Goal: Navigation & Orientation: Find specific page/section

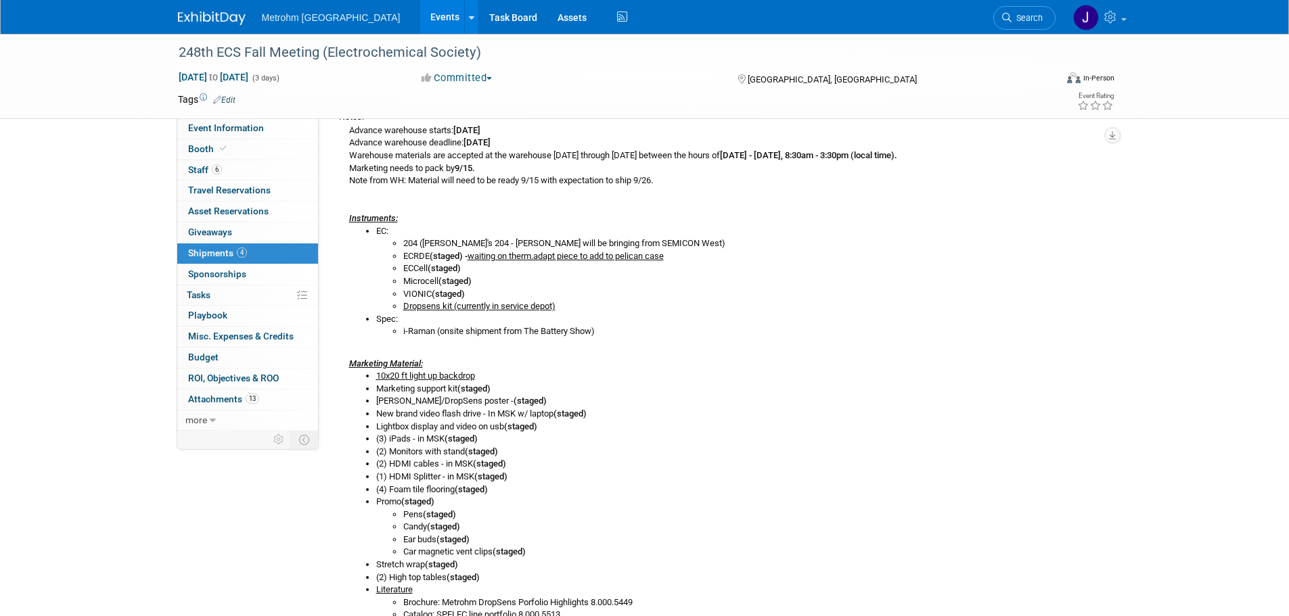
scroll to position [83, 0]
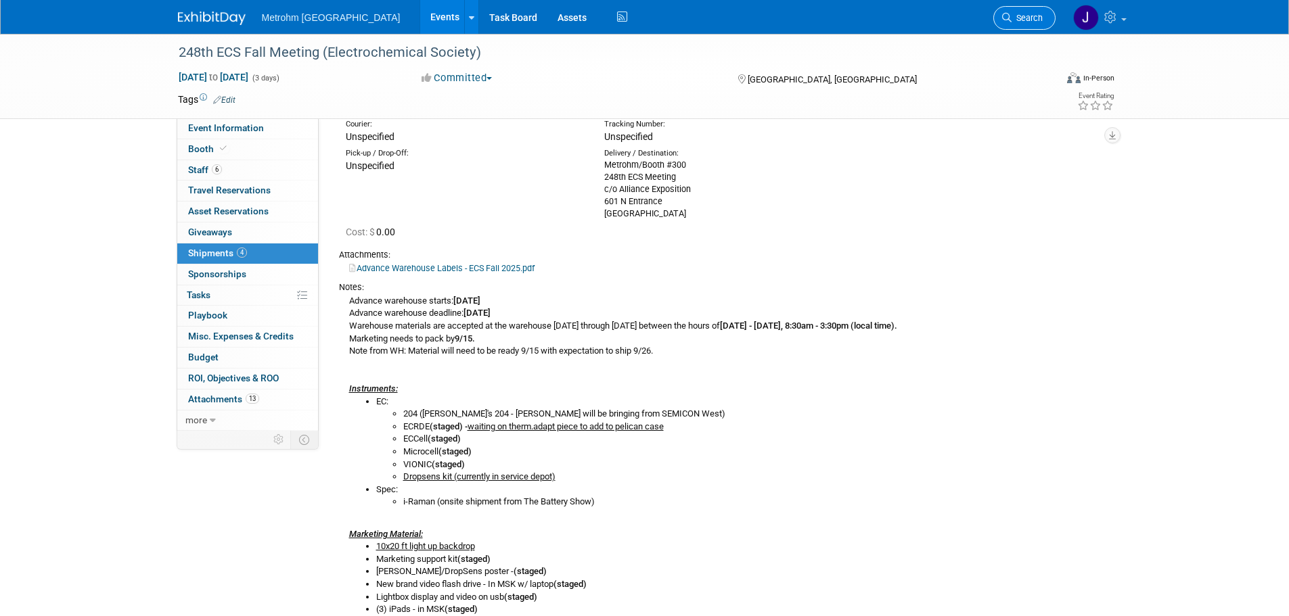
click at [1011, 20] on span "Search" at bounding box center [1026, 18] width 31 height 10
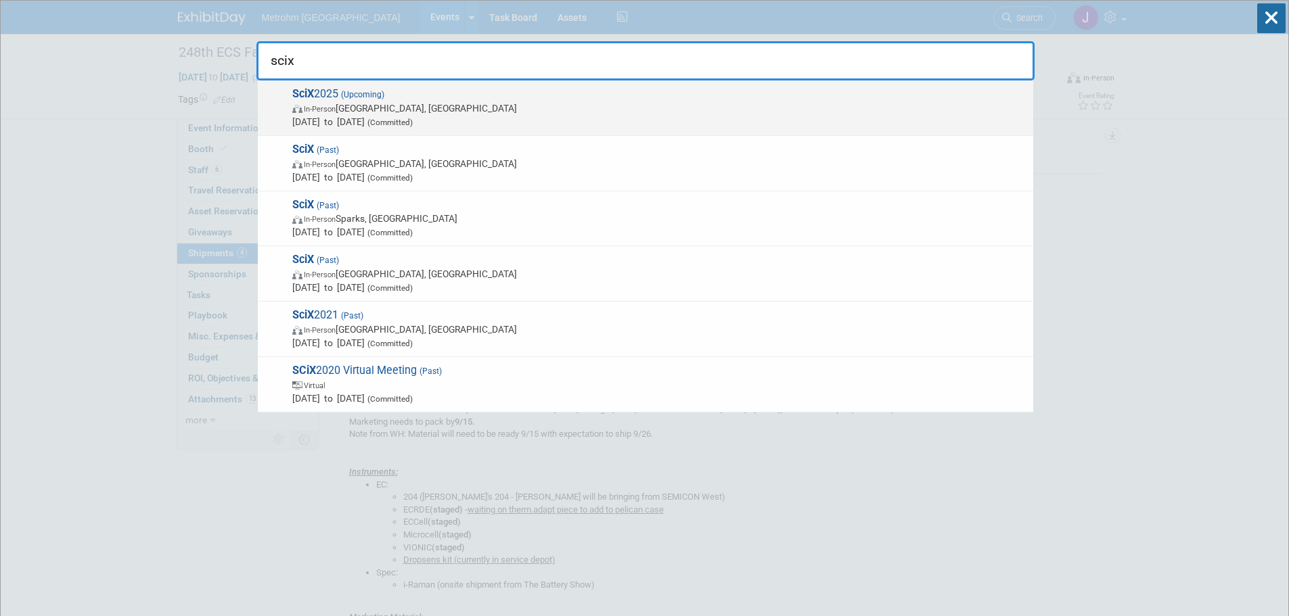
type input "scix"
click at [373, 115] on span "Oct 6, 2025 to Oct 8, 2025 (Committed)" at bounding box center [659, 122] width 734 height 14
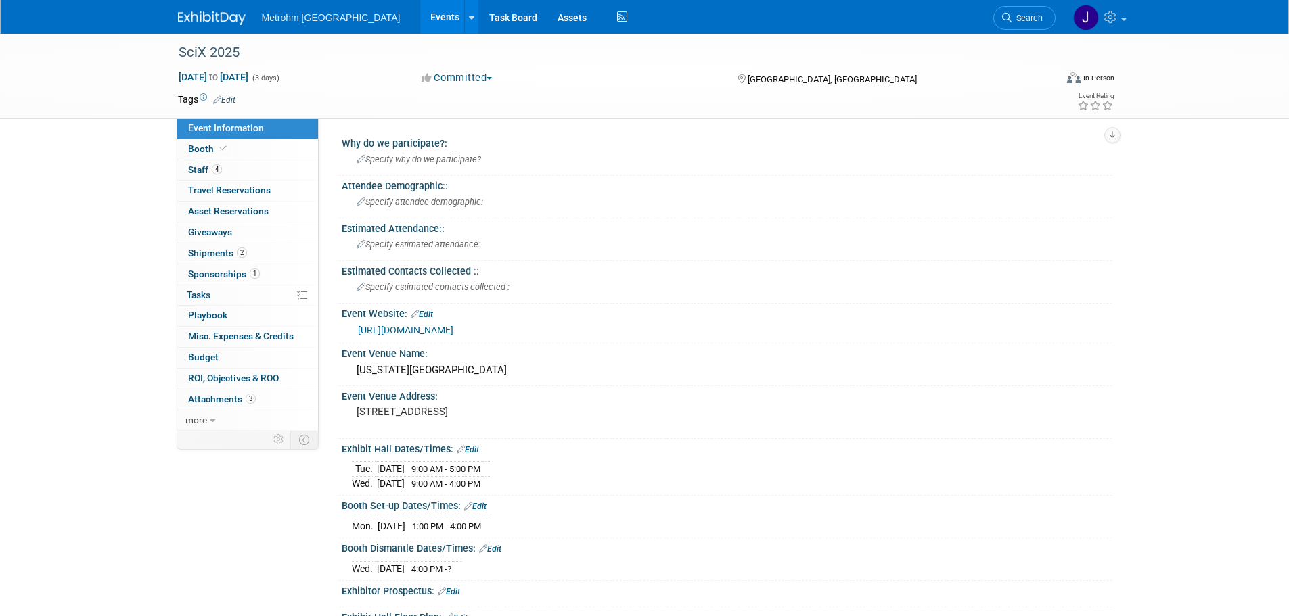
click at [224, 244] on link "2 Shipments 2" at bounding box center [247, 254] width 141 height 20
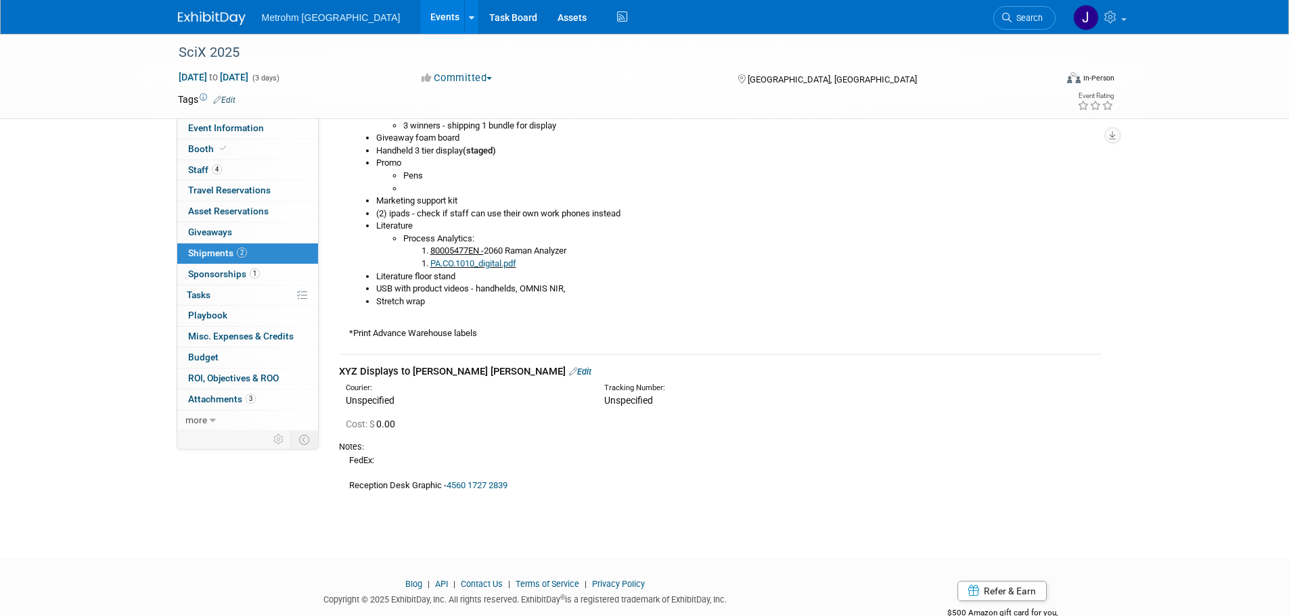
scroll to position [537, 0]
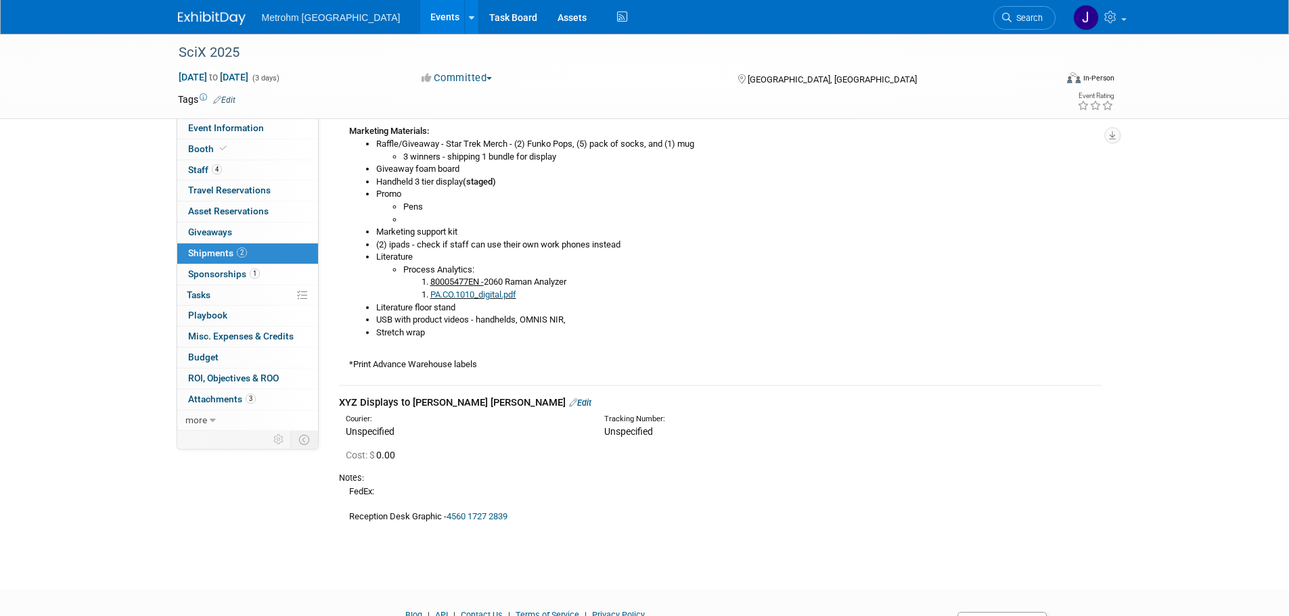
click at [476, 514] on link "4560 1727 2839" at bounding box center [477, 516] width 61 height 10
click at [569, 405] on link "Edit" at bounding box center [580, 403] width 22 height 10
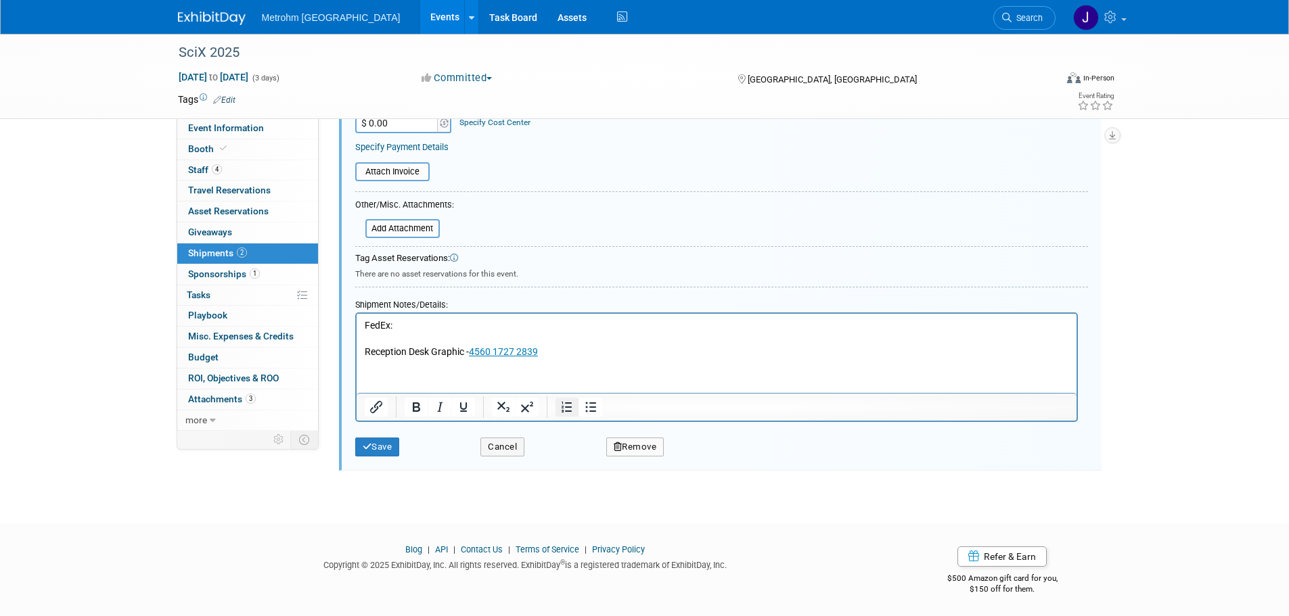
scroll to position [1064, 0]
click at [579, 349] on p "FedEx: Reception Desk Graphic - 4560 1727 2839" at bounding box center [716, 337] width 704 height 40
click at [396, 357] on html "FedEx: Reception Desk Graphic - 4560 1727 2839﻿" at bounding box center [716, 334] width 720 height 45
drag, startPoint x: 569, startPoint y: 355, endPoint x: 576, endPoint y: 354, distance: 7.6
click at [570, 355] on p "FedEx: Reception Desk Graphic - 4560 1727 2839" at bounding box center [716, 337] width 704 height 40
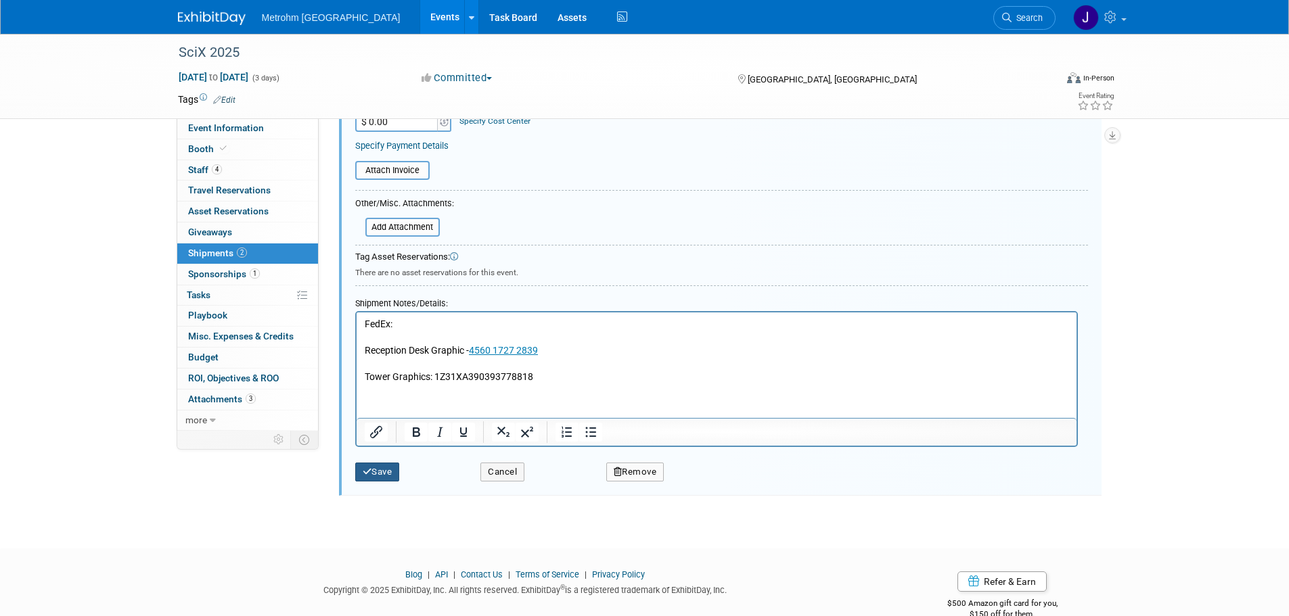
click at [390, 468] on button "Save" at bounding box center [377, 472] width 45 height 19
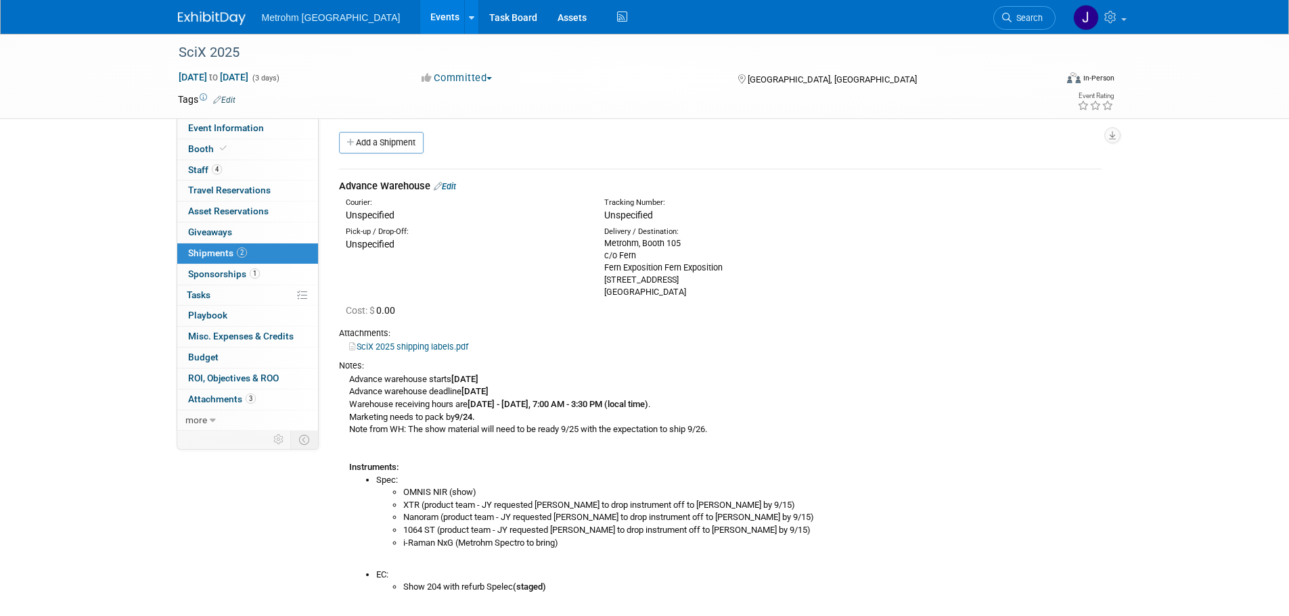
scroll to position [0, 0]
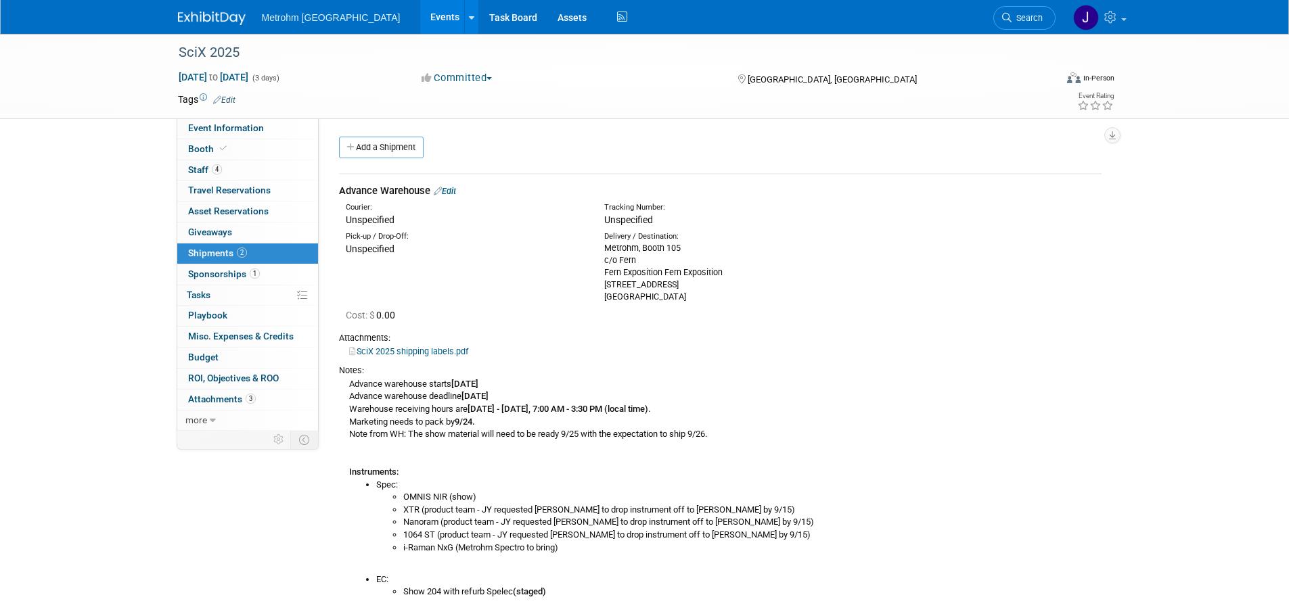
click at [455, 192] on link "Edit" at bounding box center [445, 191] width 22 height 10
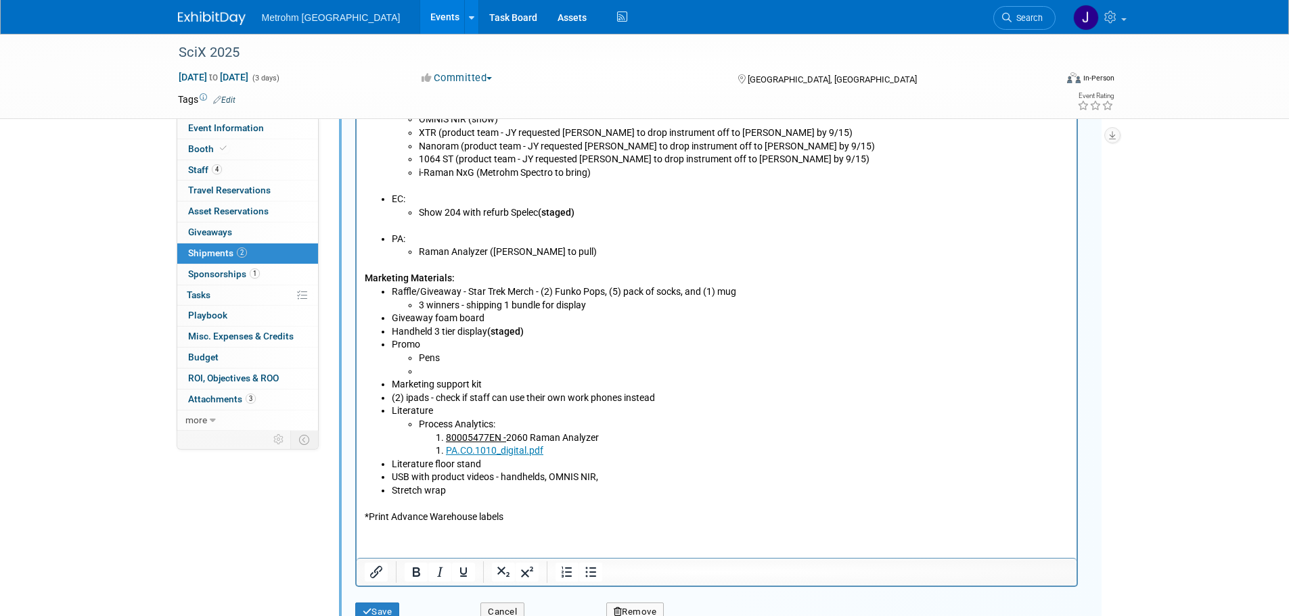
scroll to position [697, 0]
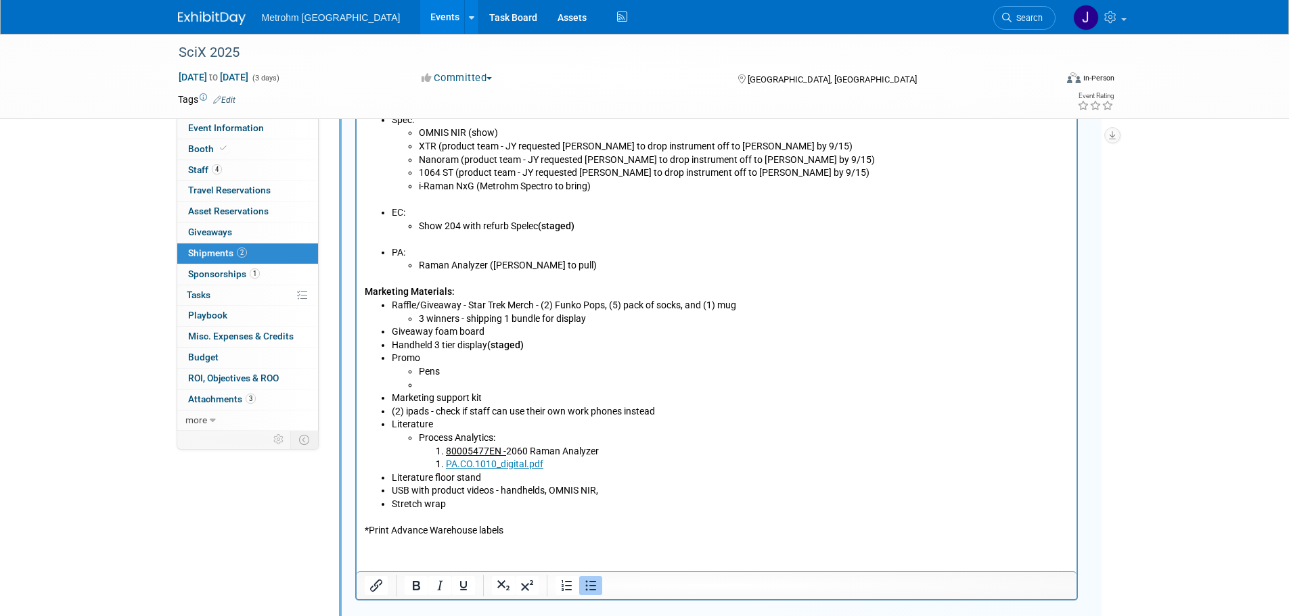
click at [546, 331] on li "Giveaway foam board" at bounding box center [729, 332] width 677 height 14
click at [608, 322] on li "3 winners - shipping 1 bundle for display" at bounding box center [743, 320] width 650 height 14
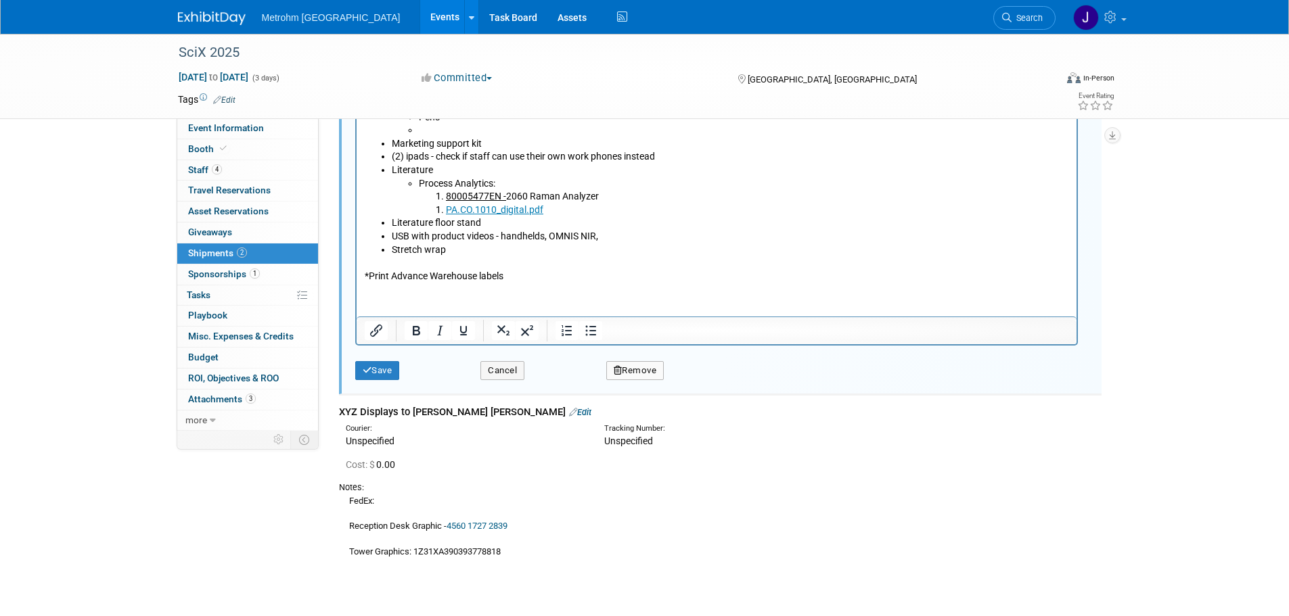
scroll to position [967, 0]
click at [388, 367] on button "Save" at bounding box center [377, 368] width 45 height 19
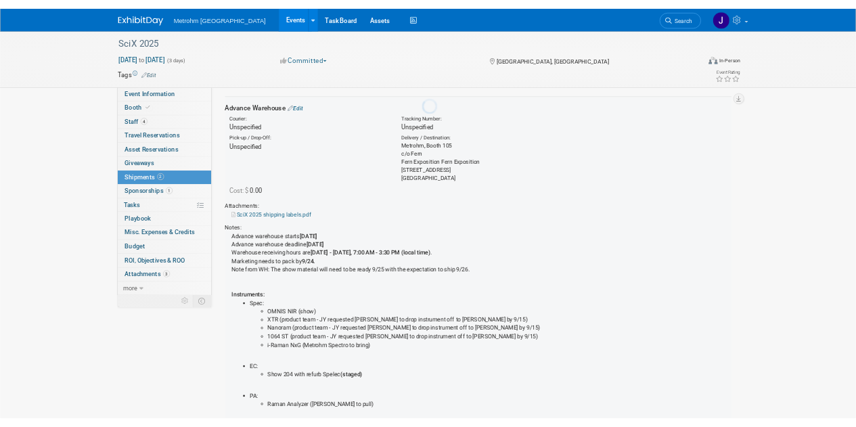
scroll to position [20, 0]
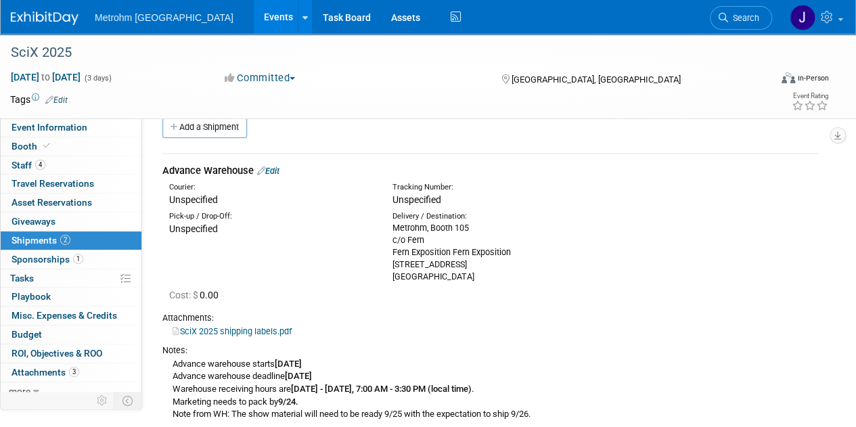
click at [39, 22] on img at bounding box center [45, 19] width 68 height 14
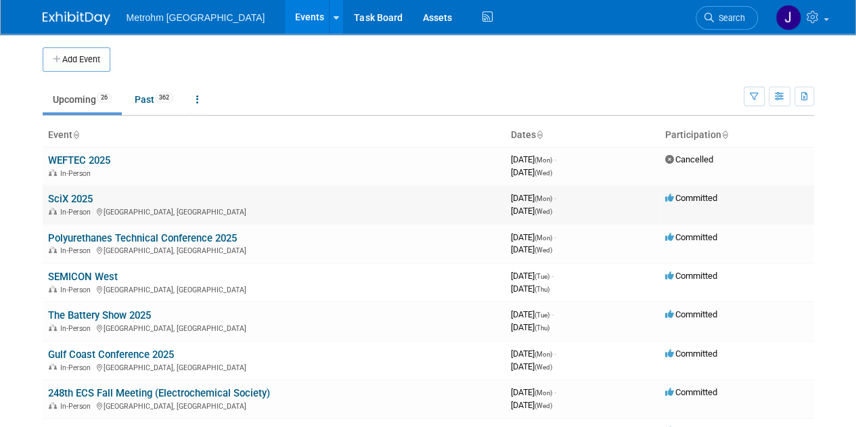
click at [84, 193] on link "SciX 2025" at bounding box center [70, 199] width 45 height 12
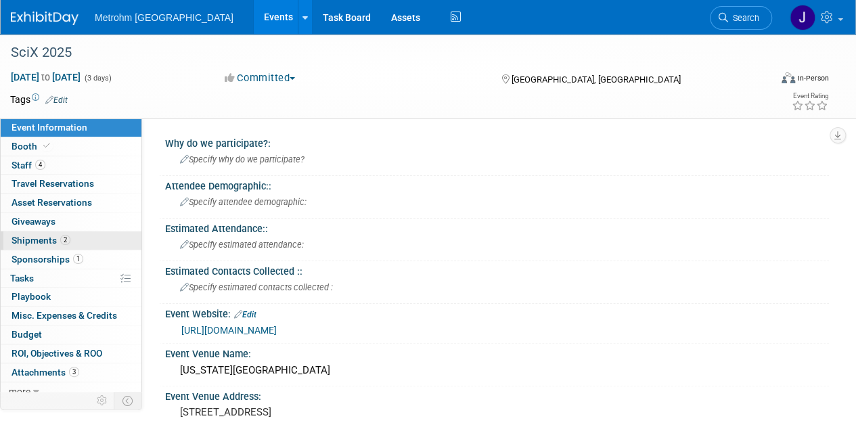
click at [45, 237] on span "Shipments 2" at bounding box center [41, 240] width 59 height 11
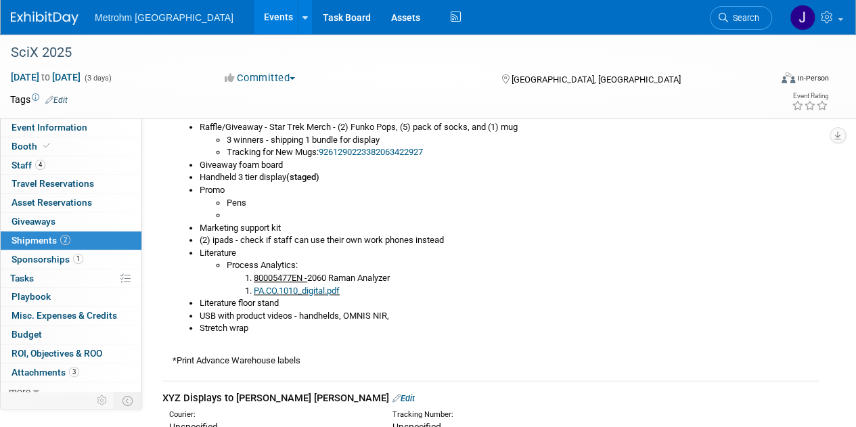
scroll to position [555, 0]
click at [418, 154] on link "9261290223382063422927" at bounding box center [371, 151] width 104 height 10
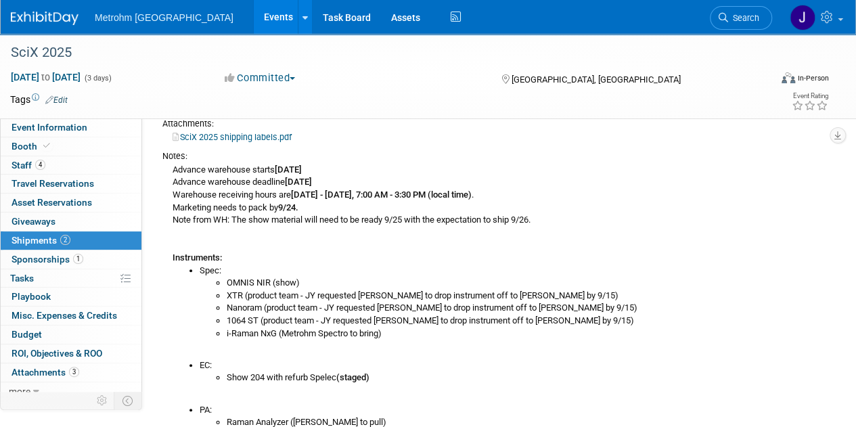
scroll to position [215, 0]
click at [573, 144] on div "Notes: Advance warehouse starts September 8, 2025 Advance warehouse deadline Oc…" at bounding box center [490, 426] width 656 height 567
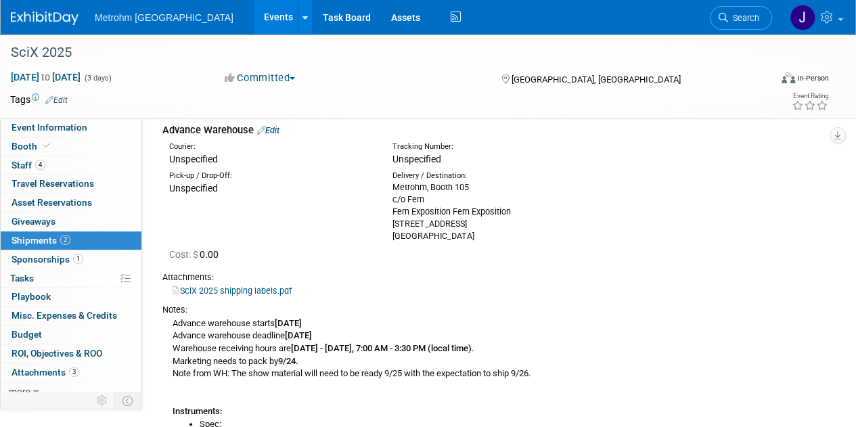
scroll to position [53, 0]
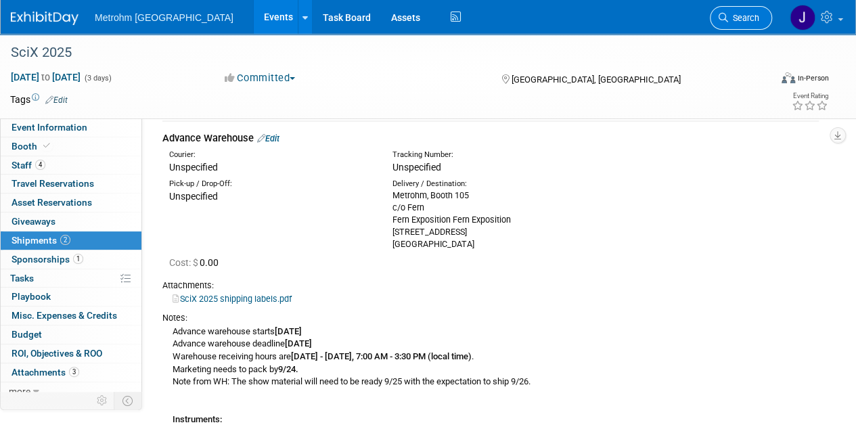
click at [740, 22] on span "Search" at bounding box center [743, 18] width 31 height 10
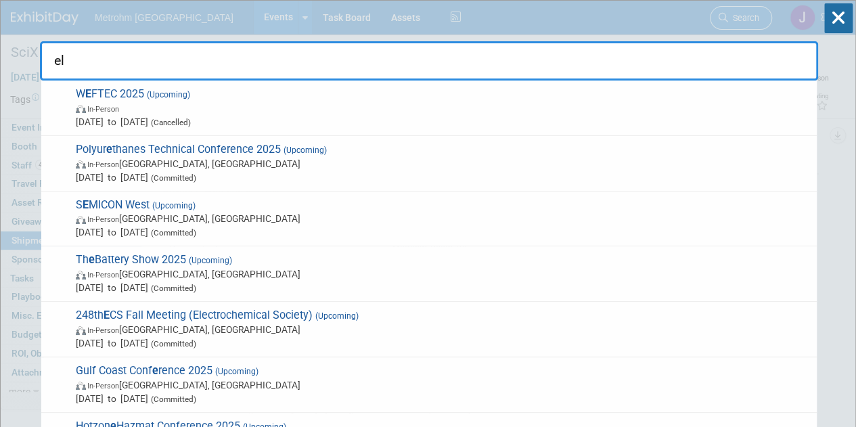
type input "ele"
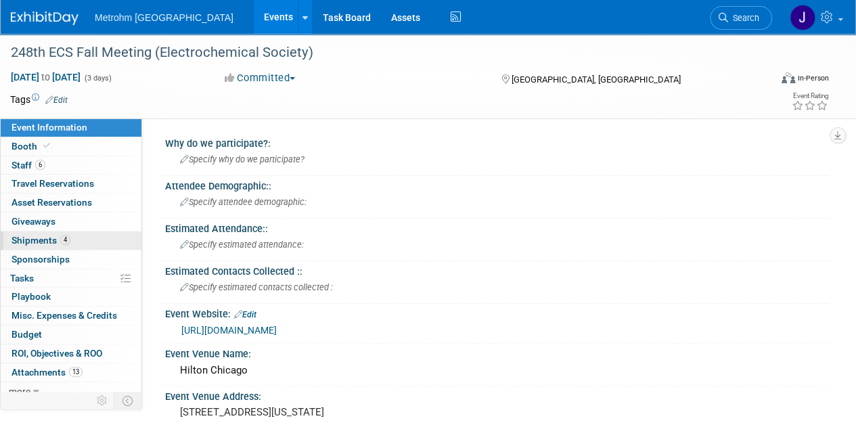
click at [98, 236] on link "4 Shipments 4" at bounding box center [71, 240] width 141 height 18
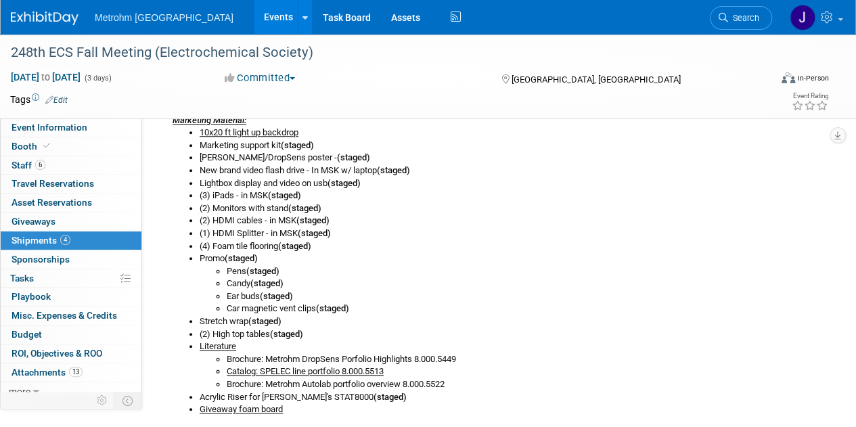
scroll to position [497, 0]
click at [751, 13] on span "Search" at bounding box center [743, 18] width 31 height 10
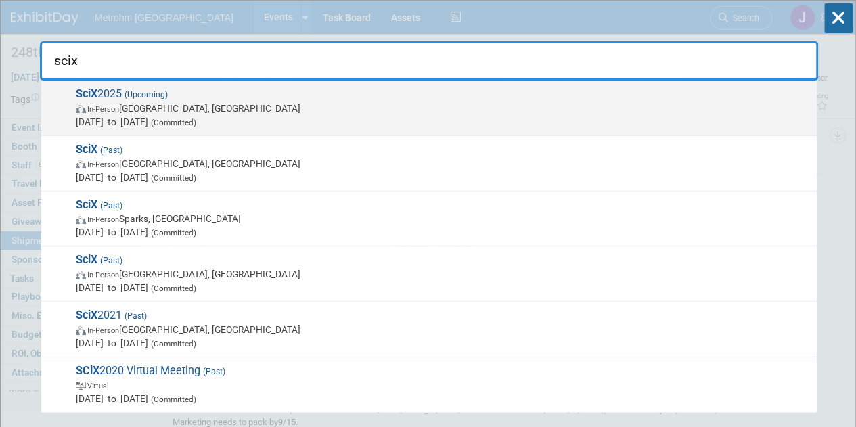
type input "scix"
click at [465, 104] on span "In-Person Louisville, KY" at bounding box center [443, 108] width 734 height 14
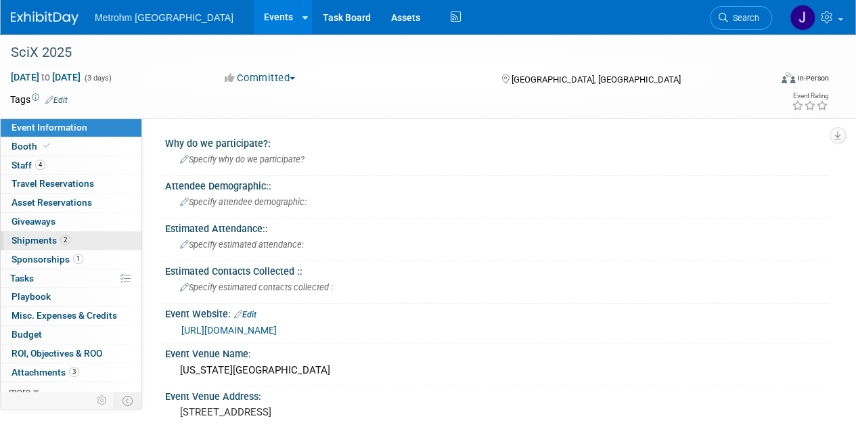
click at [97, 239] on link "2 Shipments 2" at bounding box center [71, 240] width 141 height 18
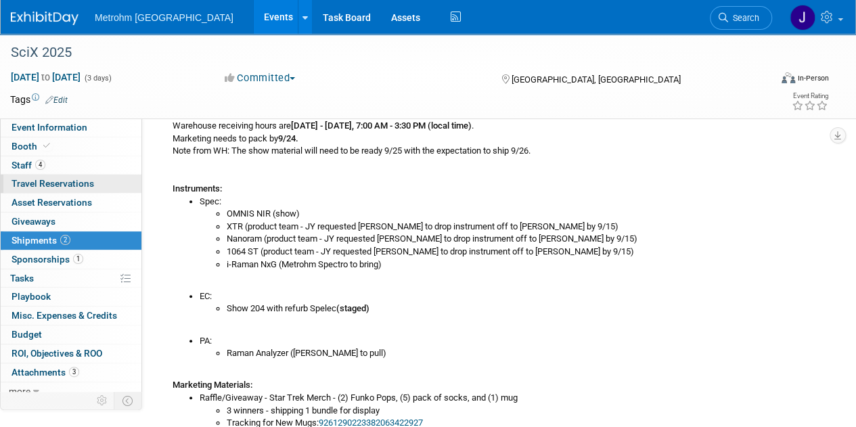
scroll to position [259, 0]
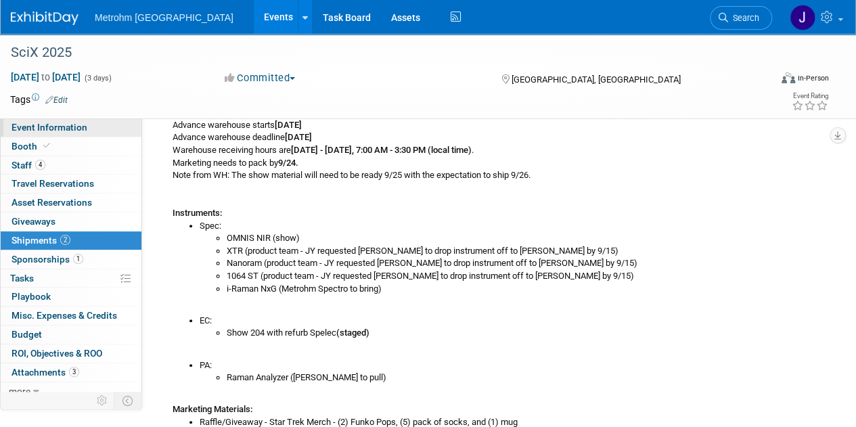
click at [71, 120] on link "Event Information" at bounding box center [71, 127] width 141 height 18
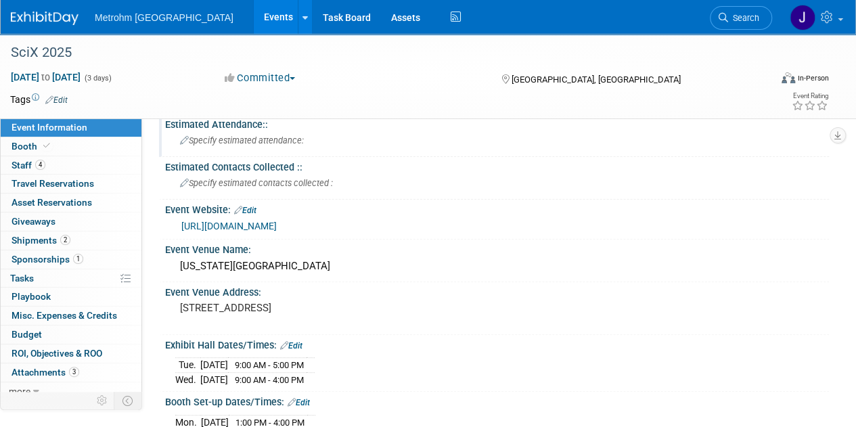
scroll to position [0, 0]
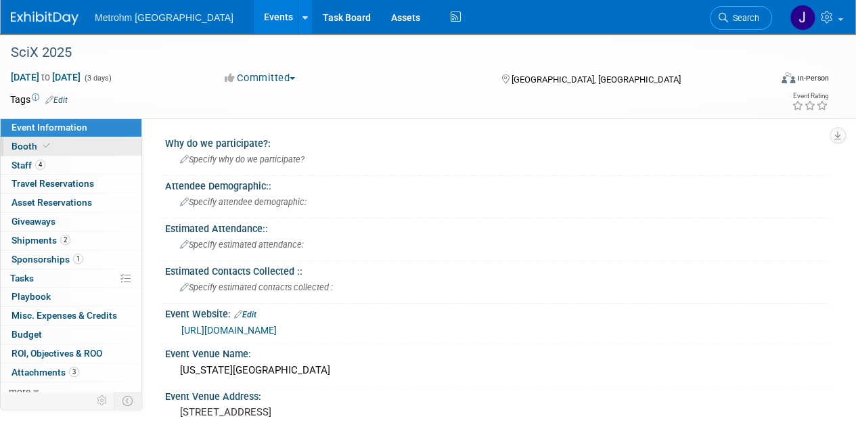
click at [69, 148] on link "Booth" at bounding box center [71, 146] width 141 height 18
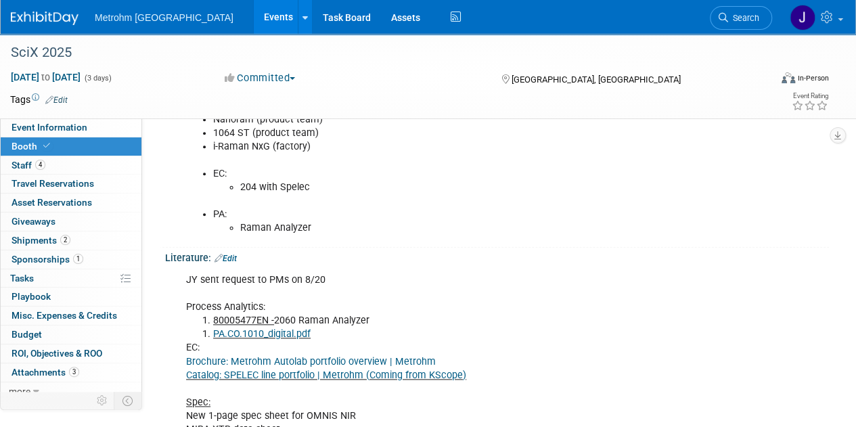
scroll to position [614, 0]
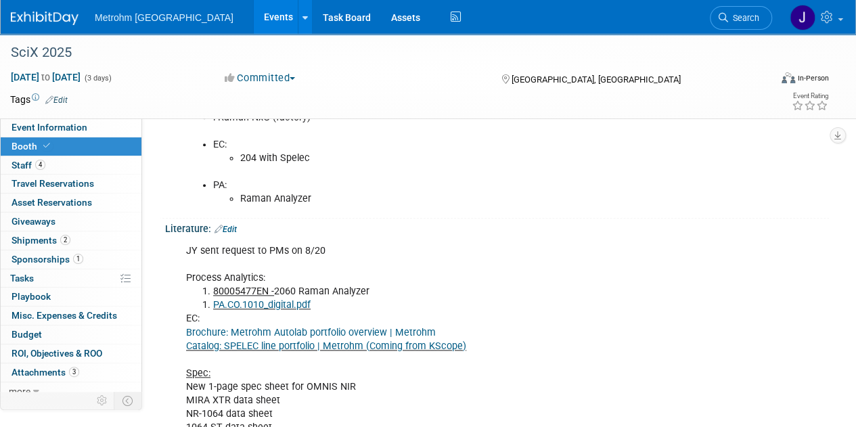
click at [233, 225] on link "Edit" at bounding box center [225, 229] width 22 height 9
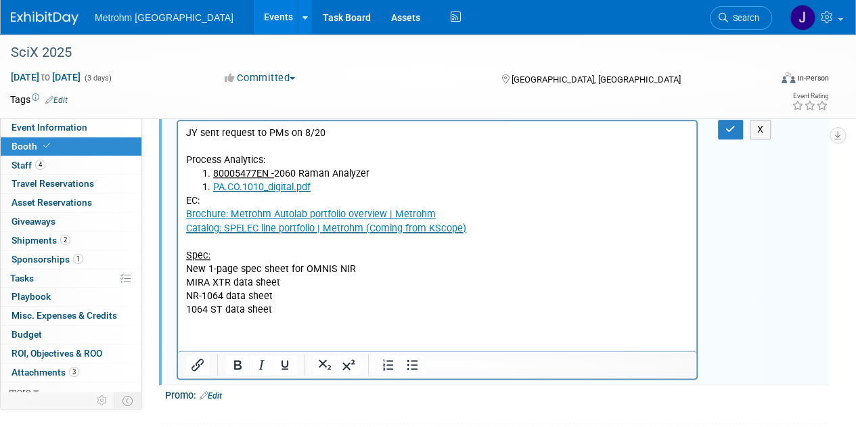
scroll to position [730, 0]
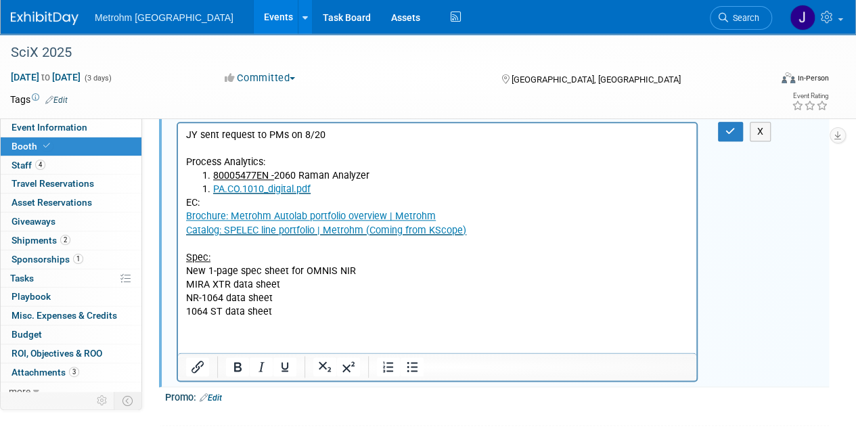
click at [477, 227] on p "EC: Brochure: Metrohm Autolab portfolio overview | Metrohm Catalog: SPELEC line…" at bounding box center [437, 257] width 503 height 122
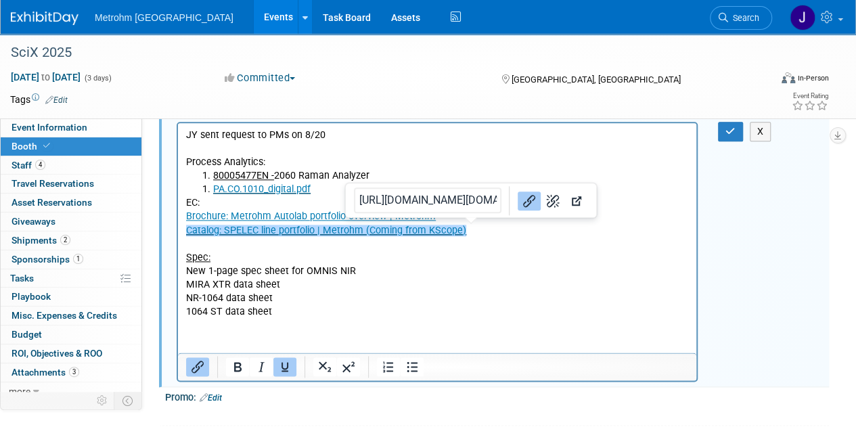
click at [477, 227] on p "EC: Brochure: Metrohm Autolab portfolio overview | Metrohm Catalog: SPELEC line…" at bounding box center [437, 257] width 503 height 122
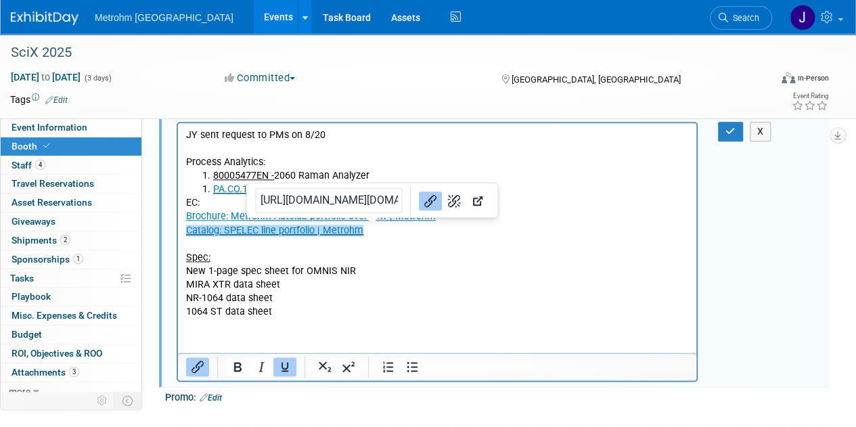
scroll to position [736, 0]
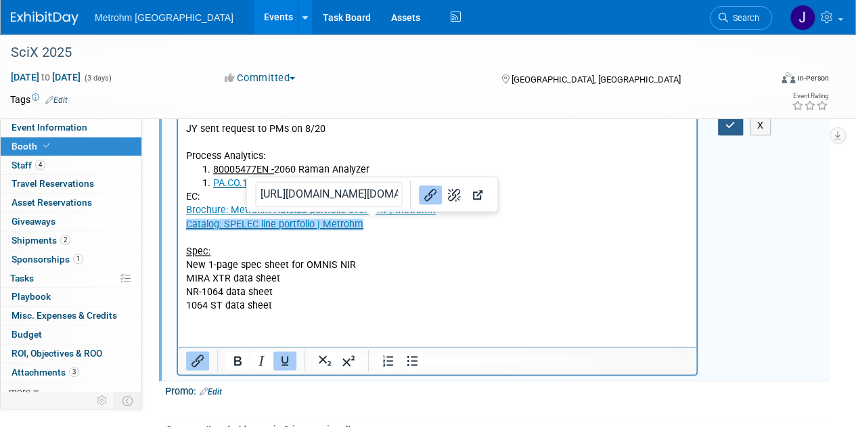
click at [725, 124] on icon "button" at bounding box center [730, 124] width 10 height 9
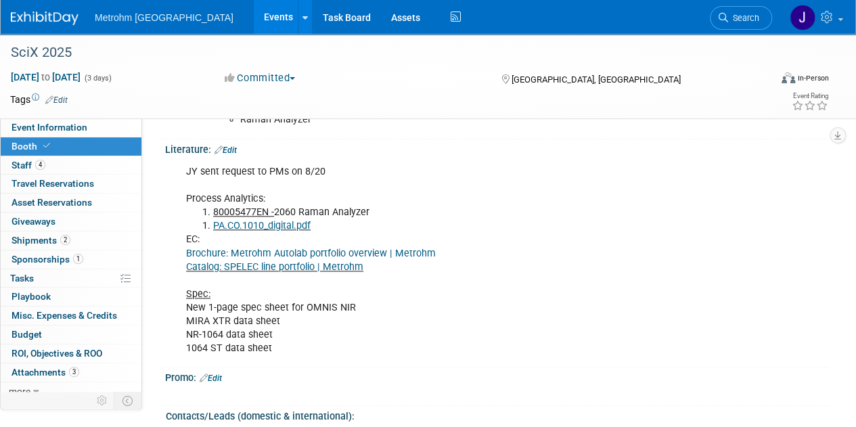
scroll to position [691, 0]
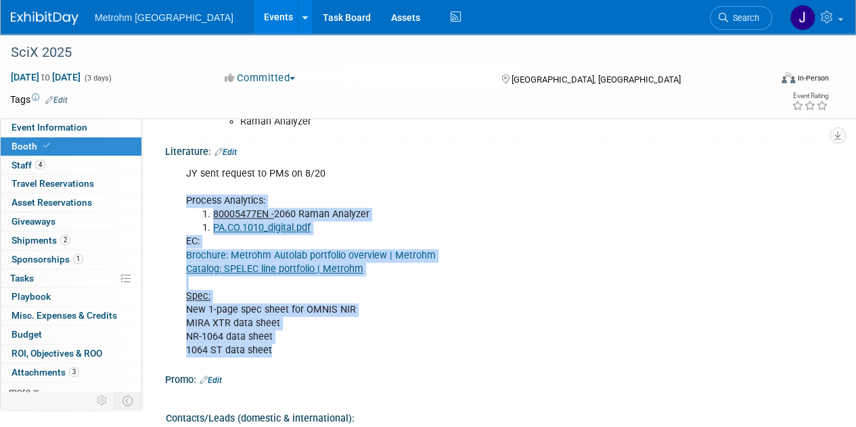
drag, startPoint x: 288, startPoint y: 348, endPoint x: 188, endPoint y: 201, distance: 177.9
click at [188, 201] on div "JY sent request to PMs on 8/20 Process Analytics: 80005477EN - 2060 Raman Analy…" at bounding box center [437, 262] width 521 height 204
copy div "Process Analytics: 80005477EN - 2060 Raman Analyzer PA.CO.1010_digital.pdf EC: …"
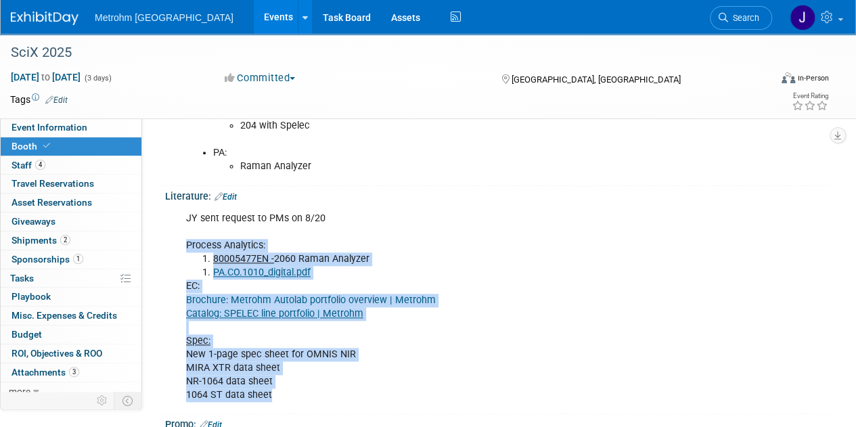
scroll to position [649, 0]
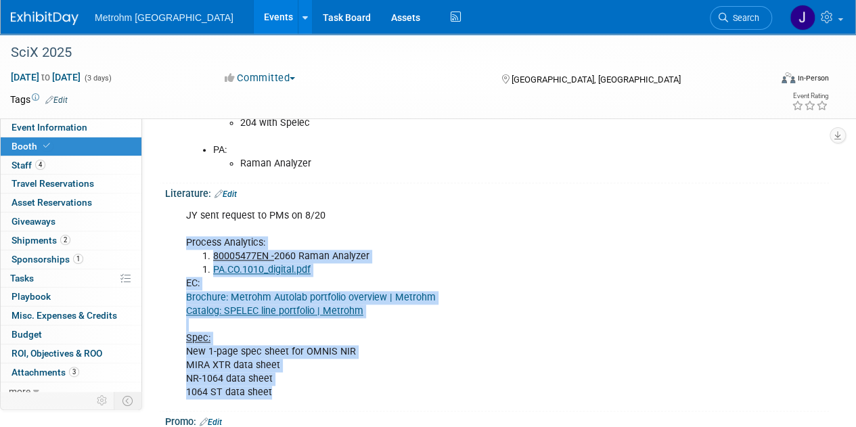
click at [228, 191] on link "Edit" at bounding box center [225, 193] width 22 height 9
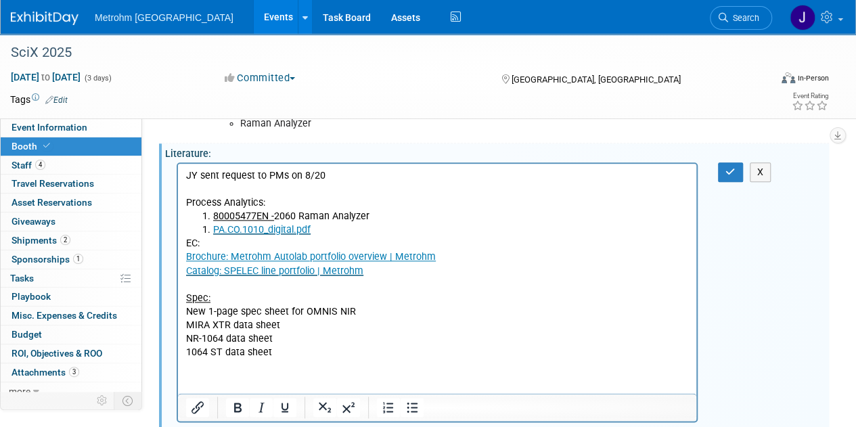
scroll to position [699, 0]
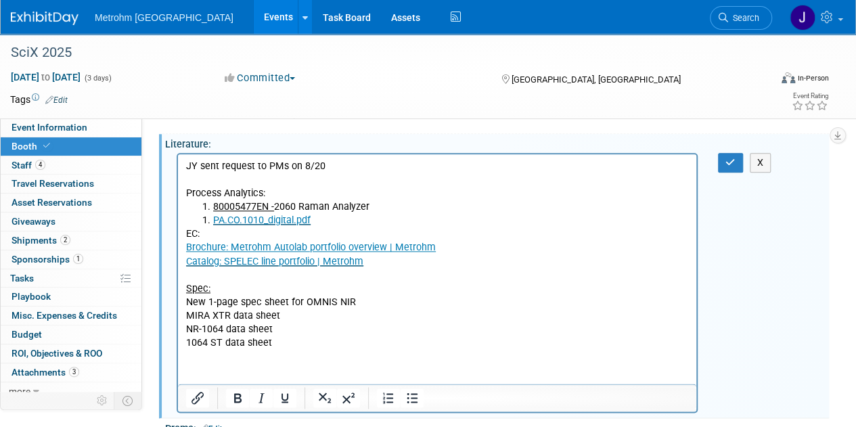
click at [417, 206] on li "80005477EN - 2060 Raman Analyzer" at bounding box center [451, 207] width 476 height 14
click at [759, 159] on button "X" at bounding box center [761, 163] width 22 height 20
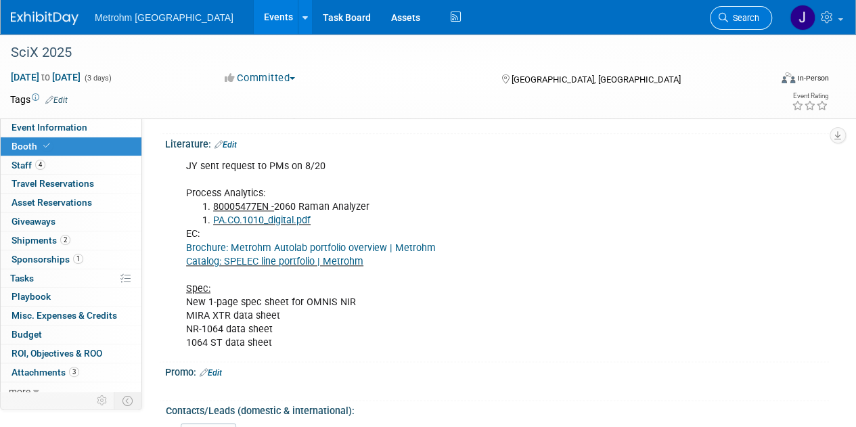
click at [745, 18] on span "Search" at bounding box center [743, 18] width 31 height 10
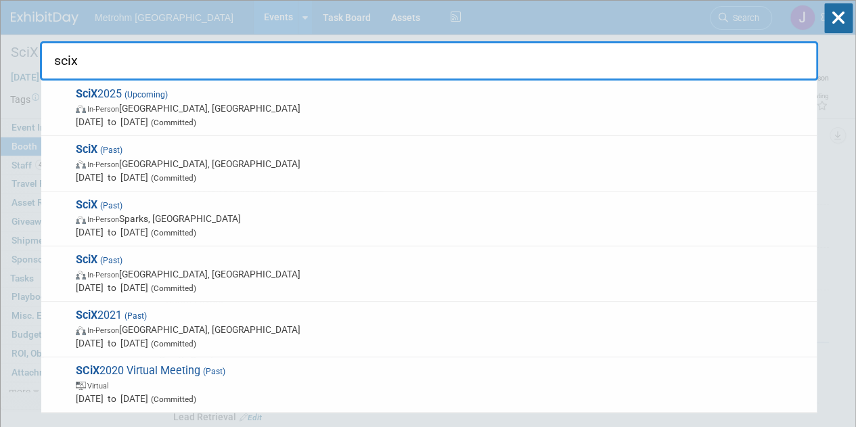
type input "scix"
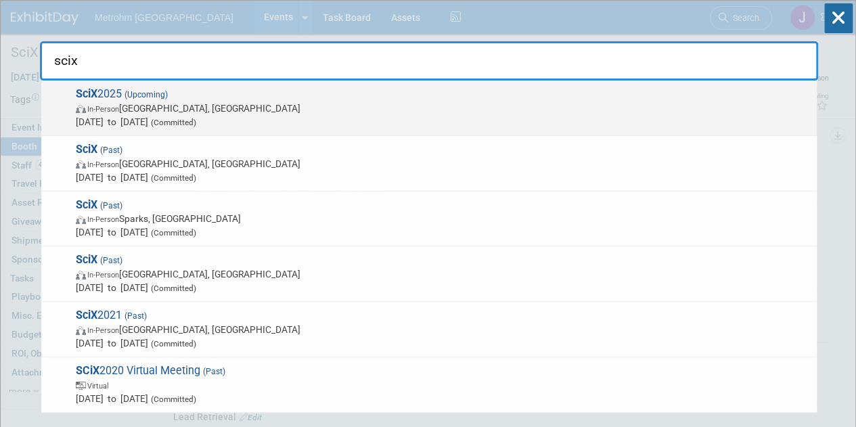
click at [306, 115] on span "Oct 6, 2025 to Oct 8, 2025 (Committed)" at bounding box center [443, 122] width 734 height 14
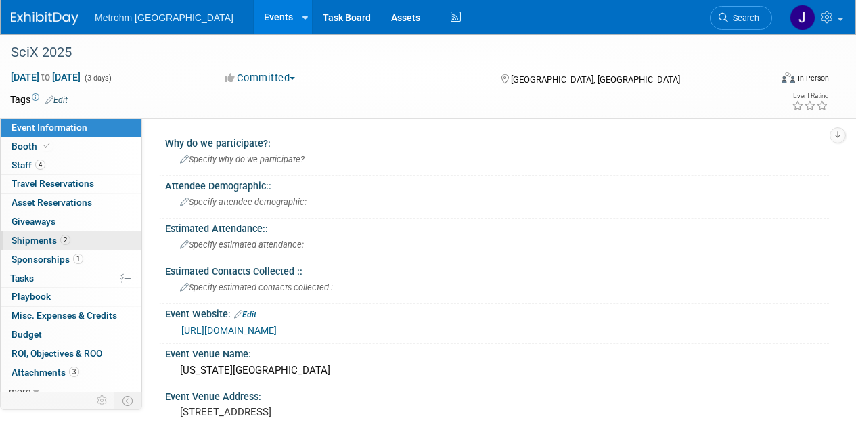
click at [93, 239] on link "2 Shipments 2" at bounding box center [71, 240] width 141 height 18
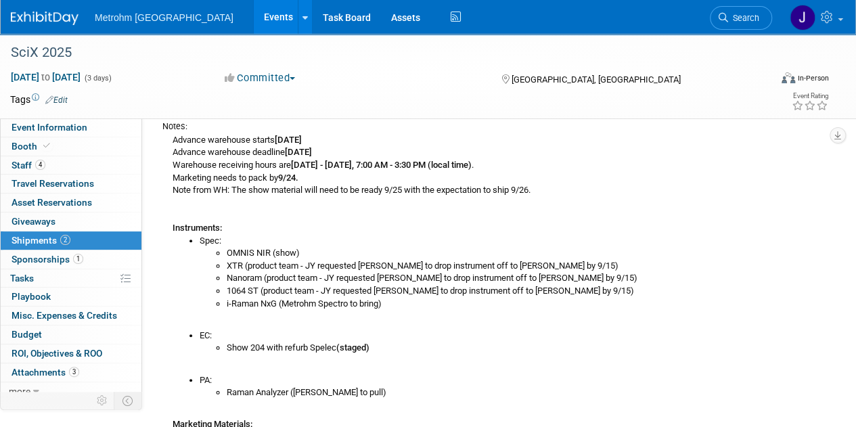
scroll to position [248, 0]
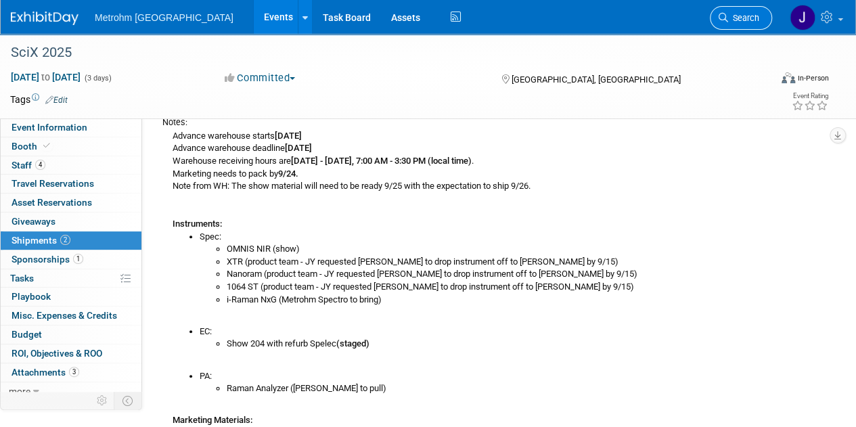
click at [751, 24] on link "Search" at bounding box center [741, 18] width 62 height 24
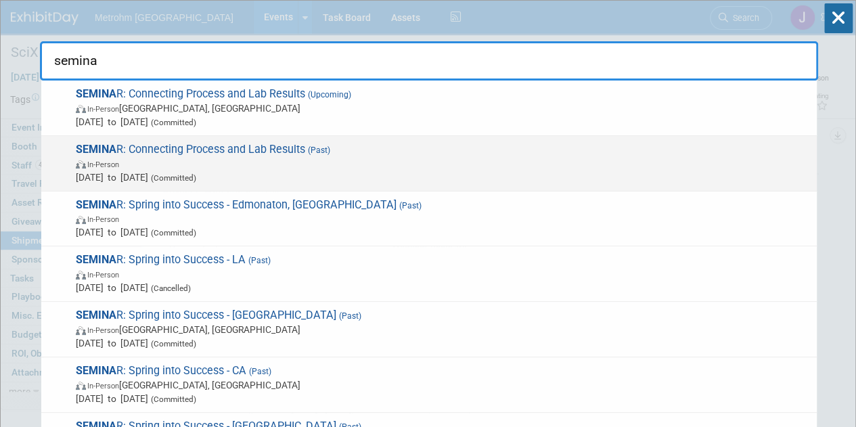
type input "semina"
click at [321, 147] on span "(Past)" at bounding box center [317, 149] width 25 height 9
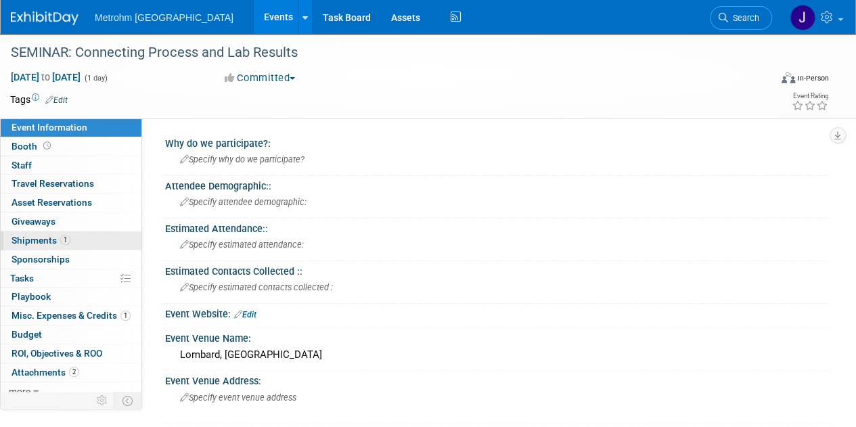
click at [88, 243] on link "1 Shipments 1" at bounding box center [71, 240] width 141 height 18
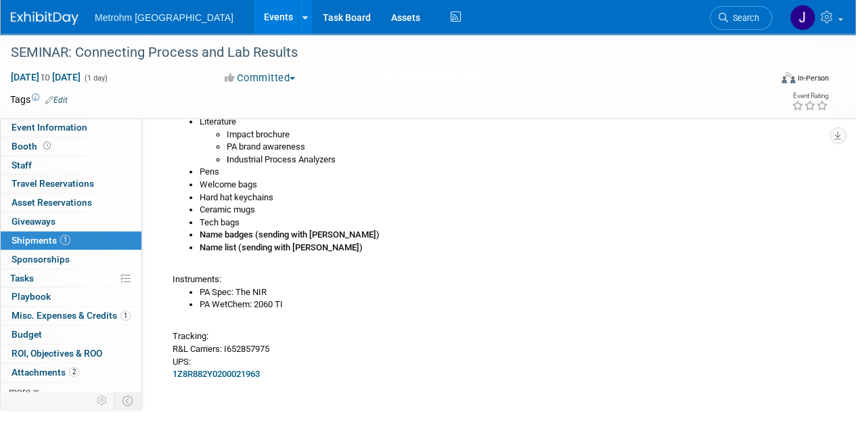
scroll to position [222, 0]
click at [737, 22] on span "Search" at bounding box center [743, 18] width 31 height 10
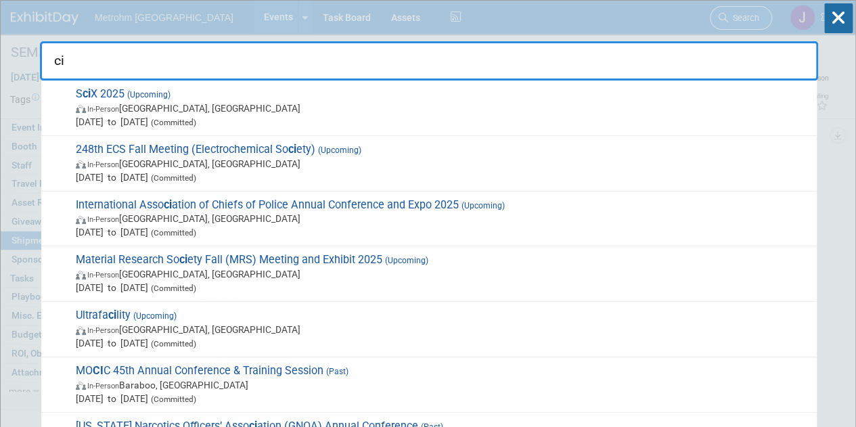
type input "c"
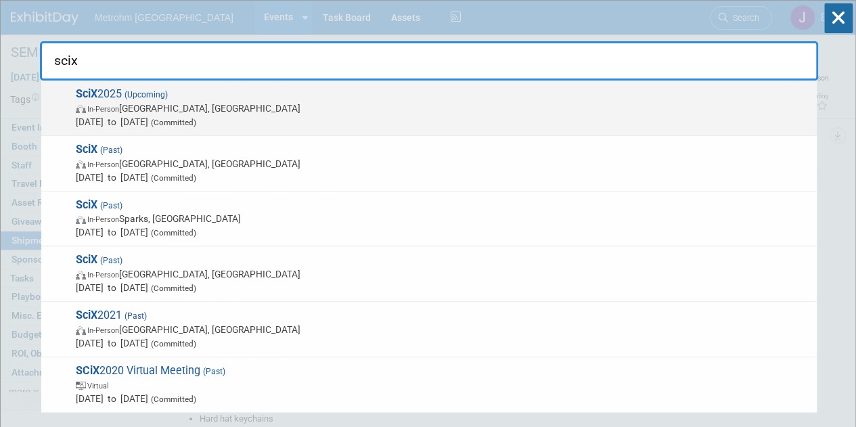
type input "scix"
click at [576, 110] on span "In-Person Louisville, KY" at bounding box center [443, 108] width 734 height 14
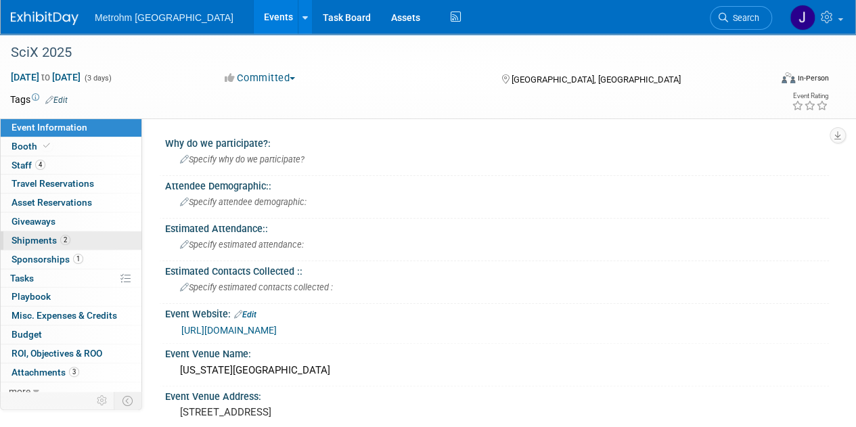
click at [77, 233] on link "2 Shipments 2" at bounding box center [71, 240] width 141 height 18
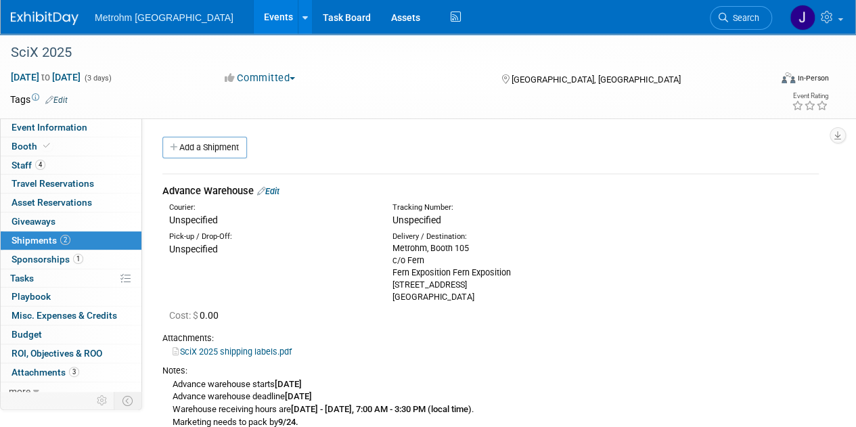
click at [274, 188] on link "Edit" at bounding box center [268, 191] width 22 height 10
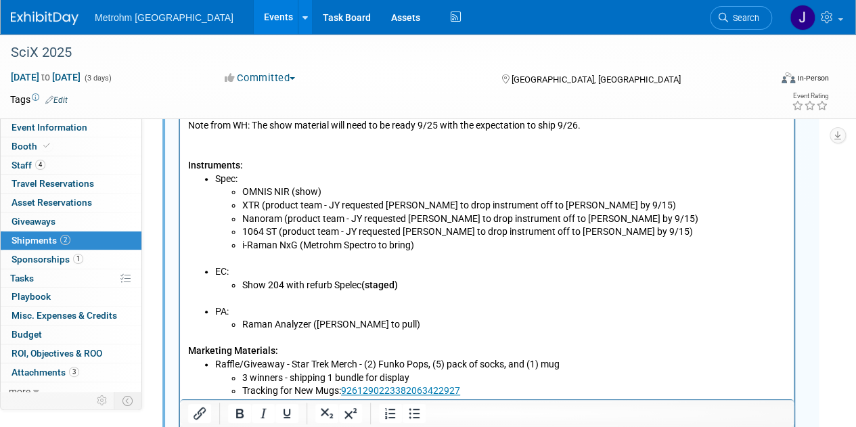
scroll to position [651, 0]
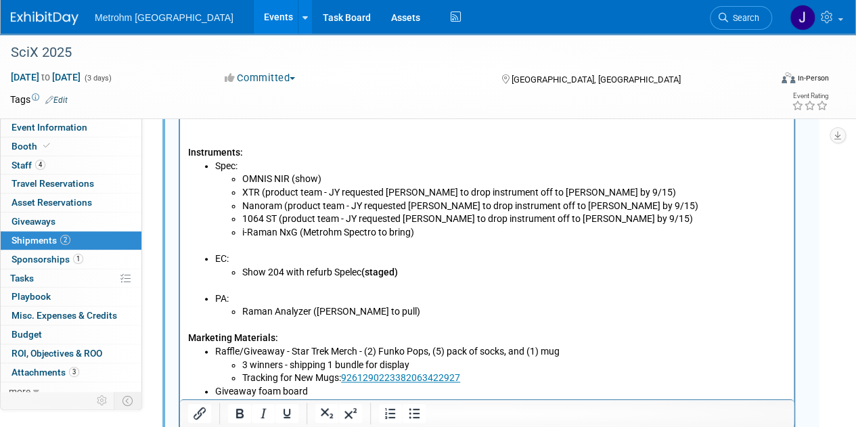
click at [413, 315] on li "Raman Analyzer (Elena to pull)" at bounding box center [514, 312] width 544 height 14
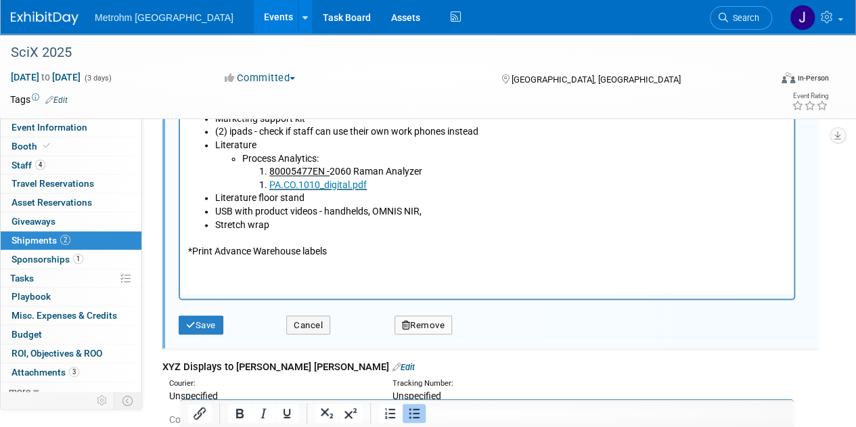
scroll to position [992, 0]
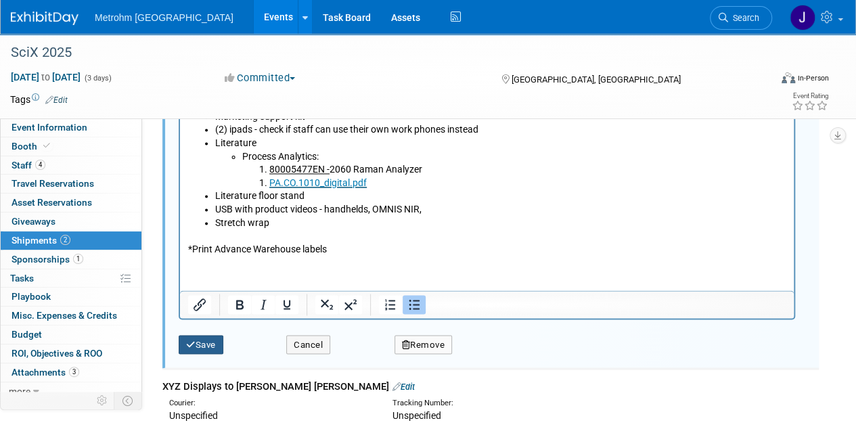
click at [214, 342] on button "Save" at bounding box center [201, 344] width 45 height 19
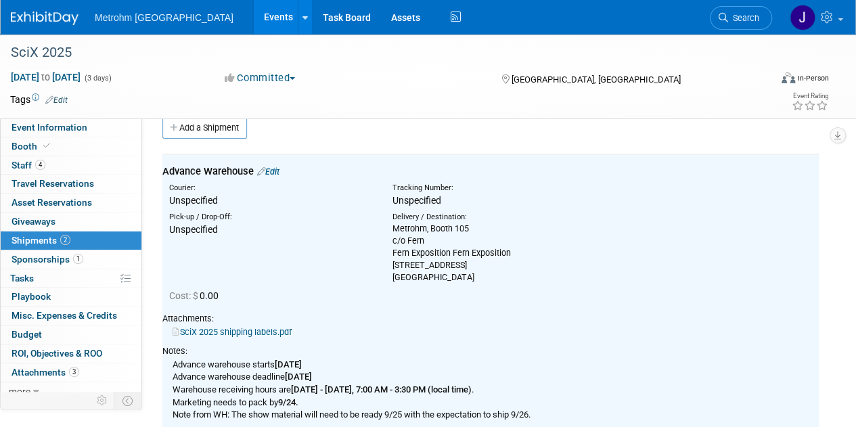
scroll to position [108, 0]
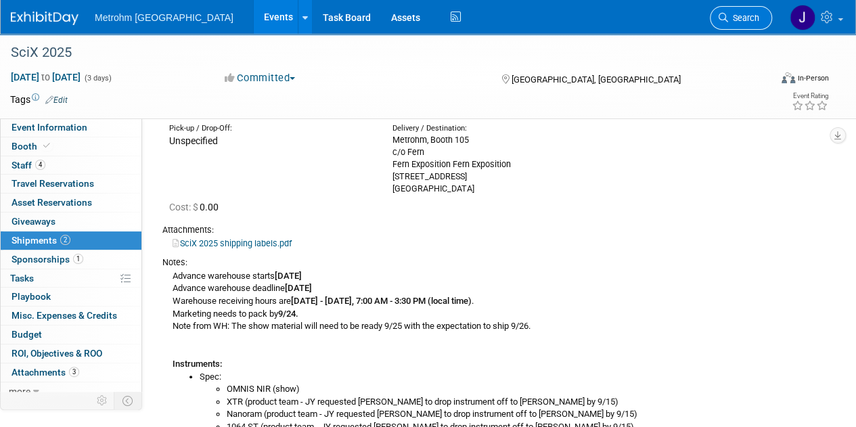
click at [735, 19] on span "Search" at bounding box center [743, 18] width 31 height 10
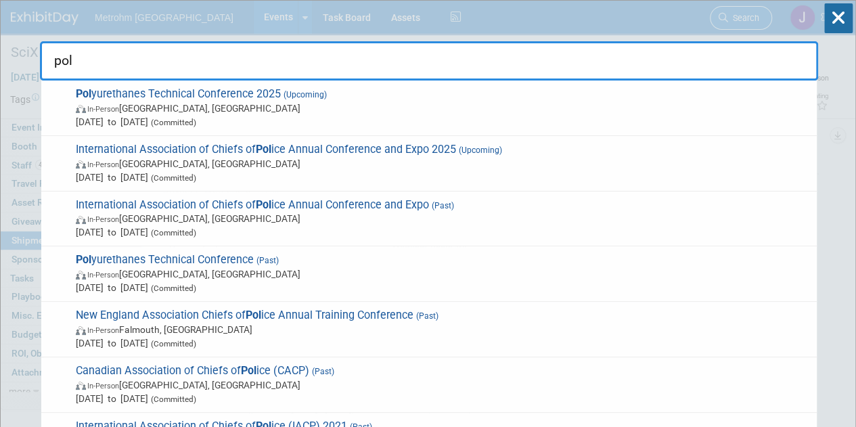
type input "poly"
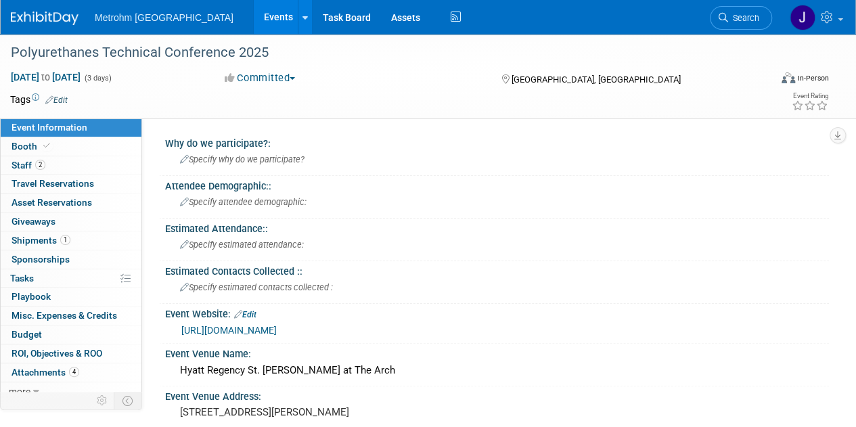
click at [101, 239] on link "1 Shipments 1" at bounding box center [71, 240] width 141 height 18
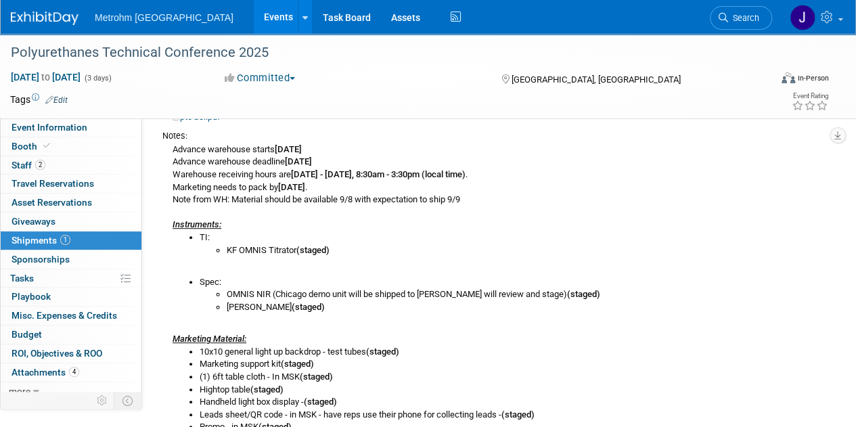
scroll to position [68, 0]
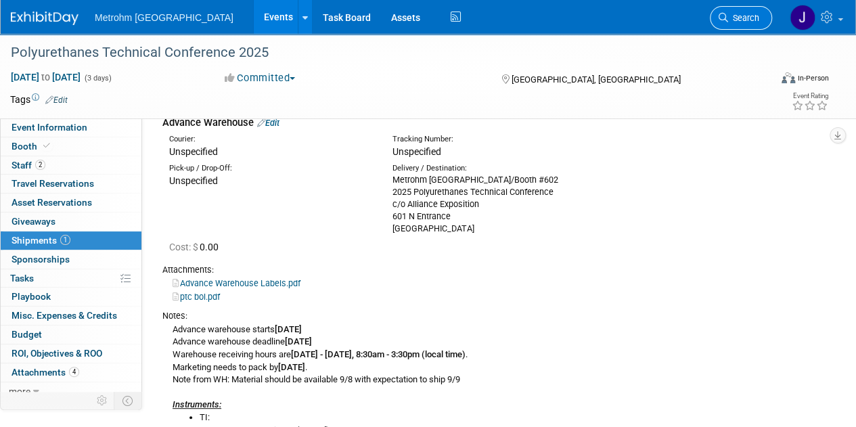
click at [725, 8] on link "Search" at bounding box center [741, 18] width 62 height 24
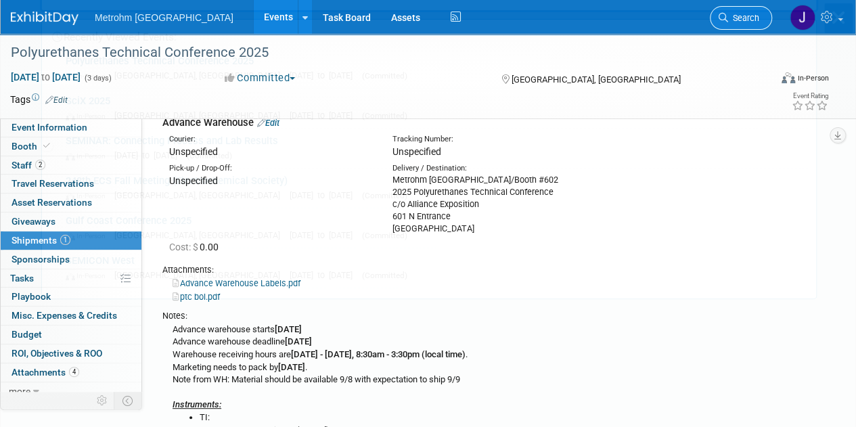
scroll to position [0, 0]
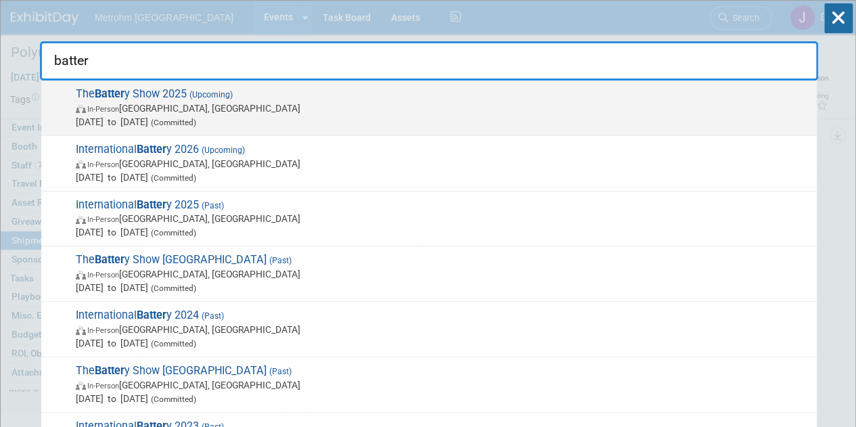
type input "batter"
click at [576, 104] on span "In-Person Detroit, MI" at bounding box center [443, 108] width 734 height 14
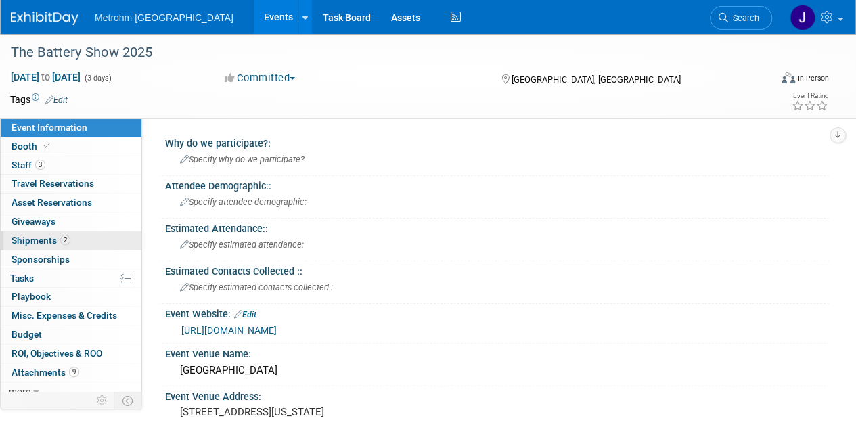
click at [114, 242] on link "2 Shipments 2" at bounding box center [71, 240] width 141 height 18
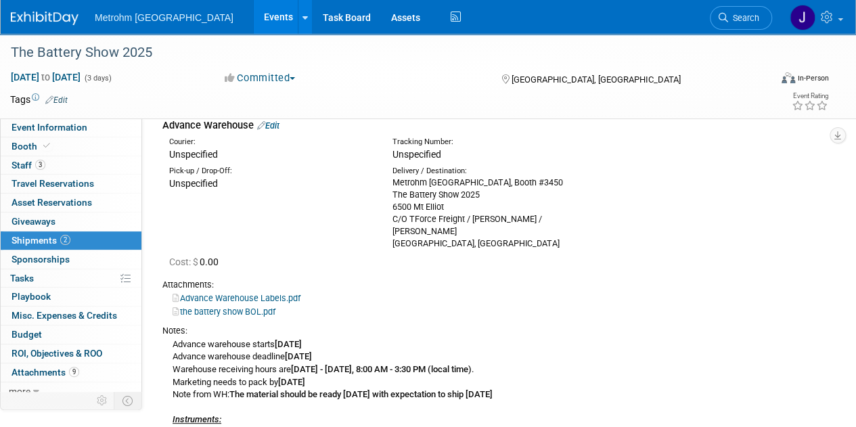
scroll to position [67, 0]
click at [756, 24] on link "Search" at bounding box center [741, 18] width 62 height 24
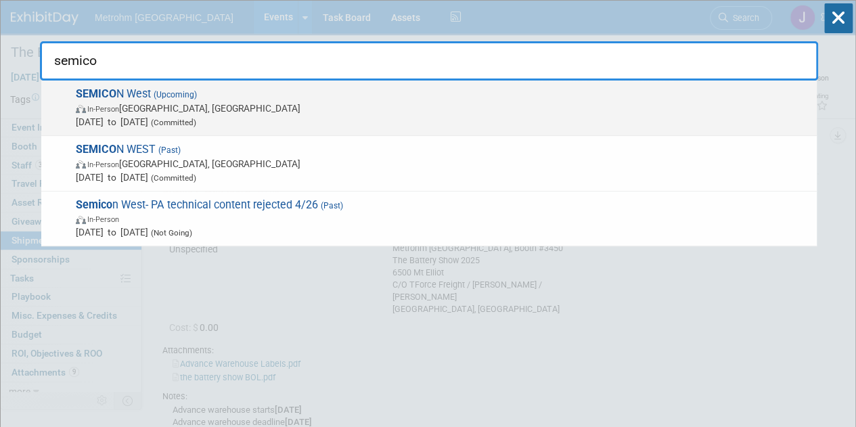
type input "semico"
click at [557, 124] on span "Oct 7, 2025 to Oct 9, 2025 (Committed)" at bounding box center [443, 122] width 734 height 14
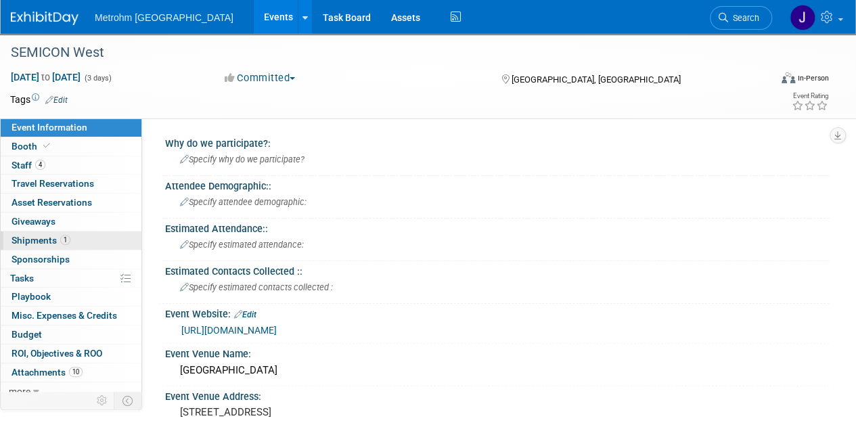
click at [46, 241] on span "Shipments 1" at bounding box center [41, 240] width 59 height 11
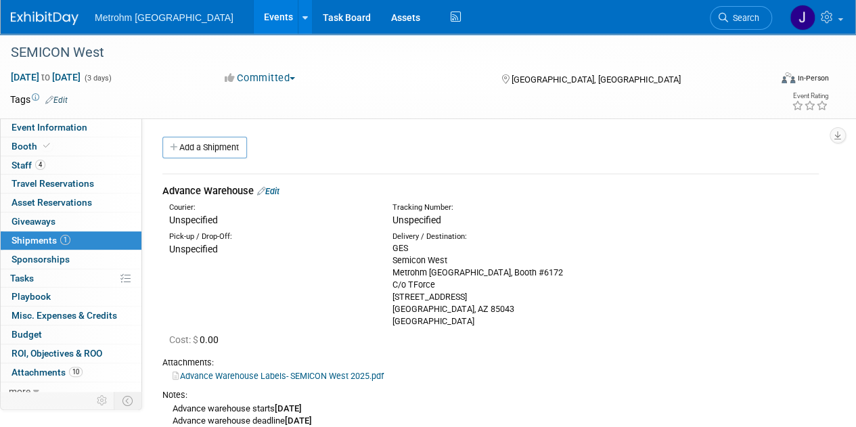
scroll to position [95, 0]
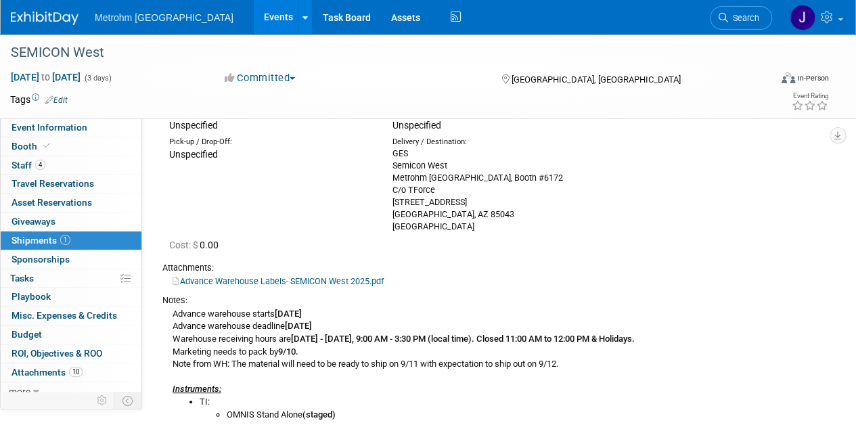
drag, startPoint x: 505, startPoint y: 226, endPoint x: 392, endPoint y: 155, distance: 132.9
click at [392, 155] on div "GES [GEOGRAPHIC_DATA], Booth #6172 C/o TForce [STREET_ADDRESS]" at bounding box center [493, 189] width 203 height 85
copy div "GES [GEOGRAPHIC_DATA], Booth #6172 C/o TForce [STREET_ADDRESS]"
click at [755, 22] on span "Search" at bounding box center [743, 18] width 31 height 10
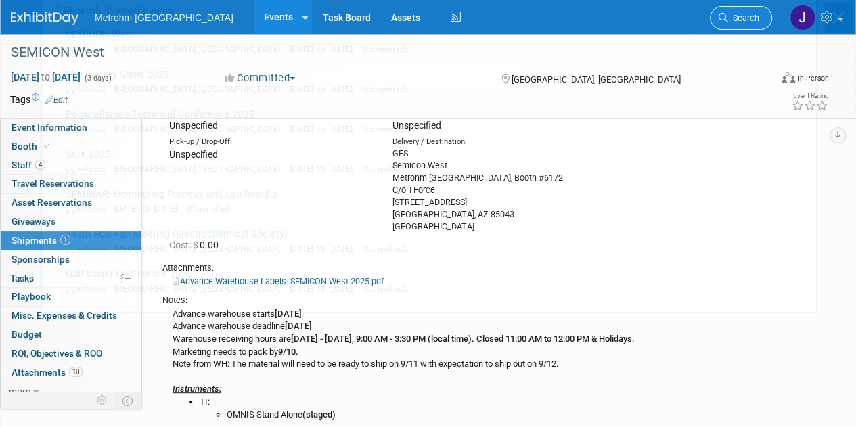
scroll to position [0, 0]
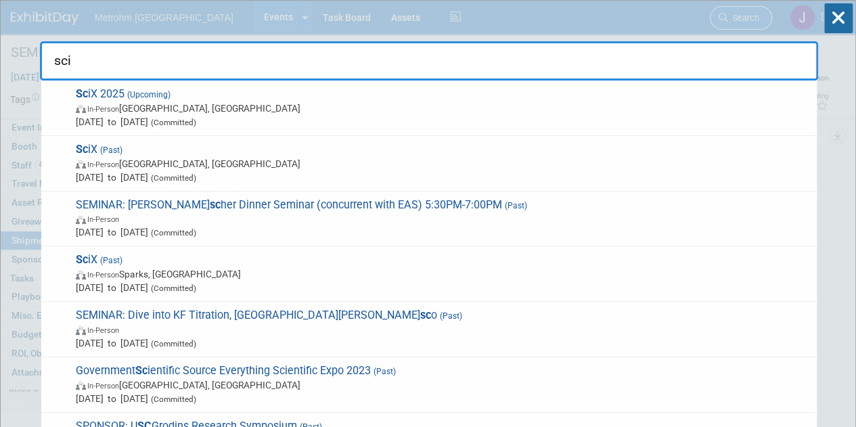
type input "scix"
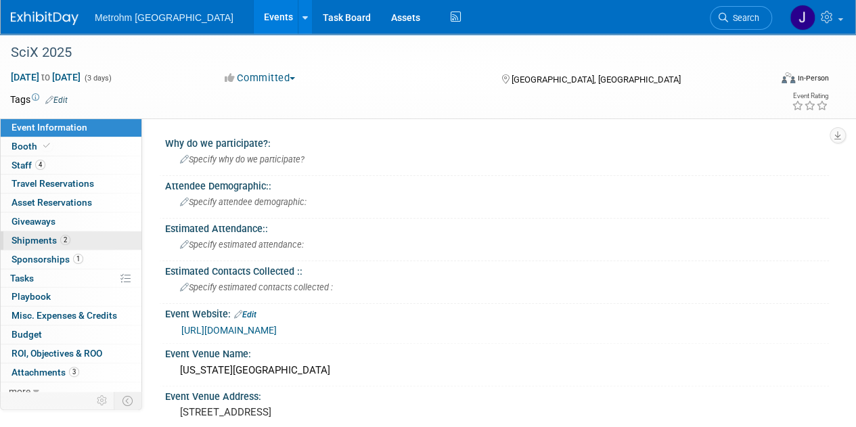
click at [111, 234] on link "2 Shipments 2" at bounding box center [71, 240] width 141 height 18
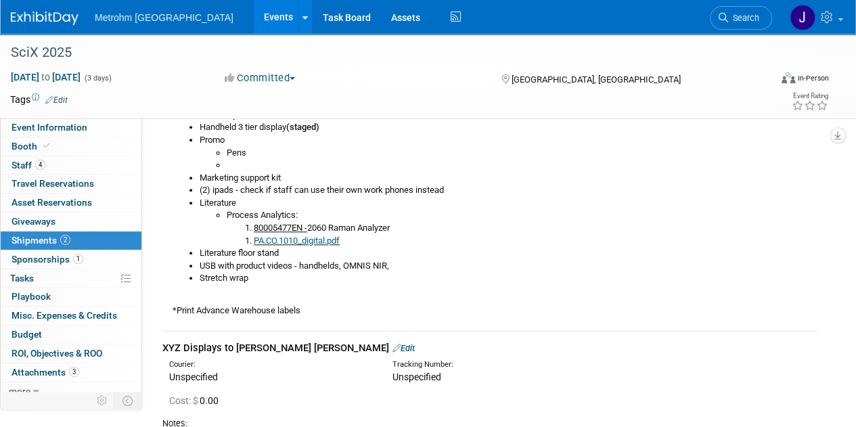
scroll to position [605, 0]
click at [108, 145] on link "Booth" at bounding box center [71, 146] width 141 height 18
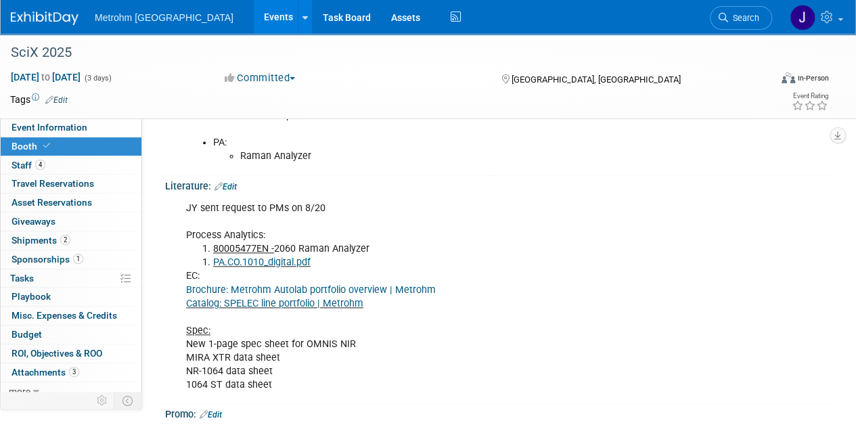
scroll to position [675, 0]
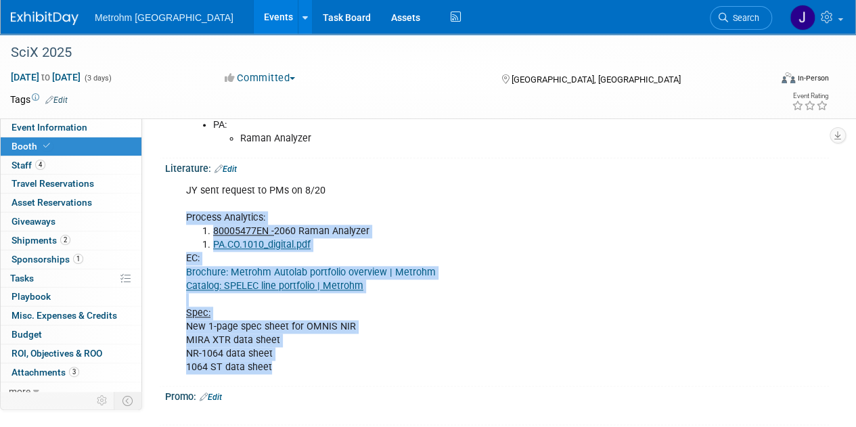
drag, startPoint x: 279, startPoint y: 367, endPoint x: 185, endPoint y: 212, distance: 180.9
click at [185, 212] on div "JY sent request to PMs on 8/20 Process Analytics: 80005477EN - 2060 Raman Analy…" at bounding box center [437, 279] width 521 height 204
copy div "Process Analytics: 80005477EN - 2060 Raman Analyzer PA.CO.1010_digital.pdf EC: …"
click at [87, 247] on link "2 Shipments 2" at bounding box center [71, 240] width 141 height 18
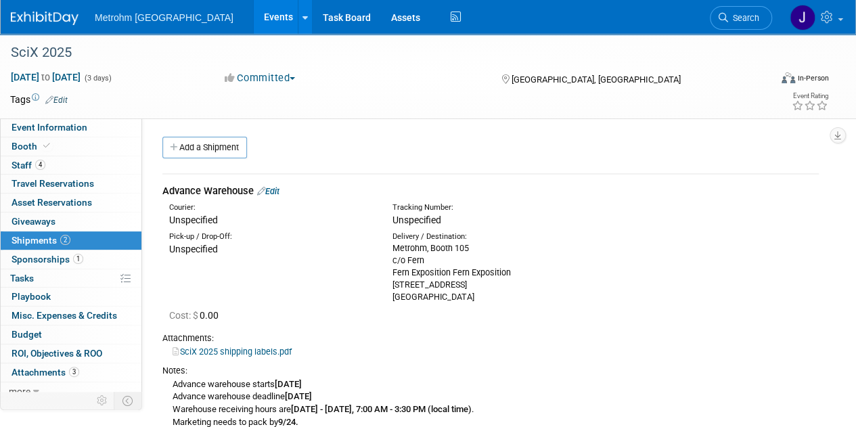
click at [279, 196] on link "Edit" at bounding box center [268, 191] width 22 height 10
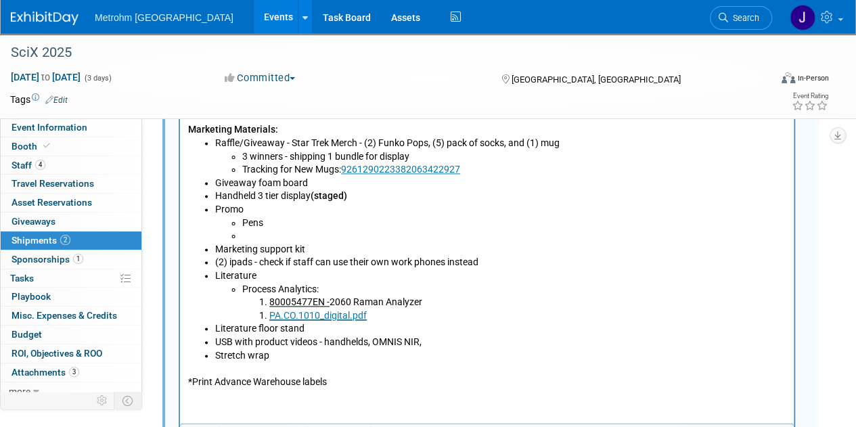
scroll to position [947, 0]
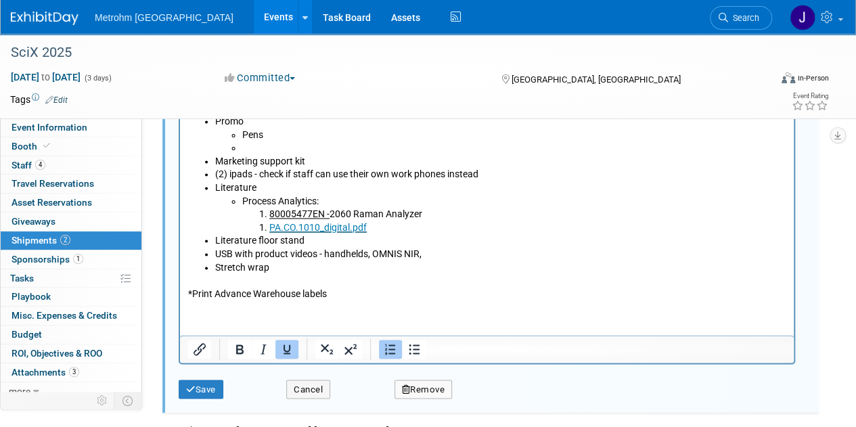
drag, startPoint x: 375, startPoint y: 228, endPoint x: 268, endPoint y: 216, distance: 108.3
click at [268, 216] on li "Process Analytics: 80005477EN - 2060 Raman Analyzer PA.CO.1010_digital.pdf﻿" at bounding box center [514, 216] width 544 height 40
paste body "Rich Text Area. Press ALT-0 for help."
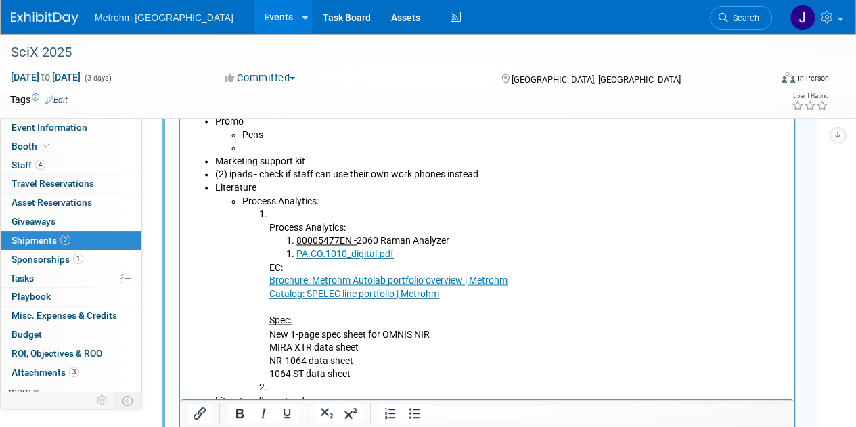
click at [279, 215] on li "Process Analytics: 80005477EN - 2060 Raman Analyzer PA.CO.1010_digital.pdf EC: …" at bounding box center [527, 294] width 517 height 173
click at [390, 408] on icon "Numbered list" at bounding box center [390, 413] width 16 height 16
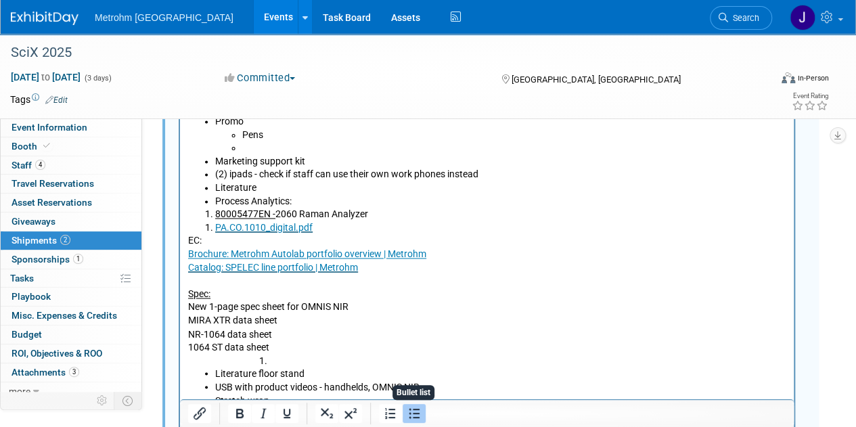
click at [419, 411] on icon "Bullet list" at bounding box center [414, 413] width 16 height 16
drag, startPoint x: 271, startPoint y: 202, endPoint x: 183, endPoint y: 204, distance: 88.0
click at [183, 204] on html "Advance warehouse starts September 8, 2025 Advance warehouse deadline October 3…" at bounding box center [487, 92] width 614 height 681
click at [407, 217] on li "80005477EN - 2060 Raman Analyzer" at bounding box center [500, 215] width 571 height 14
drag, startPoint x: 438, startPoint y: 217, endPoint x: 369, endPoint y: 219, distance: 69.0
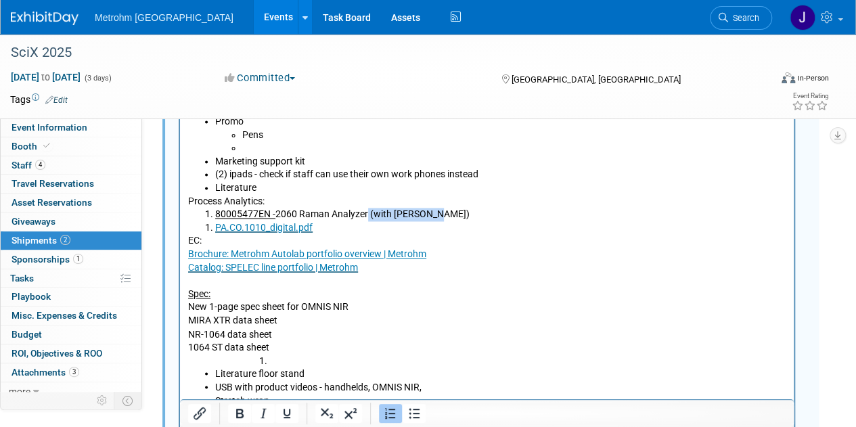
click at [369, 219] on li "80005477EN - 2060 Raman Analyzer (with Michelle)" at bounding box center [500, 215] width 571 height 14
copy li "(with Michelle)"
click at [356, 227] on li "PA.CO.1010_digital.pdf" at bounding box center [500, 229] width 571 height 14
click at [425, 269] on p "EC: Brochure: Metrohm Autolab portfolio overview | Metrohm Catalog: SPELEC line…" at bounding box center [487, 294] width 598 height 119
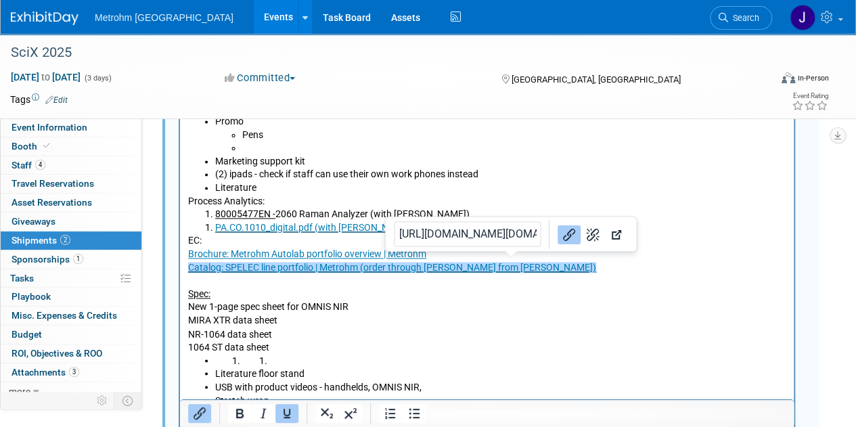
click at [580, 271] on p "EC: Brochure: Metrohm Autolab portfolio overview | Metrohm Catalog: SPELEC line…" at bounding box center [487, 294] width 598 height 119
click at [652, 260] on p "EC: Brochure: Metrohm Autolab portfolio overview | Metrohm Catalog: SPELEC line…" at bounding box center [487, 294] width 598 height 119
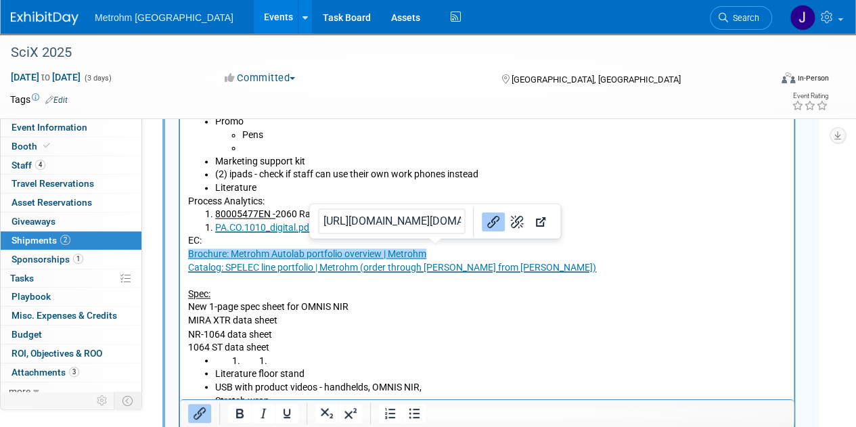
click at [487, 255] on p "EC: Brochure: Metrohm Autolab portfolio overview | Metrohm﻿ Catalog: SPELEC lin…" at bounding box center [487, 294] width 598 height 119
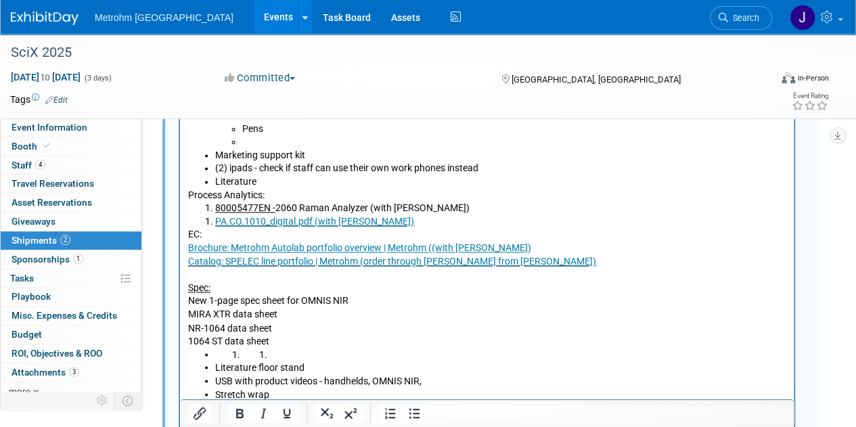
scroll to position [954, 0]
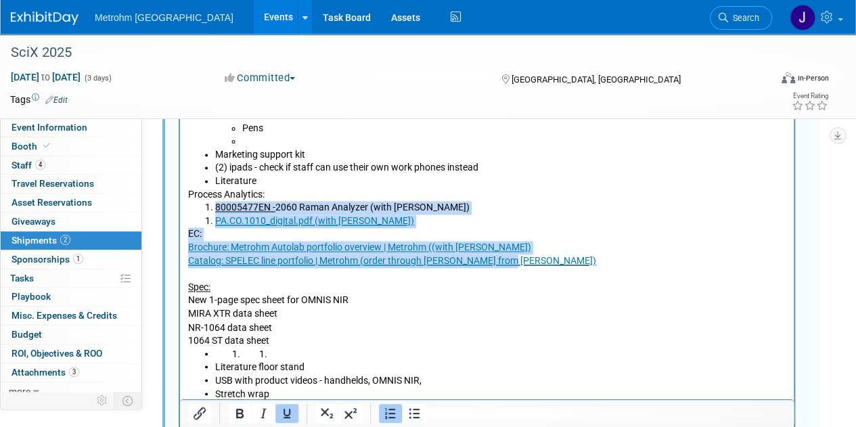
drag, startPoint x: 514, startPoint y: 263, endPoint x: 238, endPoint y: 254, distance: 276.2
click at [208, 208] on body "Advance warehouse starts September 8, 2025 Advance warehouse deadline October 3…" at bounding box center [486, 89] width 599 height 676
click at [288, 408] on icon "Underline" at bounding box center [287, 413] width 16 height 16
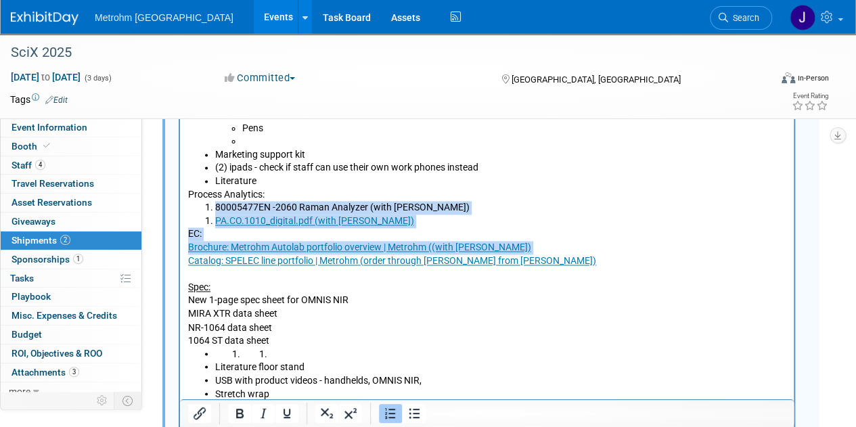
click at [461, 224] on li "PA.CO.1010_digital.pdf (with Michelle)" at bounding box center [500, 222] width 571 height 14
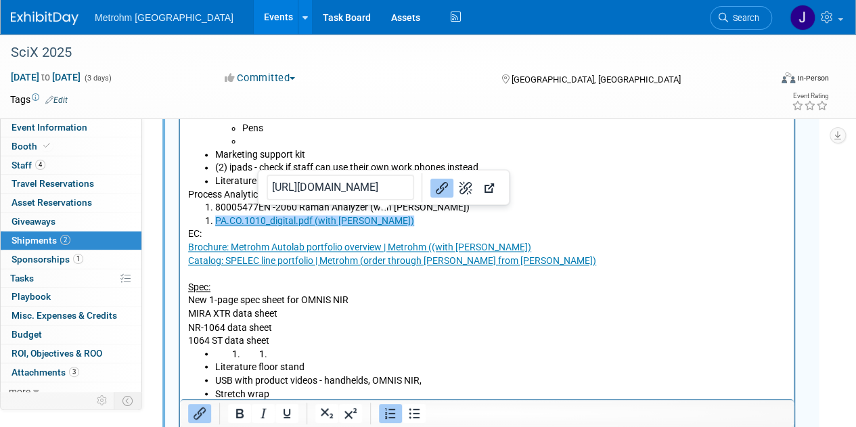
click at [434, 189] on icon "Link" at bounding box center [442, 188] width 16 height 16
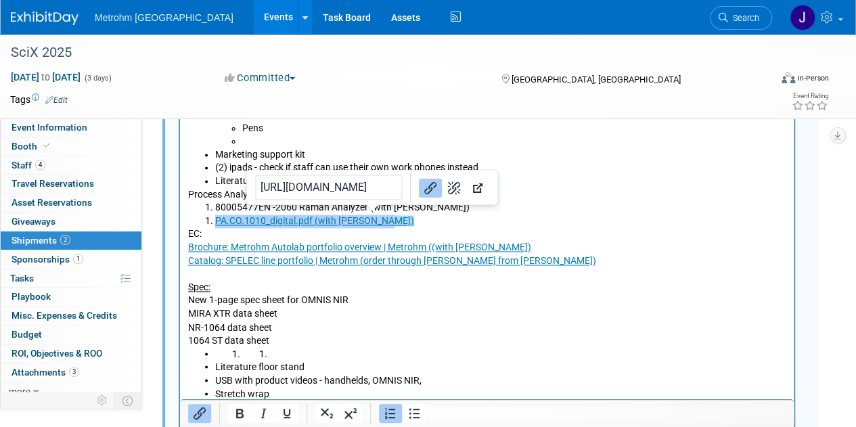
drag, startPoint x: 388, startPoint y: 222, endPoint x: 212, endPoint y: 222, distance: 175.9
click at [215, 222] on li "PA.CO.1010_digital.pdf (with Michelle)﻿" at bounding box center [500, 222] width 571 height 14
click at [416, 192] on icon "Remove link" at bounding box center [422, 187] width 13 height 13
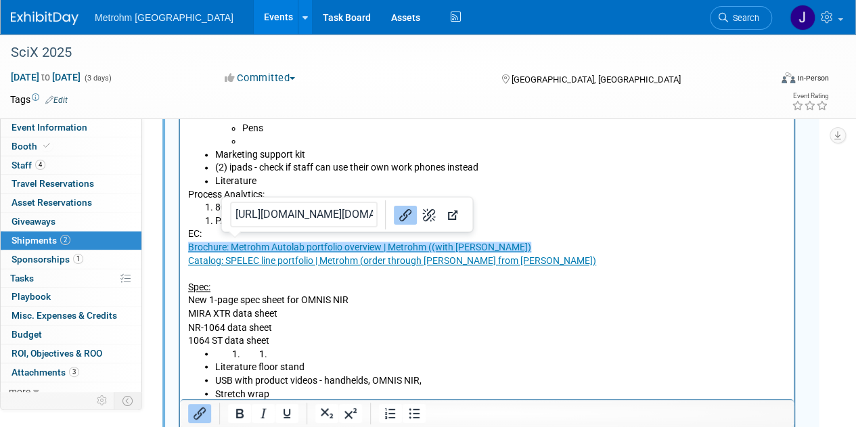
drag, startPoint x: 500, startPoint y: 249, endPoint x: 192, endPoint y: 251, distance: 307.8
click at [192, 251] on p "EC: Brochure: Metrohm Autolab portfolio overview | Metrohm ((with Michelle) Cat…" at bounding box center [487, 287] width 598 height 119
click at [394, 214] on icon "Remove link" at bounding box center [402, 214] width 16 height 16
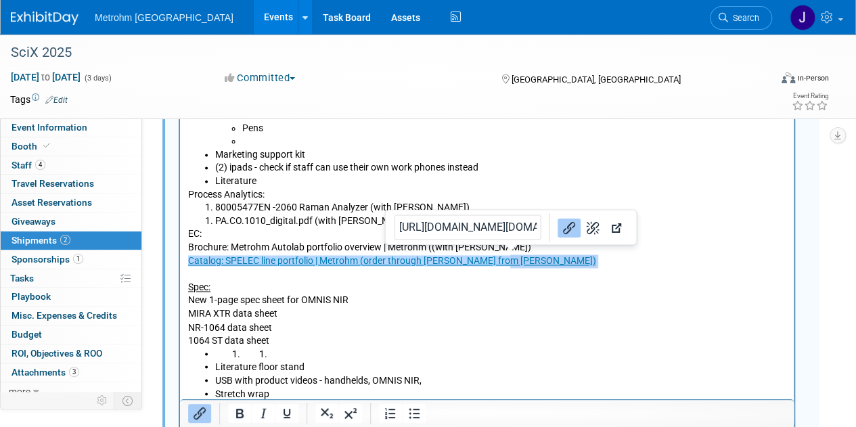
drag, startPoint x: 502, startPoint y: 262, endPoint x: 200, endPoint y: 275, distance: 302.7
click at [200, 275] on p "EC: Brochure: Metrohm Autolab portfolio overview | Metrohm ((with Michelle) Cat…" at bounding box center [487, 287] width 598 height 119
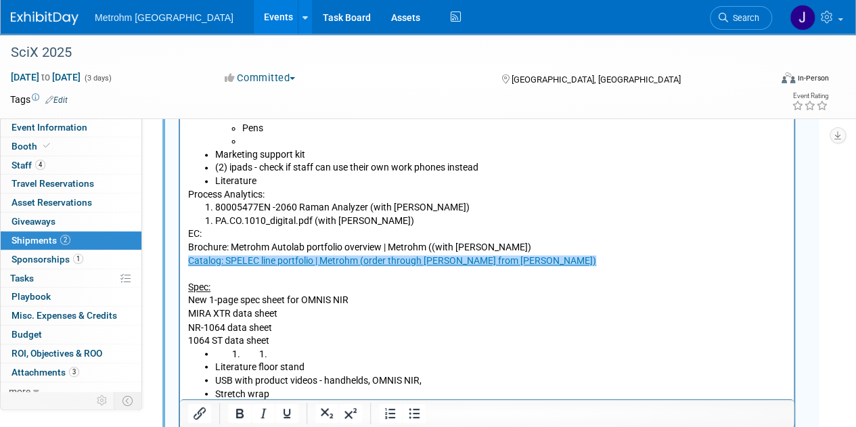
click at [493, 261] on link "Catalog: SPELEC line portfolio | Metrohm (order through Mike from Brooks)﻿" at bounding box center [392, 261] width 408 height 11
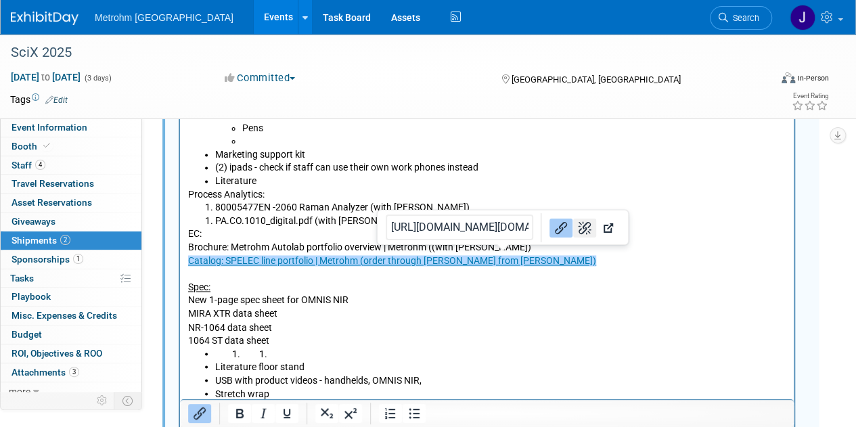
click at [578, 229] on icon "Remove link" at bounding box center [584, 227] width 13 height 13
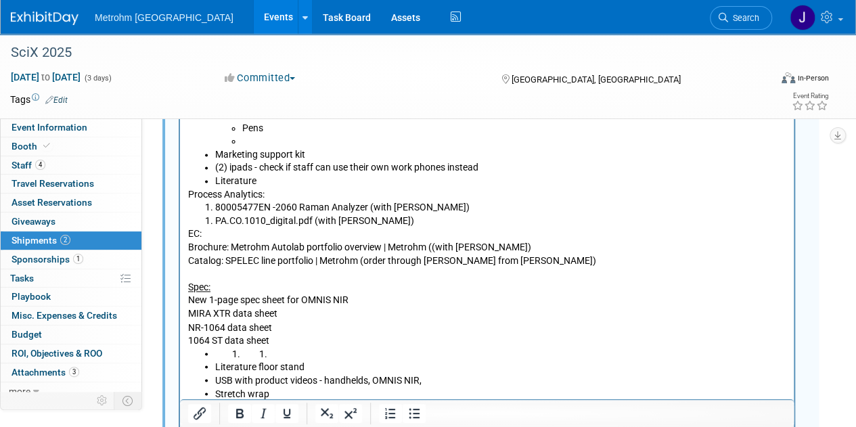
click at [555, 262] on p "EC: Brochure: Metrohm Autolab portfolio overview | Metrohm ((with Michelle) Cat…" at bounding box center [487, 287] width 598 height 119
drag, startPoint x: 218, startPoint y: 287, endPoint x: 188, endPoint y: 287, distance: 29.8
click at [188, 287] on p "EC: Brochure: Metrohm Autolab portfolio overview | Metrohm ((with Michelle) Cat…" at bounding box center [487, 287] width 598 height 119
click at [286, 419] on icon "Underline" at bounding box center [287, 413] width 16 height 16
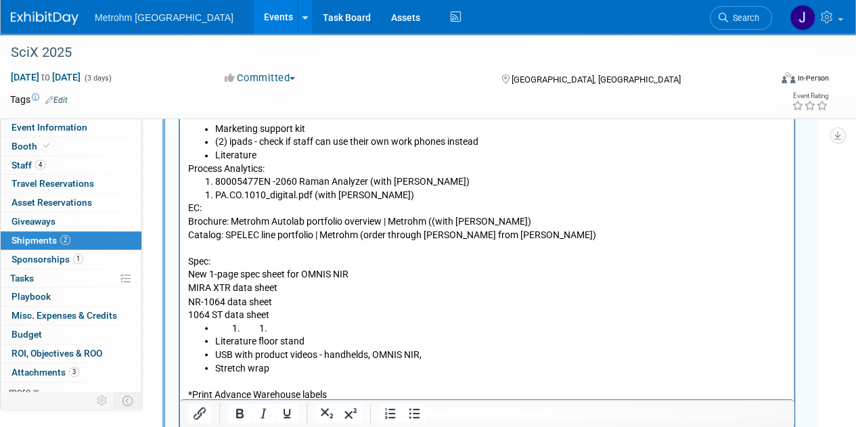
click at [373, 273] on p "EC: Brochure: Metrohm Autolab portfolio overview | Metrohm ((with Michelle) Cat…" at bounding box center [487, 261] width 598 height 119
click at [330, 288] on p "EC: Brochure: Metrohm Autolab portfolio overview | Metrohm ((with Michelle) Cat…" at bounding box center [487, 261] width 598 height 119
click at [325, 296] on p "EC: Brochure: Metrohm Autolab portfolio overview | Metrohm ((with Michelle) Cat…" at bounding box center [487, 261] width 598 height 119
click at [276, 312] on p "EC: Brochure: Metrohm Autolab portfolio overview | Metrohm ((with Michelle) Cat…" at bounding box center [487, 261] width 598 height 119
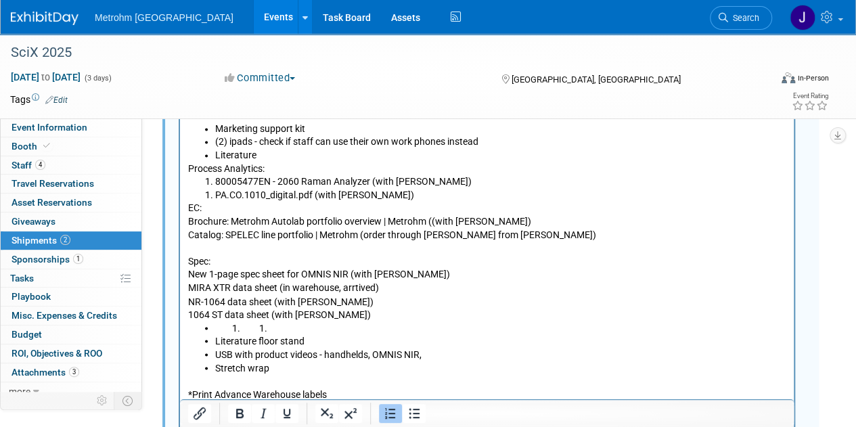
click at [275, 328] on li "Rich Text Area. Press ALT-0 for help." at bounding box center [527, 329] width 517 height 14
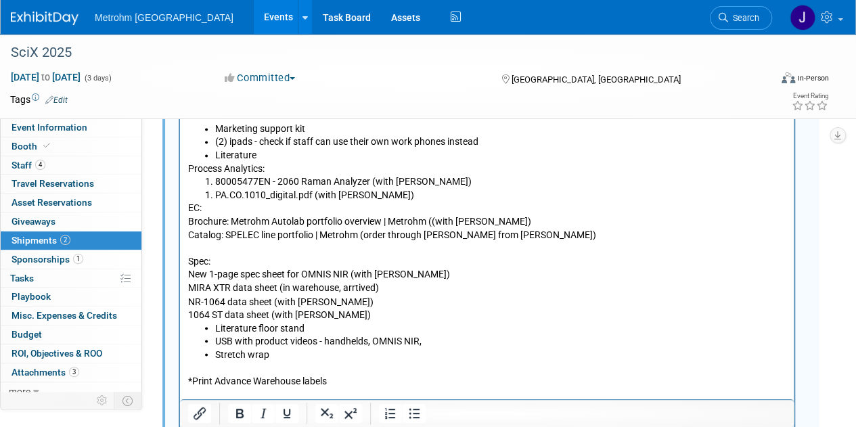
click at [400, 315] on p "EC: Brochure: Metrohm Autolab portfolio overview | Metrohm ((with Michelle) Cat…" at bounding box center [487, 261] width 598 height 119
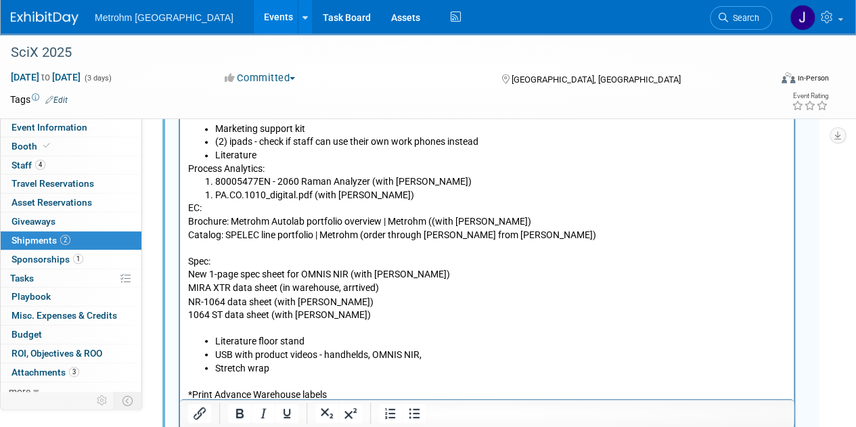
click at [360, 288] on p "EC: Brochure: Metrohm Autolab portfolio overview | Metrohm ((with Michelle) Cat…" at bounding box center [487, 261] width 598 height 119
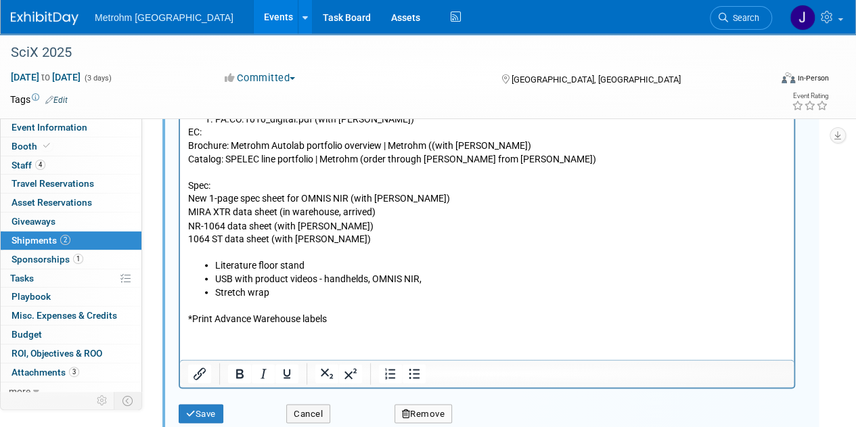
scroll to position [1056, 0]
click at [202, 408] on button "Save" at bounding box center [201, 412] width 45 height 19
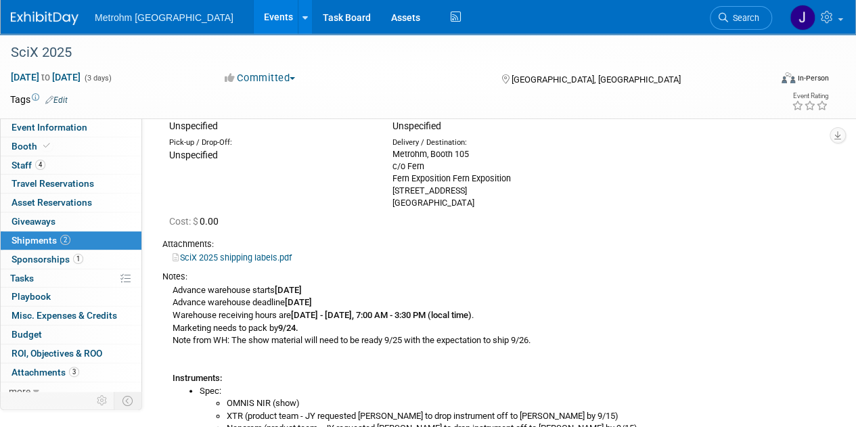
scroll to position [0, 0]
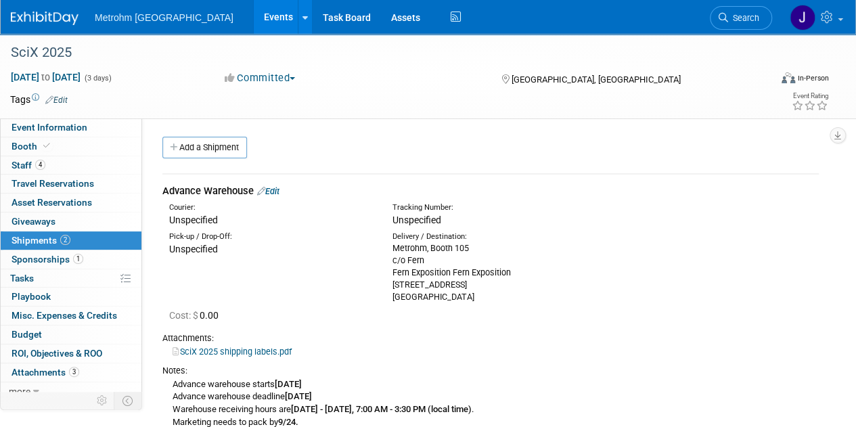
click at [279, 189] on link "Edit" at bounding box center [268, 191] width 22 height 10
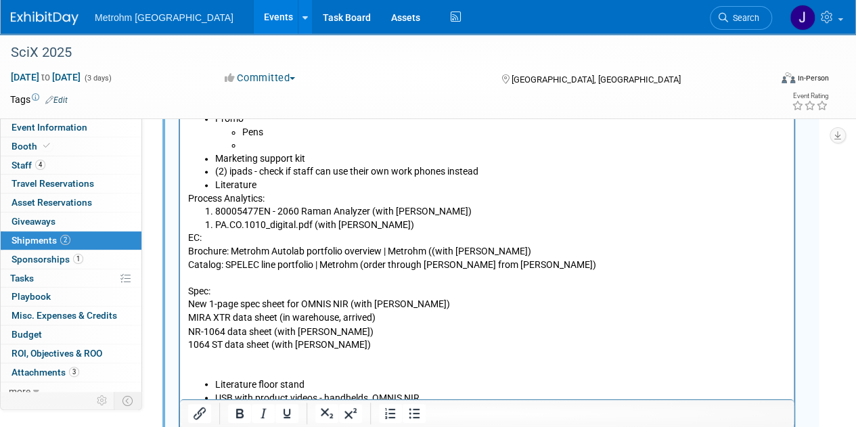
scroll to position [951, 0]
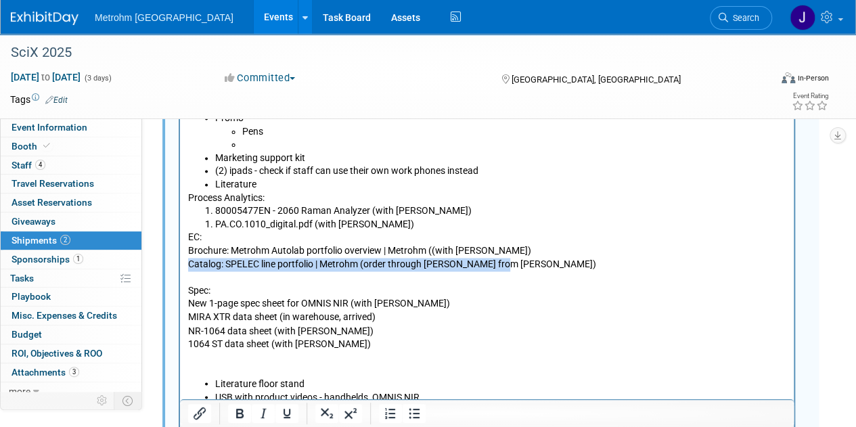
drag, startPoint x: 505, startPoint y: 262, endPoint x: 184, endPoint y: 269, distance: 320.7
click at [184, 269] on html "Advance warehouse starts September 8, 2025 Advance warehouse deadline October 3…" at bounding box center [487, 96] width 614 height 695
click at [291, 417] on icon "Underline" at bounding box center [287, 413] width 16 height 16
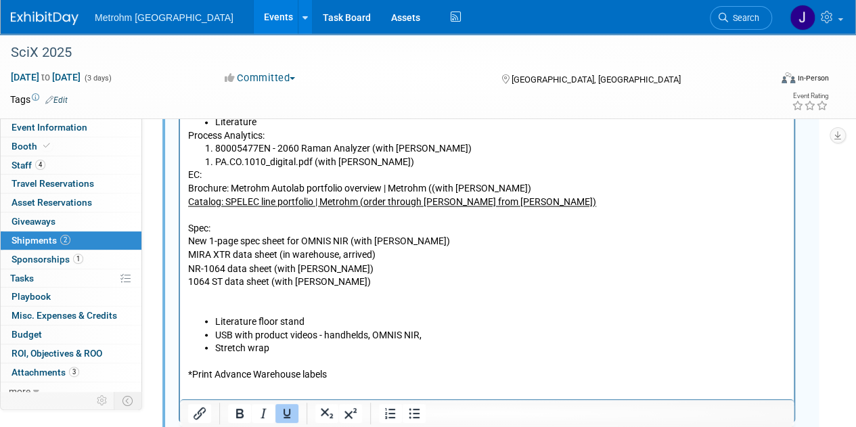
scroll to position [1024, 0]
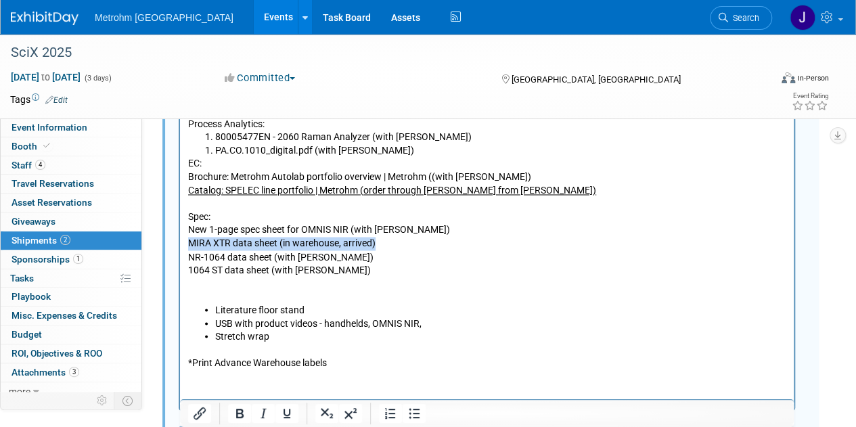
drag, startPoint x: 386, startPoint y: 243, endPoint x: 182, endPoint y: 239, distance: 203.7
click at [182, 239] on html "Advance warehouse starts September 8, 2025 Advance warehouse deadline October 3…" at bounding box center [487, 22] width 614 height 695
click at [286, 411] on icon "Underline" at bounding box center [287, 413] width 16 height 16
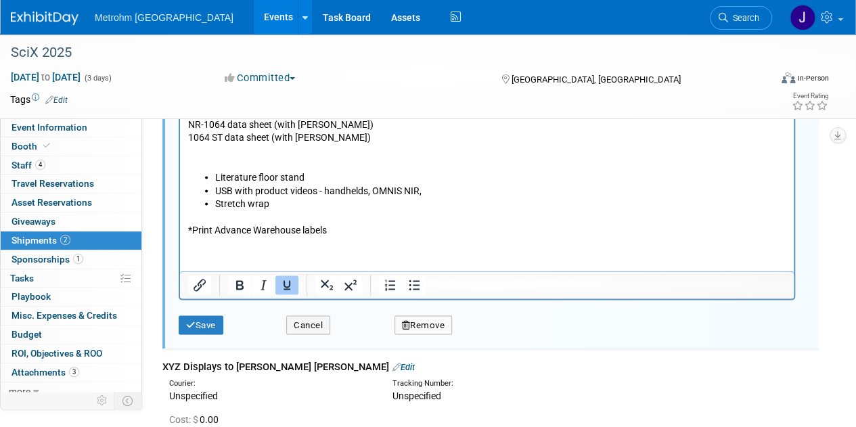
scroll to position [1163, 0]
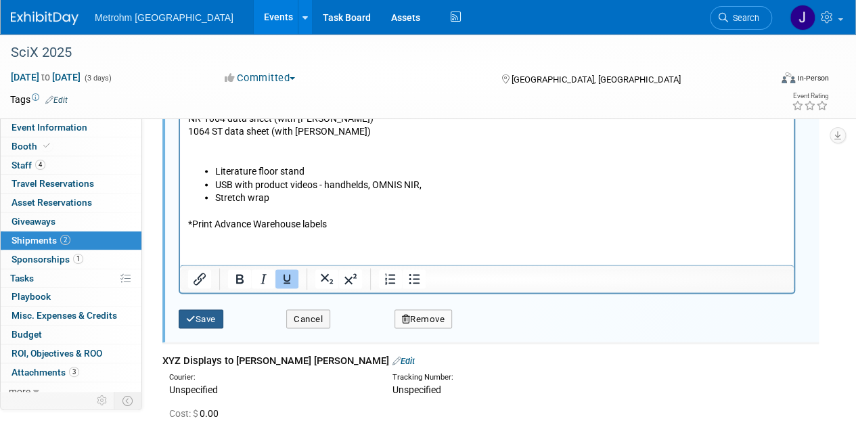
click at [200, 317] on button "Save" at bounding box center [201, 318] width 45 height 19
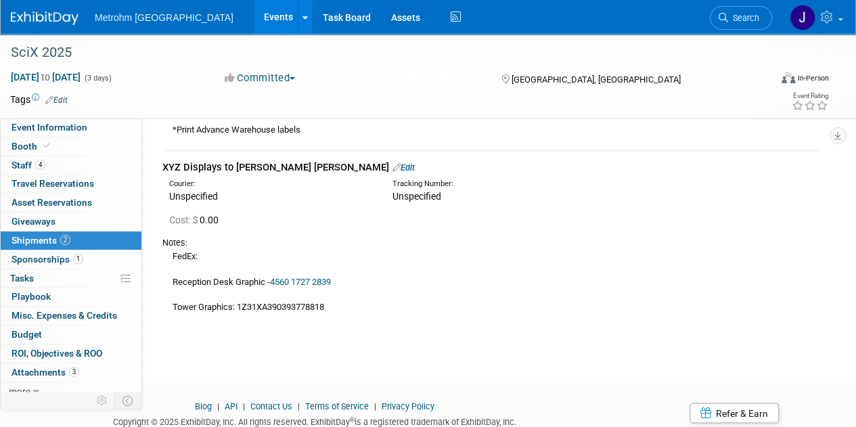
scroll to position [955, 0]
click at [298, 307] on div "FedEx: Reception Desk Graphic - 4560 1727 2839 Tower Graphics: 1Z31XA3903937788…" at bounding box center [490, 282] width 656 height 64
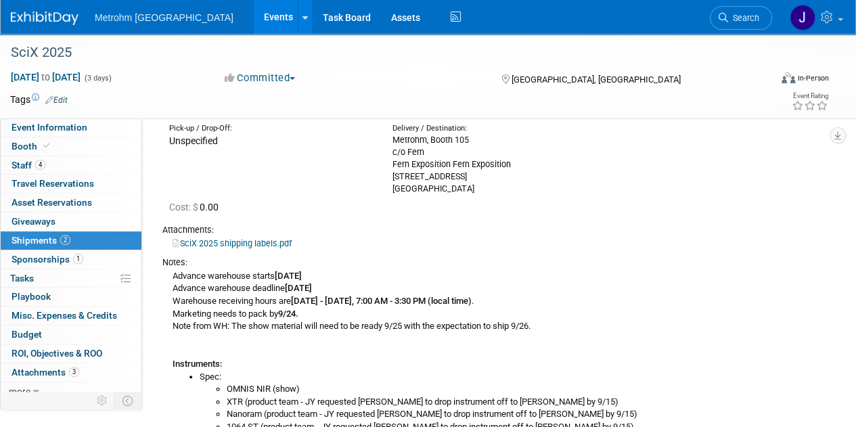
scroll to position [0, 0]
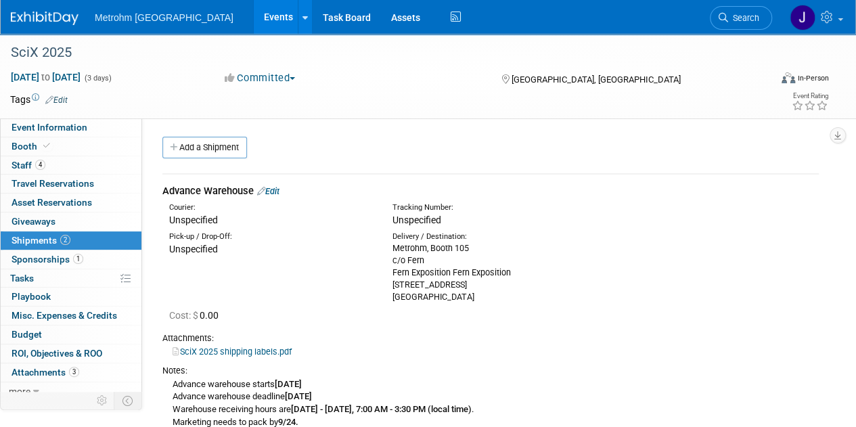
click at [52, 12] on img at bounding box center [45, 19] width 68 height 14
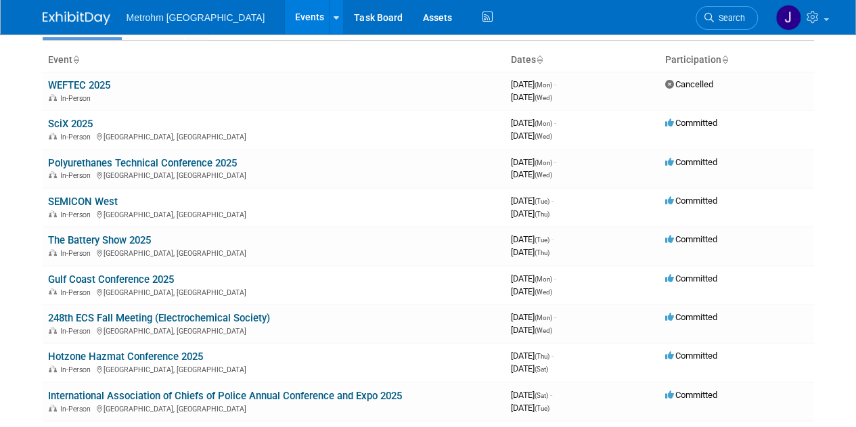
scroll to position [76, 0]
click at [731, 20] on span "Search" at bounding box center [729, 18] width 31 height 10
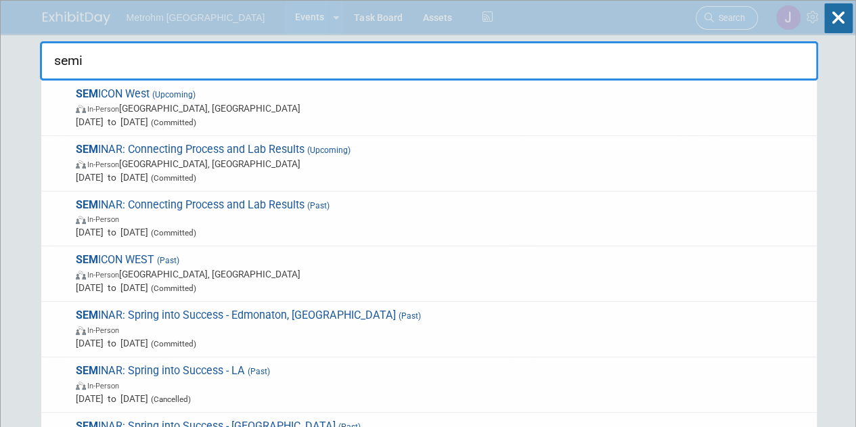
type input "semic"
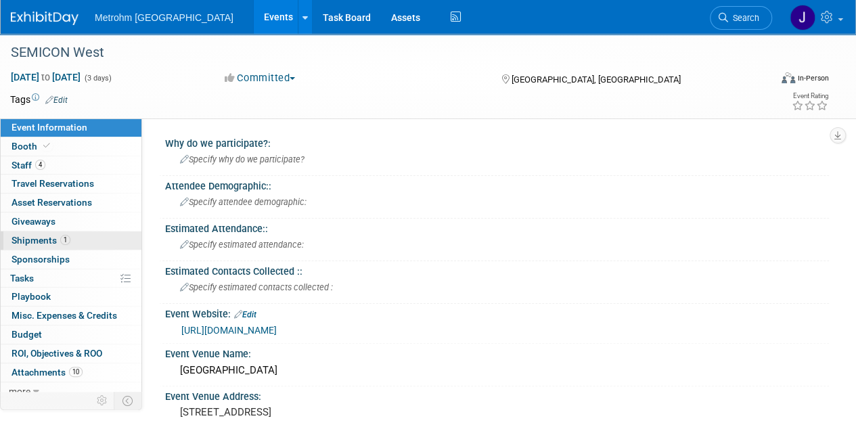
click at [45, 240] on span "Shipments 1" at bounding box center [41, 240] width 59 height 11
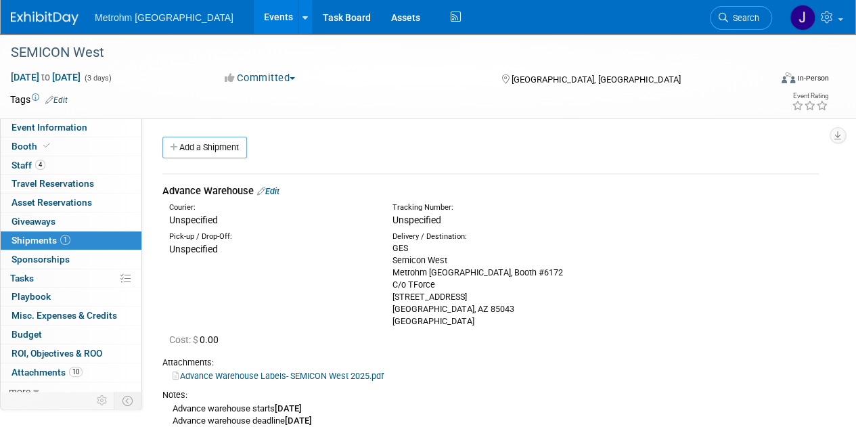
click at [276, 189] on link "Edit" at bounding box center [268, 191] width 22 height 10
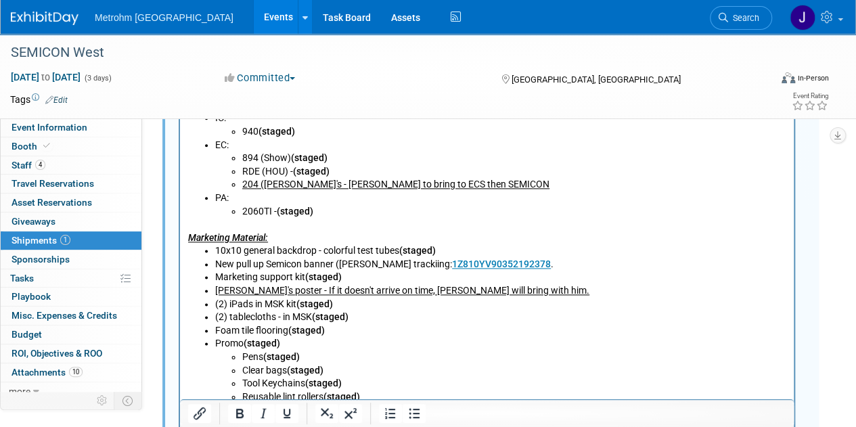
scroll to position [742, 0]
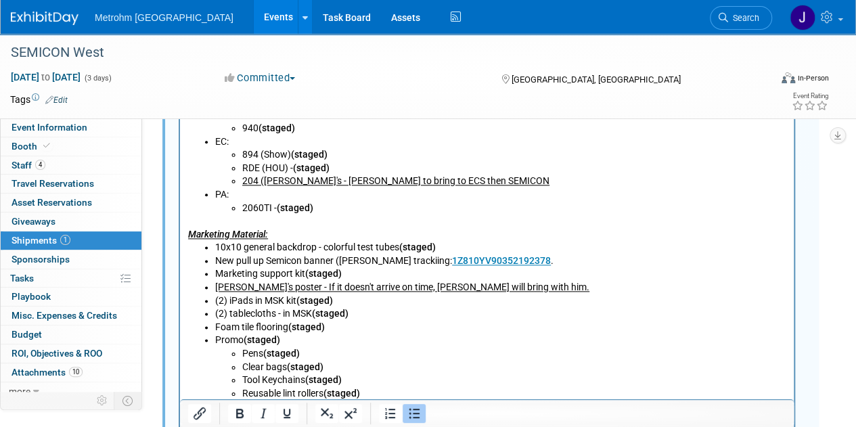
click at [398, 265] on li "New pull up Semicon banner (Brooks trackiing: 1Z810YV90352192378 ." at bounding box center [500, 262] width 571 height 14
click at [539, 263] on li "New pull up Semicon banner (Brooks tracking: 1Z810YV90352192378 ." at bounding box center [500, 262] width 571 height 14
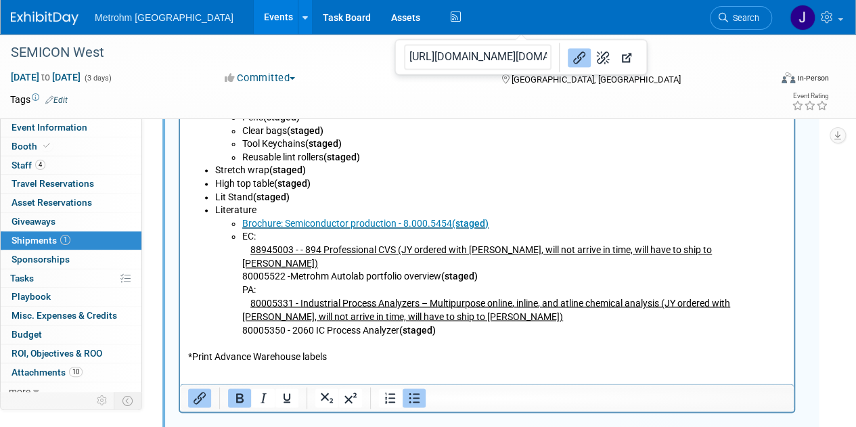
scroll to position [1082, 0]
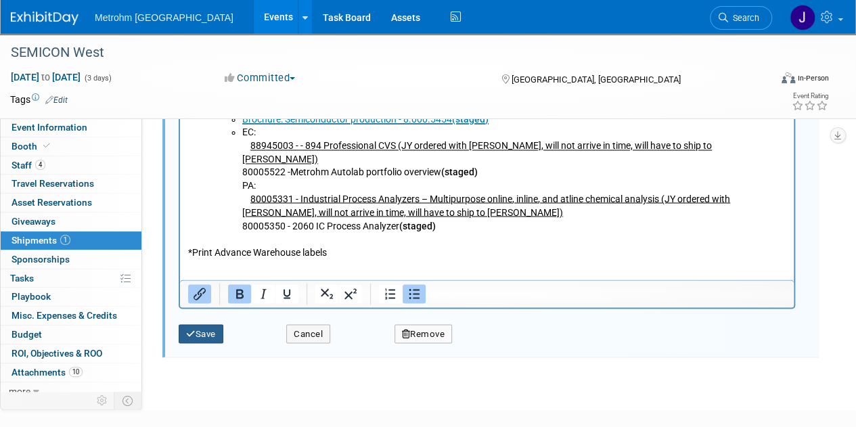
click at [215, 329] on button "Save" at bounding box center [201, 333] width 45 height 19
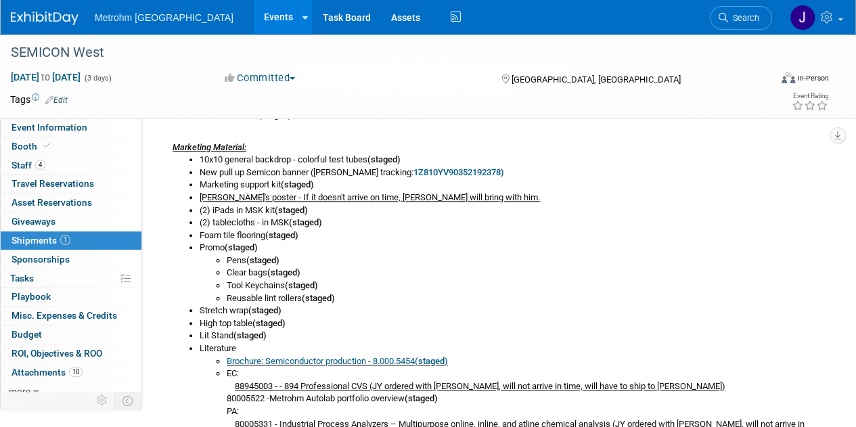
scroll to position [516, 0]
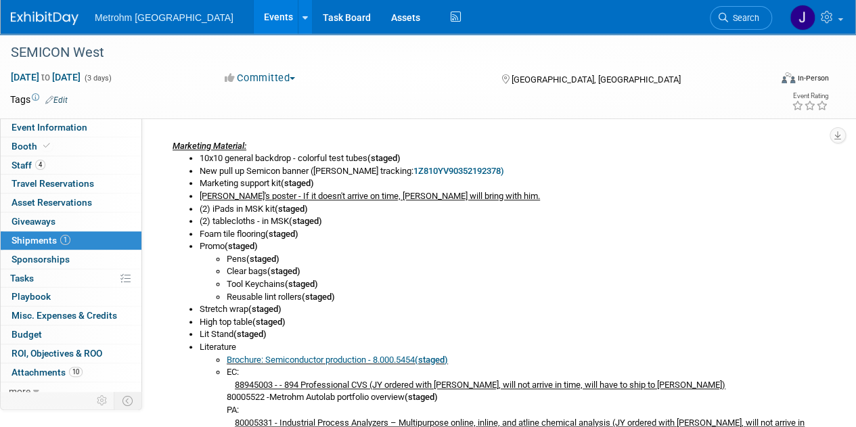
click at [44, 14] on img at bounding box center [45, 19] width 68 height 14
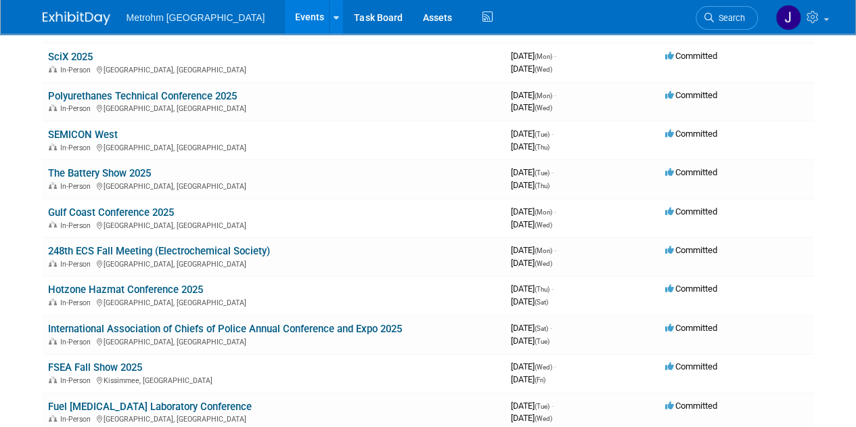
scroll to position [174, 0]
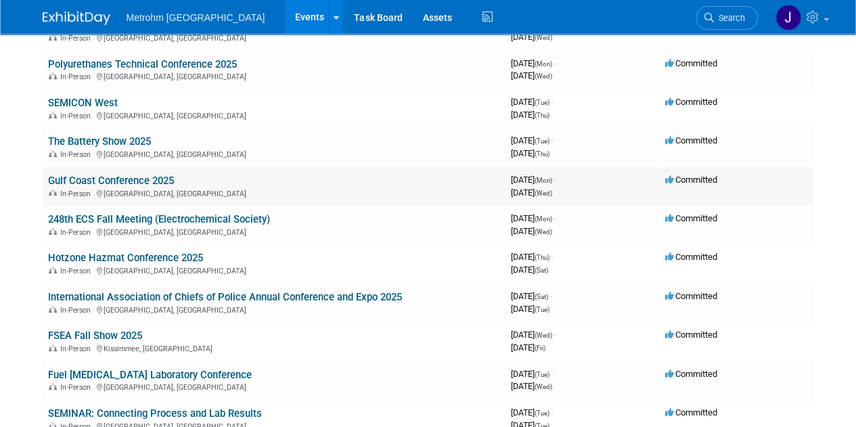
click at [92, 178] on link "Gulf Coast Conference 2025" at bounding box center [111, 181] width 126 height 12
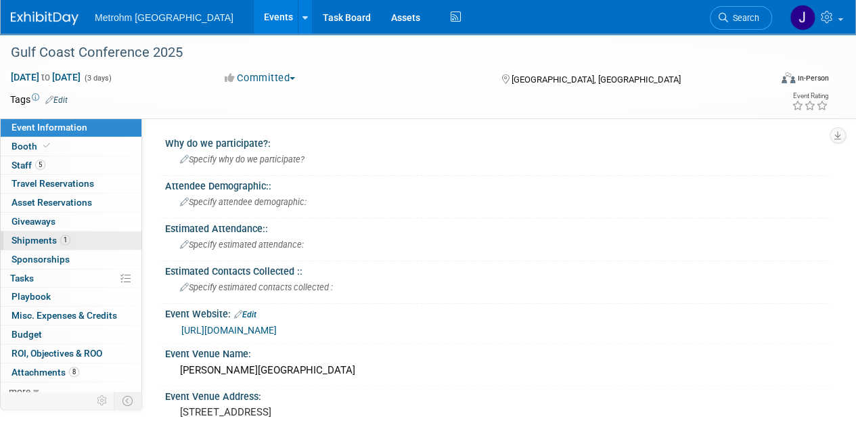
click at [71, 240] on link "1 Shipments 1" at bounding box center [71, 240] width 141 height 18
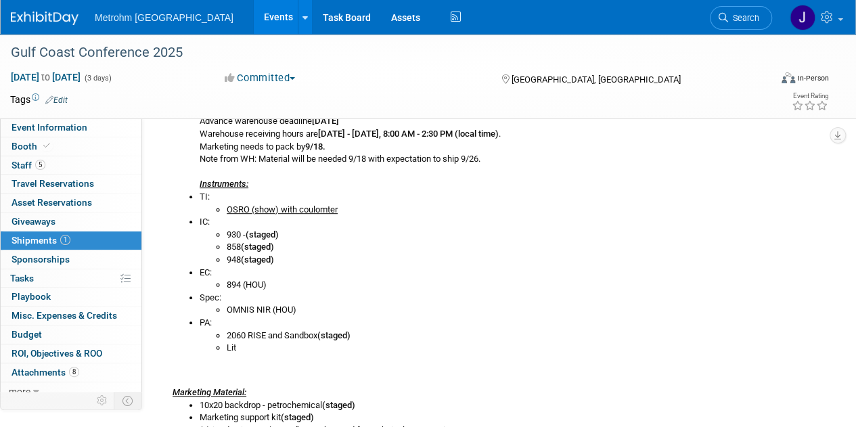
scroll to position [316, 0]
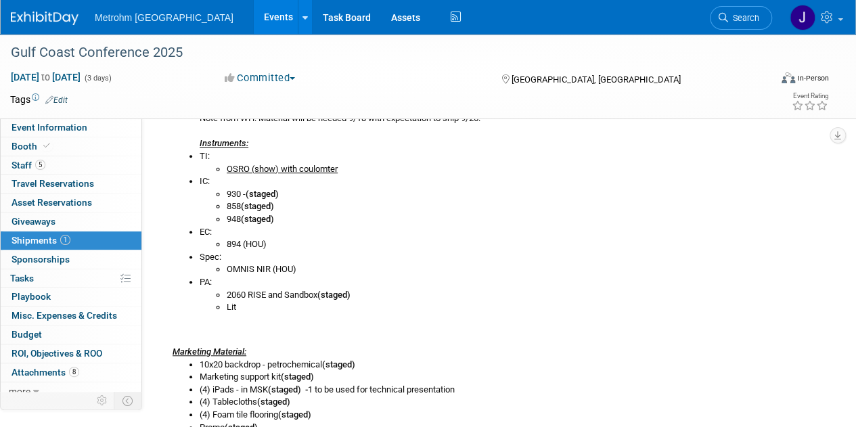
click at [399, 235] on li "EC: 894 (HOU)" at bounding box center [509, 238] width 619 height 25
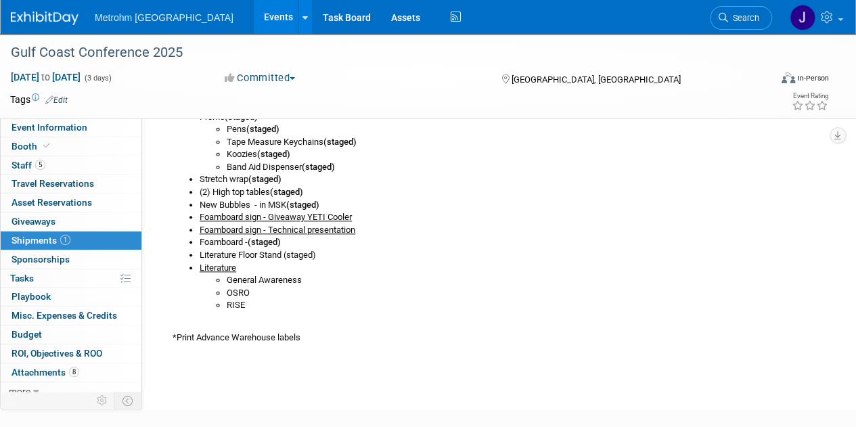
scroll to position [687, 0]
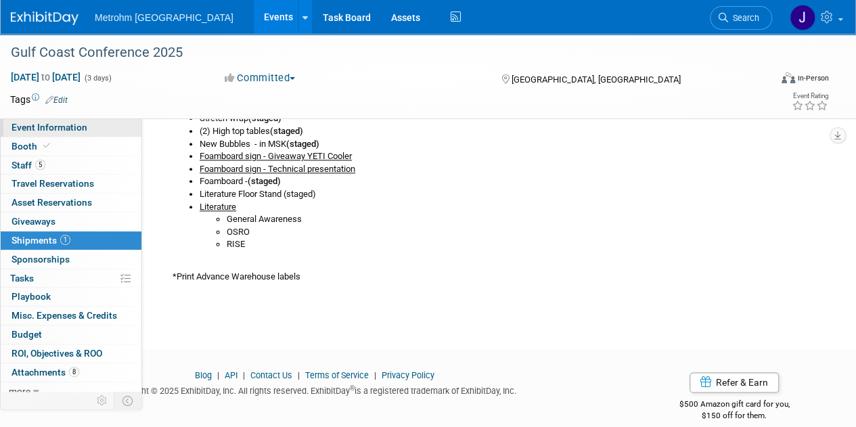
click at [25, 127] on span "Event Information" at bounding box center [50, 127] width 76 height 11
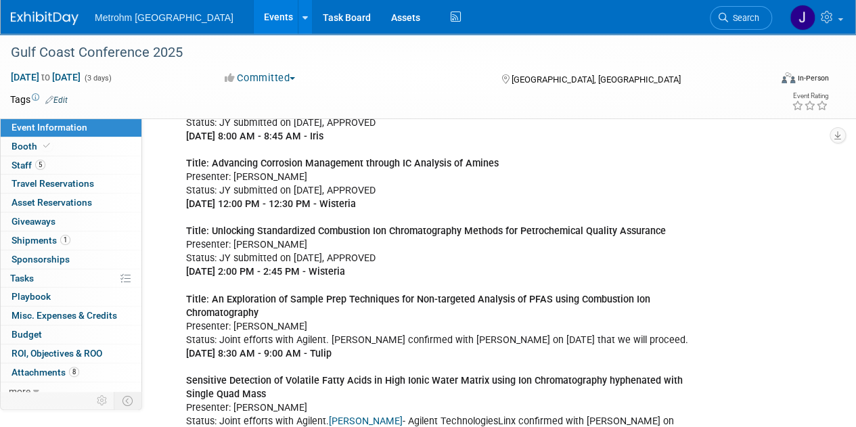
scroll to position [682, 0]
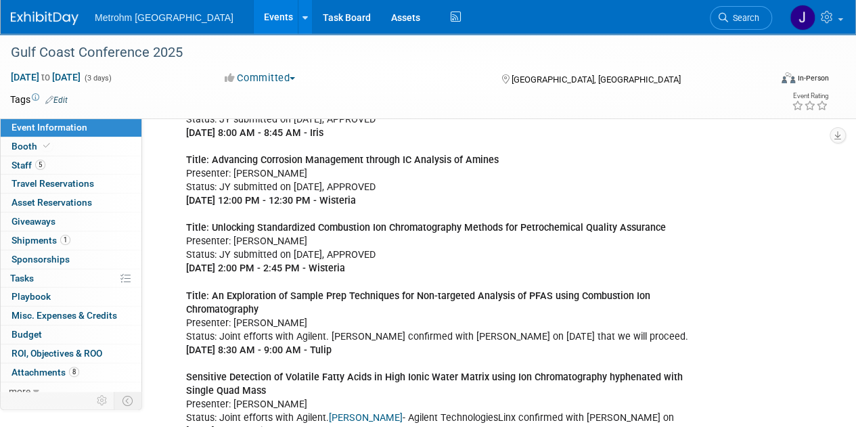
drag, startPoint x: 366, startPoint y: 339, endPoint x: 186, endPoint y: 283, distance: 188.3
click at [186, 283] on div "Title: Water analysis in petrochemicals – the [PERSON_NAME] Oven advantage Pres…" at bounding box center [437, 275] width 521 height 394
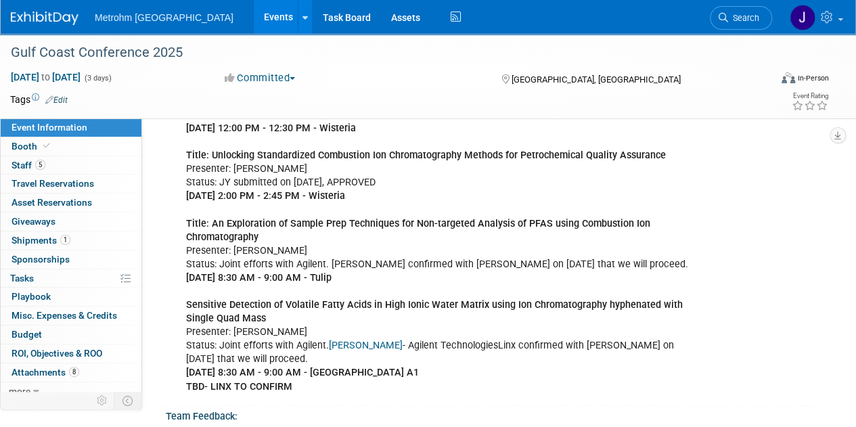
scroll to position [762, 0]
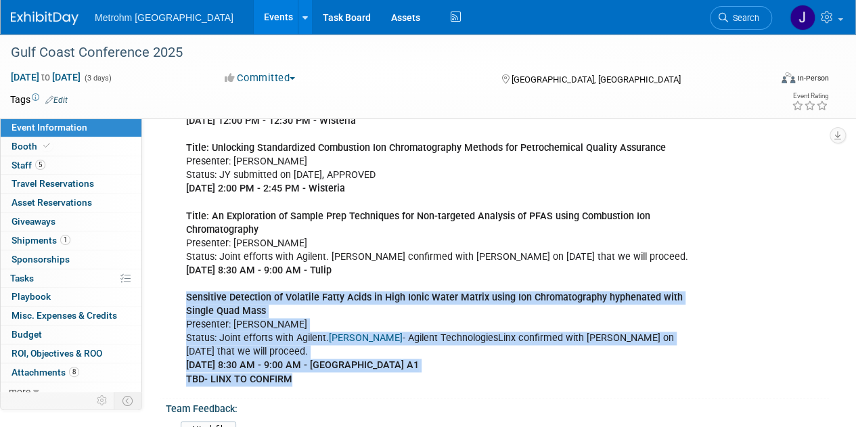
drag, startPoint x: 299, startPoint y: 371, endPoint x: 183, endPoint y: 292, distance: 140.7
click at [183, 292] on div "Title: Water analysis in petrochemicals – the [PERSON_NAME] Oven advantage Pres…" at bounding box center [437, 196] width 521 height 394
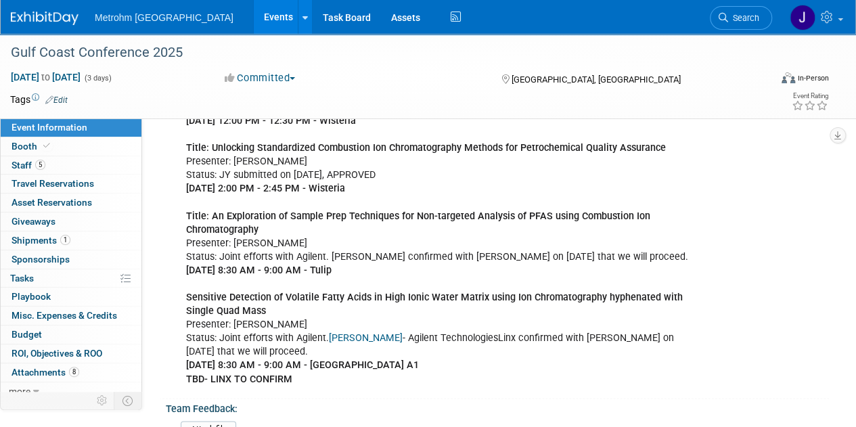
click at [729, 246] on div "Title: Water analysis in petrochemicals – the [PERSON_NAME] Oven advantage Pres…" at bounding box center [497, 194] width 664 height 398
click at [38, 11] on link at bounding box center [53, 11] width 84 height 11
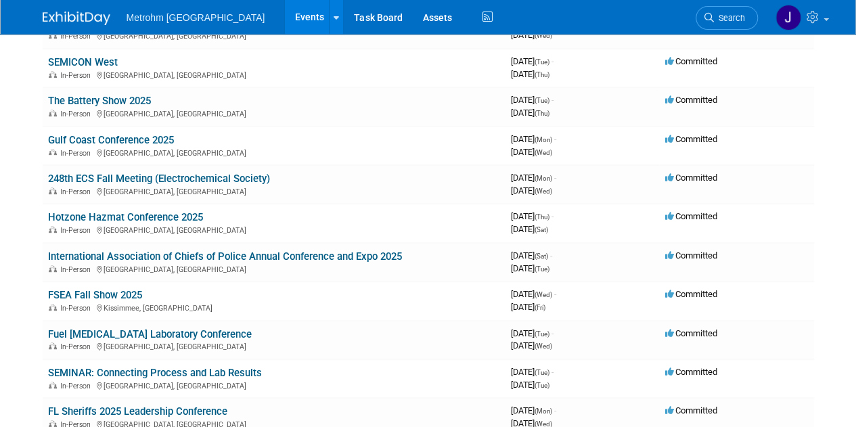
scroll to position [215, 0]
click at [244, 173] on link "248th ECS Fall Meeting (Electrochemical Society)" at bounding box center [159, 178] width 222 height 12
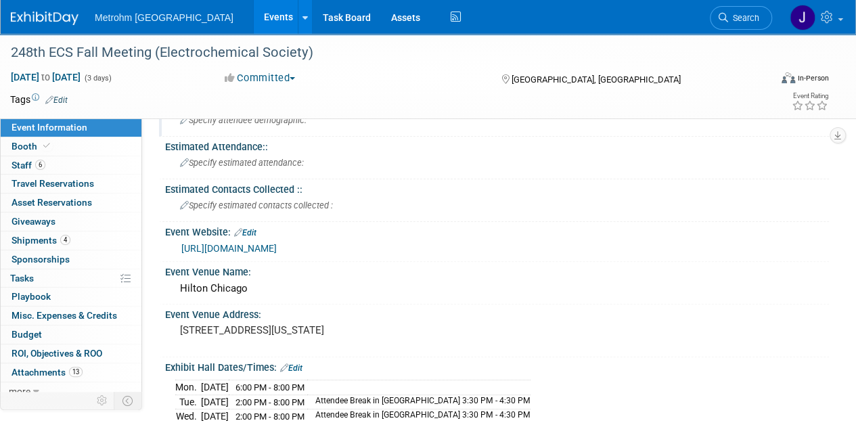
scroll to position [85, 0]
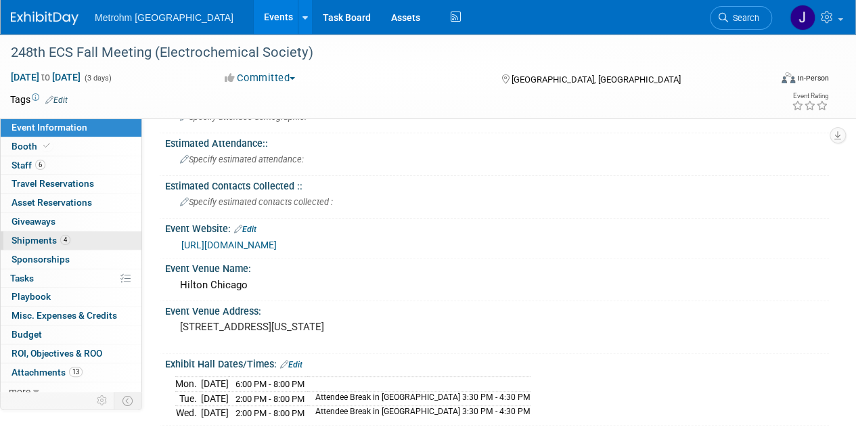
click at [88, 235] on link "4 Shipments 4" at bounding box center [71, 240] width 141 height 18
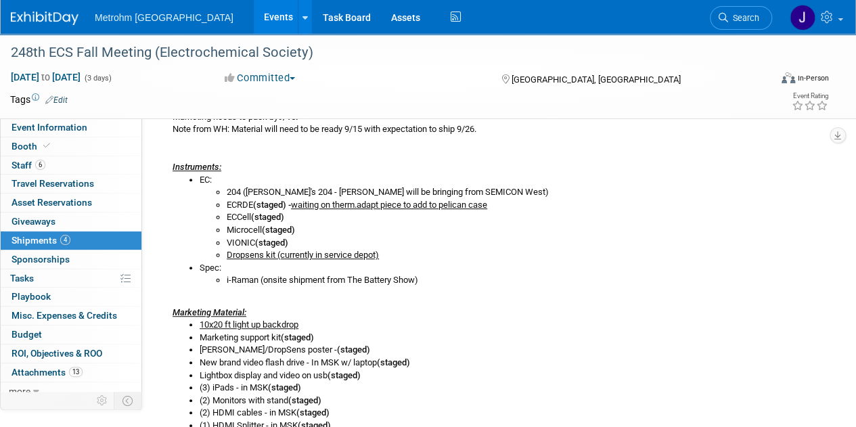
scroll to position [341, 0]
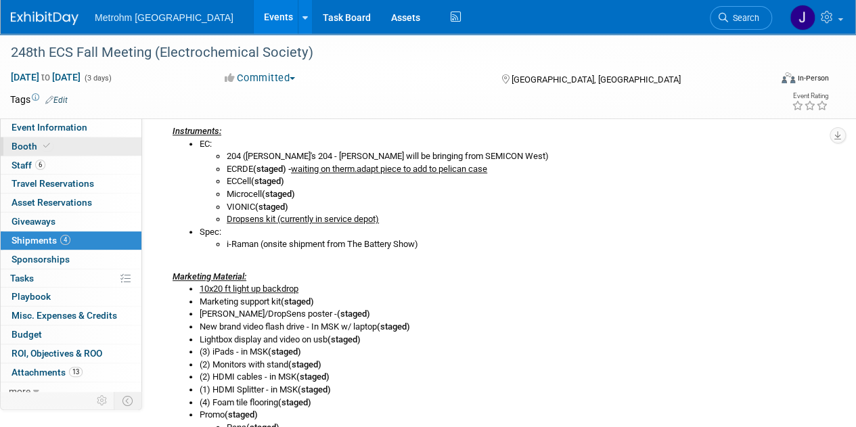
click at [87, 147] on link "Booth" at bounding box center [71, 146] width 141 height 18
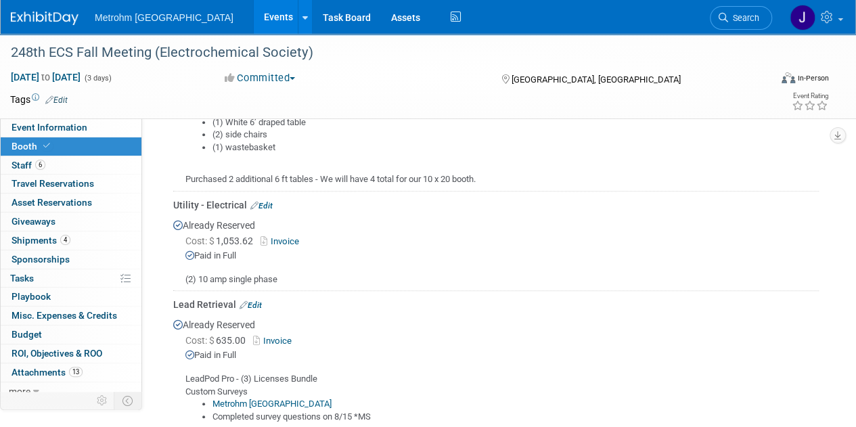
scroll to position [393, 0]
click at [70, 132] on span "Event Information" at bounding box center [50, 127] width 76 height 11
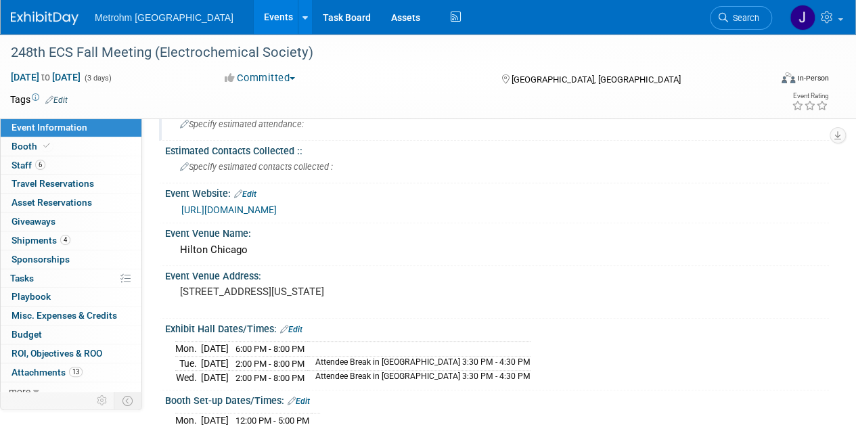
scroll to position [123, 0]
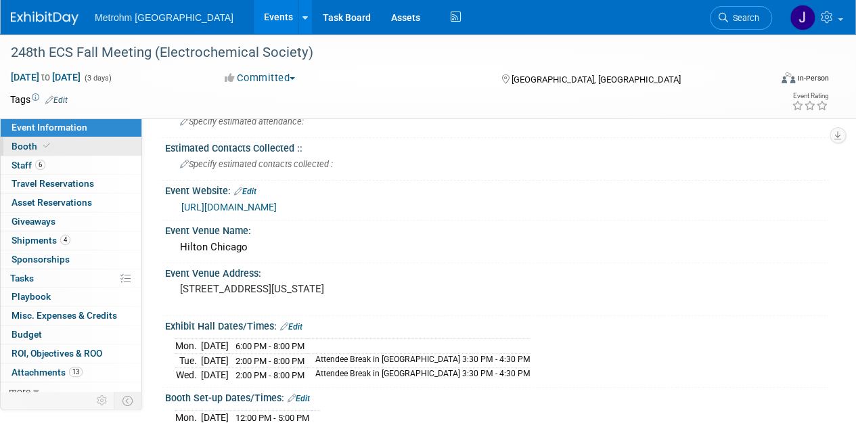
click at [103, 150] on link "Booth" at bounding box center [71, 146] width 141 height 18
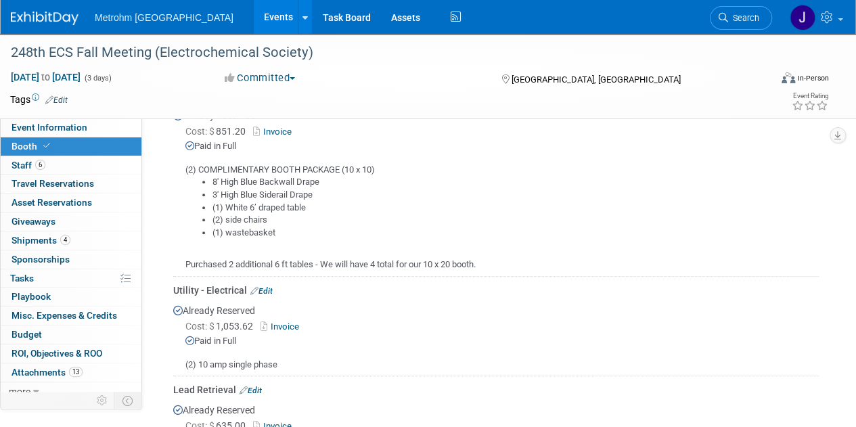
scroll to position [309, 0]
click at [93, 166] on link "6 Staff 6" at bounding box center [71, 165] width 141 height 18
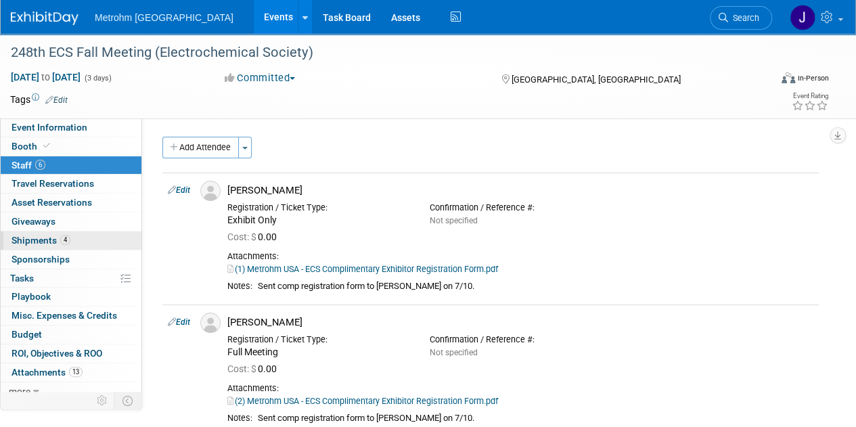
click at [82, 242] on link "4 Shipments 4" at bounding box center [71, 240] width 141 height 18
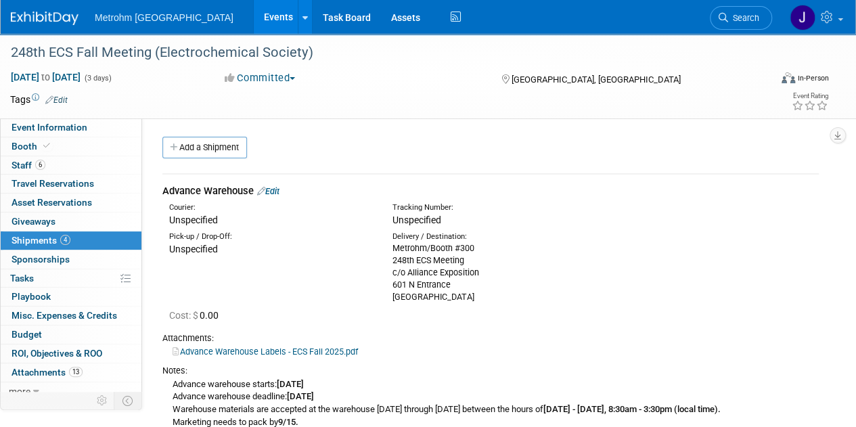
click at [254, 16] on link "Events" at bounding box center [278, 17] width 49 height 34
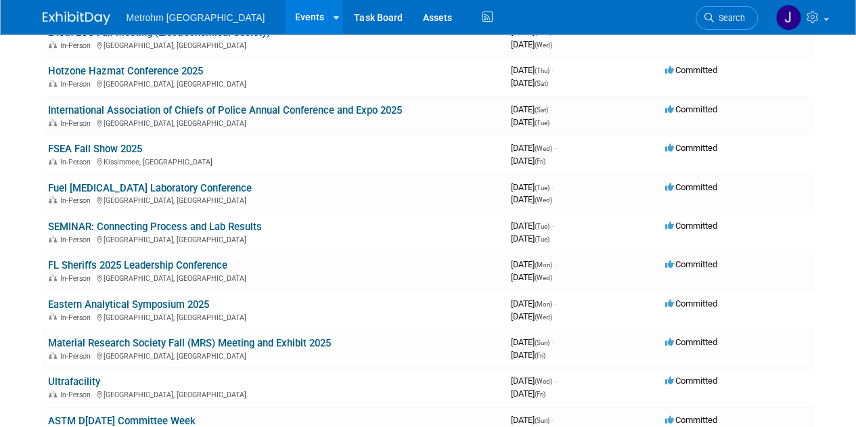
scroll to position [366, 0]
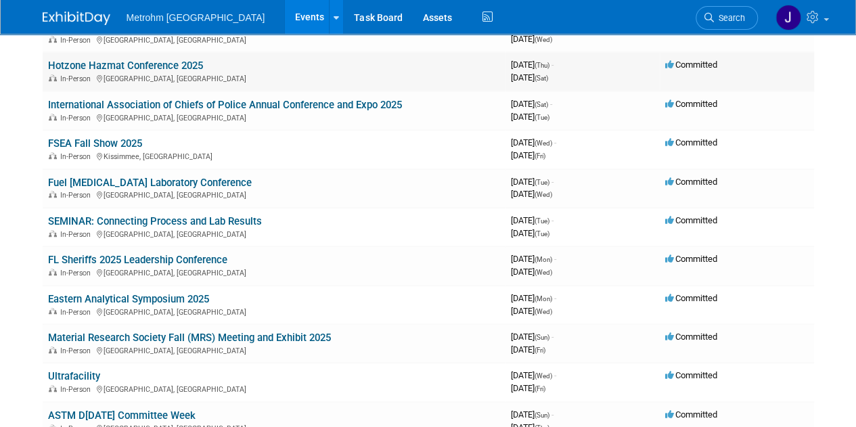
click at [142, 66] on link "Hotzone Hazmat Conference 2025" at bounding box center [125, 66] width 155 height 12
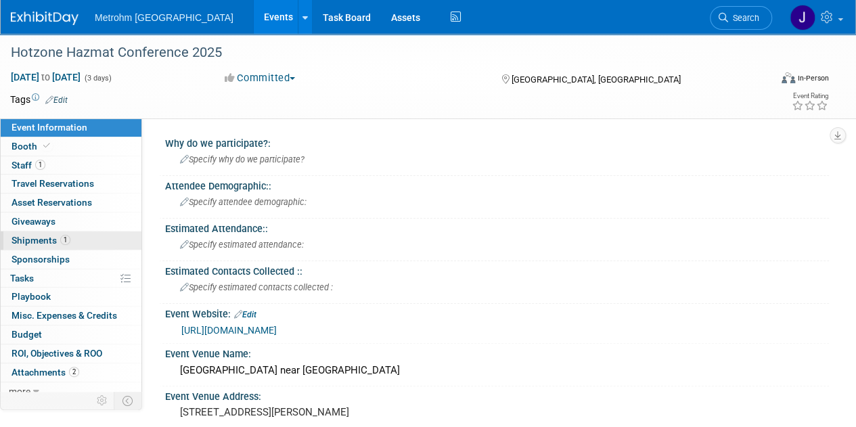
click at [83, 233] on link "1 Shipments 1" at bounding box center [71, 240] width 141 height 18
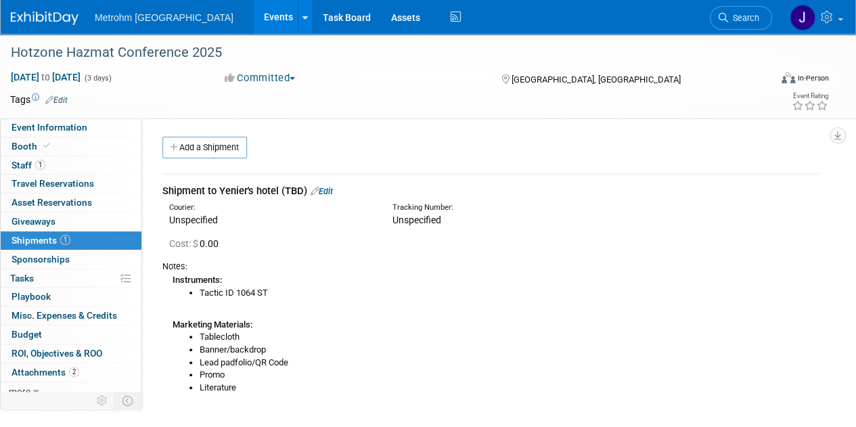
click at [254, 28] on link "Events" at bounding box center [278, 17] width 49 height 34
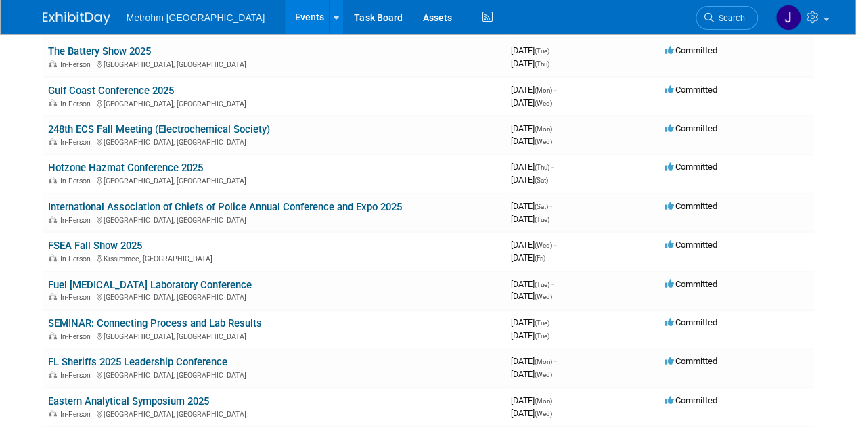
scroll to position [267, 0]
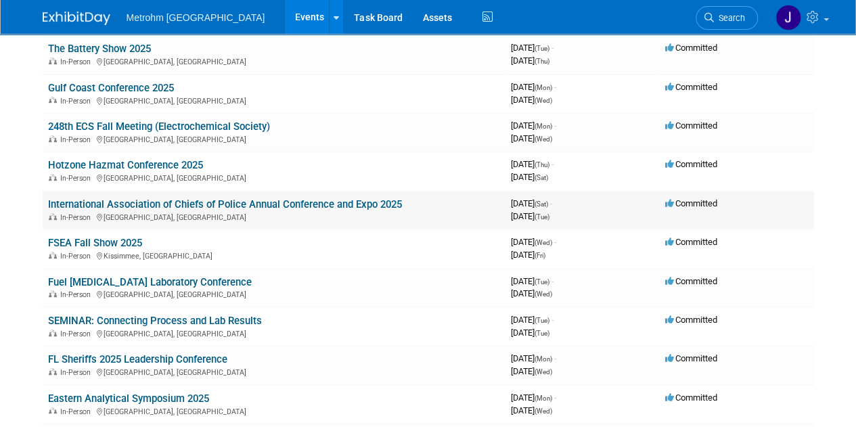
click at [97, 198] on link "International Association of Chiefs of Police Annual Conference and Expo 2025" at bounding box center [225, 204] width 354 height 12
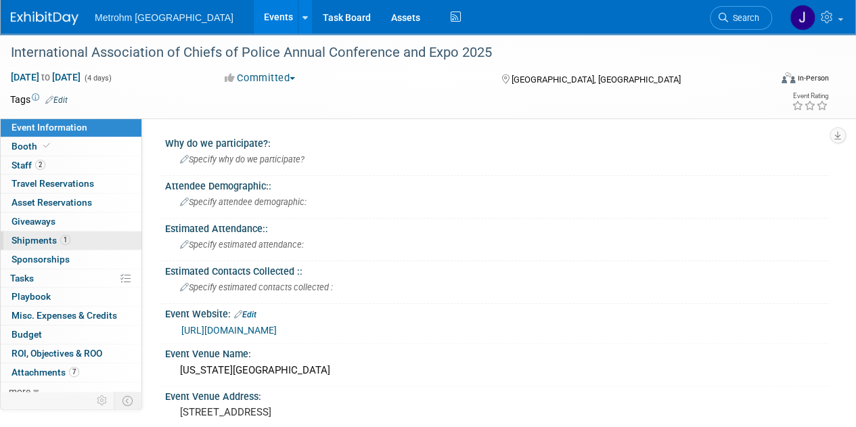
click at [42, 235] on span "Shipments 1" at bounding box center [41, 240] width 59 height 11
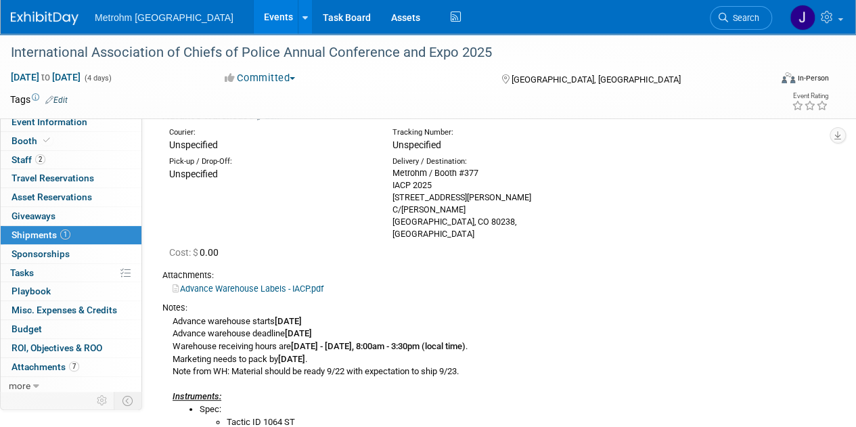
scroll to position [164, 0]
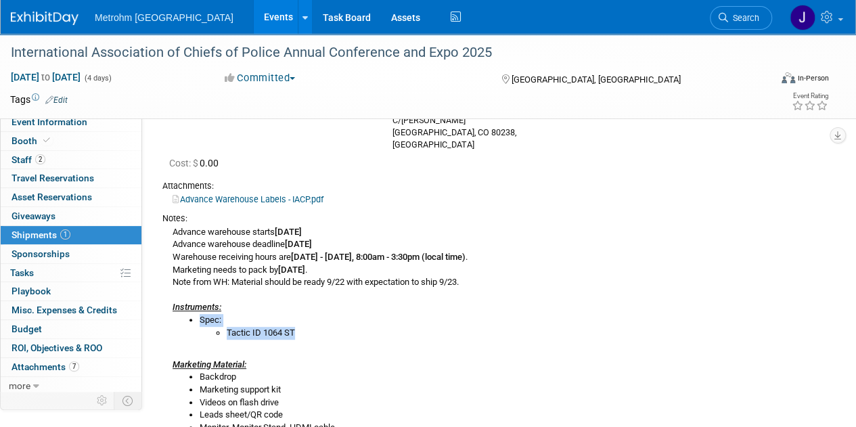
drag, startPoint x: 298, startPoint y: 321, endPoint x: 199, endPoint y: 306, distance: 100.7
click at [200, 314] on li "Spec: Tactic ID 1064 ST" at bounding box center [509, 326] width 619 height 25
click at [363, 314] on li "Spec: Tactic ID 1064 ST" at bounding box center [509, 326] width 619 height 25
click at [104, 162] on link "2 Staff 2" at bounding box center [71, 160] width 141 height 18
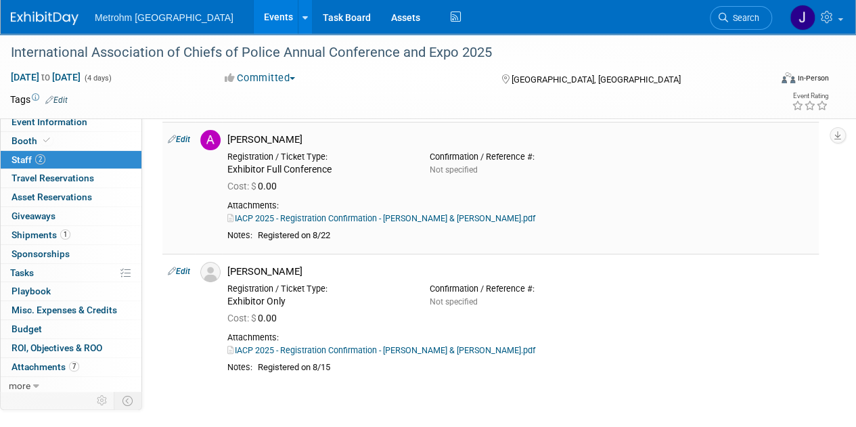
scroll to position [51, 0]
click at [46, 14] on img at bounding box center [45, 19] width 68 height 14
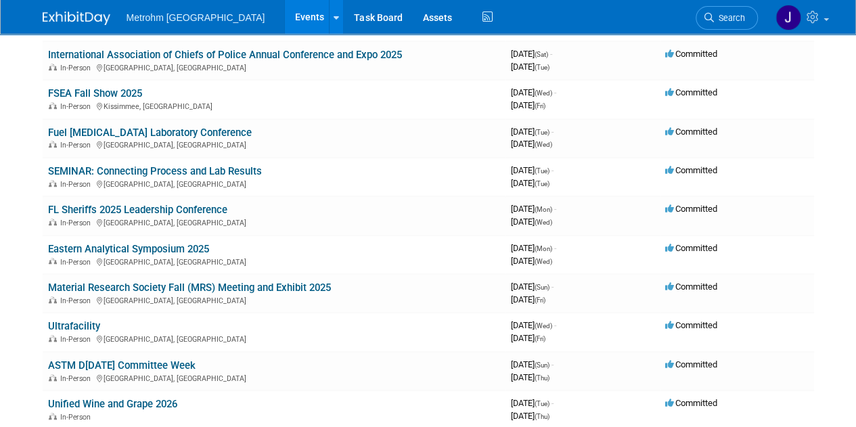
scroll to position [441, 0]
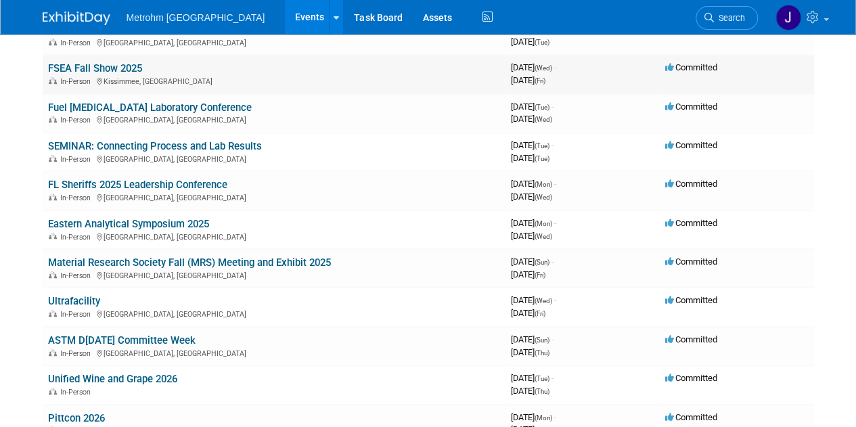
click at [87, 64] on link "FSEA Fall Show 2025" at bounding box center [95, 68] width 94 height 12
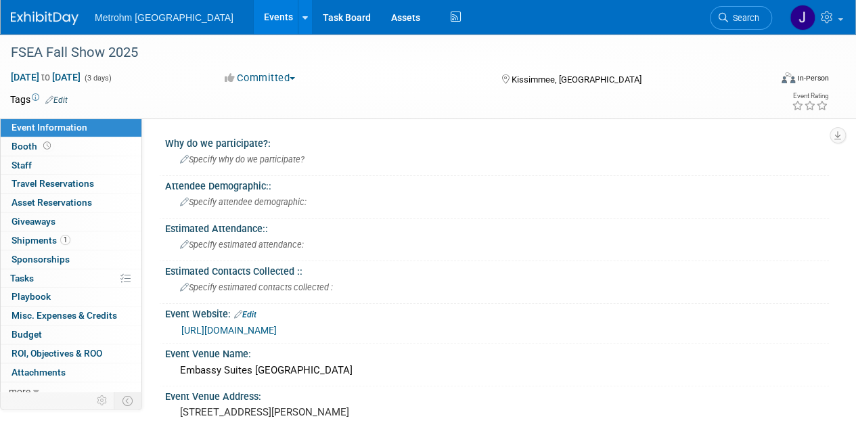
scroll to position [5, 0]
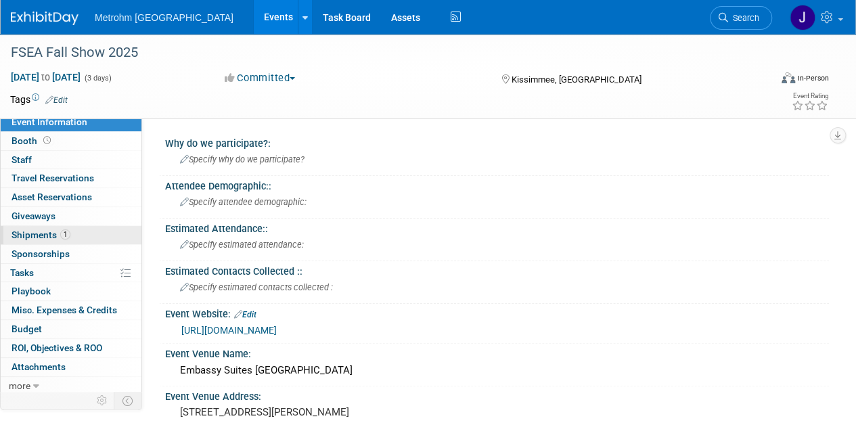
click at [70, 232] on link "1 Shipments 1" at bounding box center [71, 235] width 141 height 18
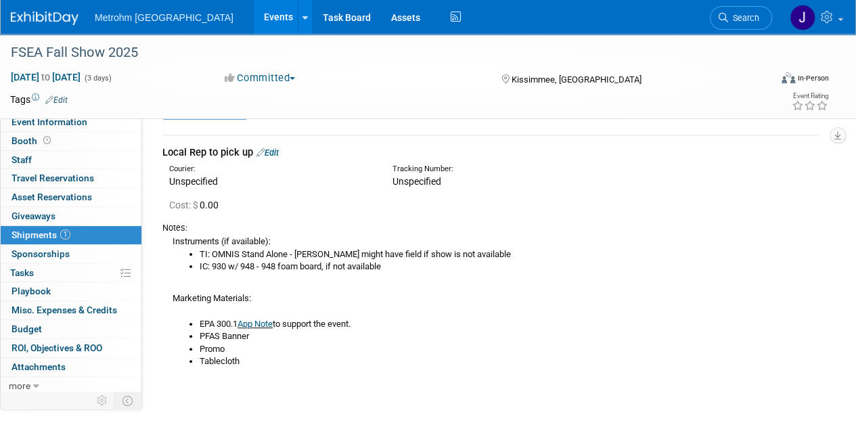
scroll to position [29, 0]
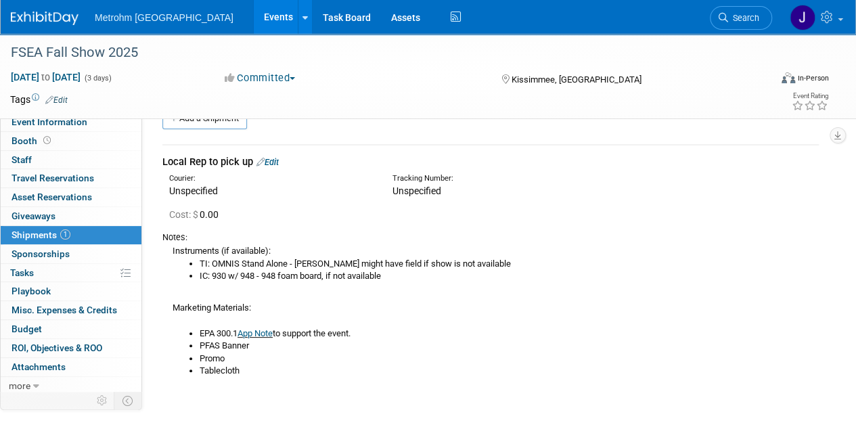
click at [267, 328] on link "App Note" at bounding box center [254, 333] width 35 height 10
click at [51, 16] on img at bounding box center [45, 19] width 68 height 14
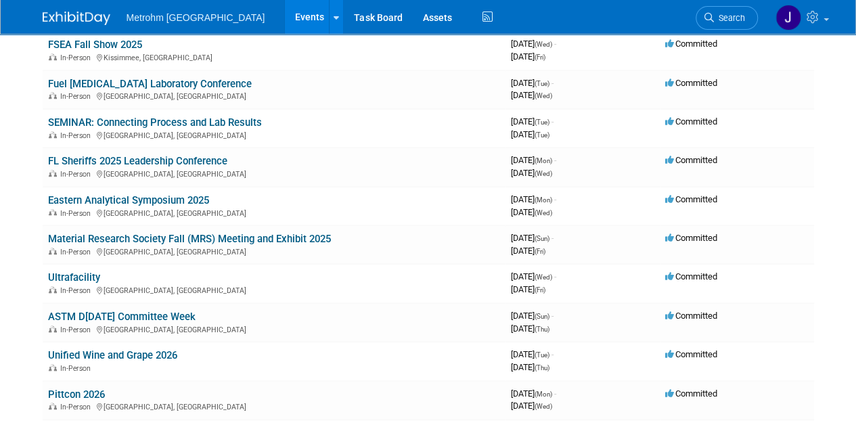
scroll to position [465, 0]
click at [81, 12] on img at bounding box center [77, 19] width 68 height 14
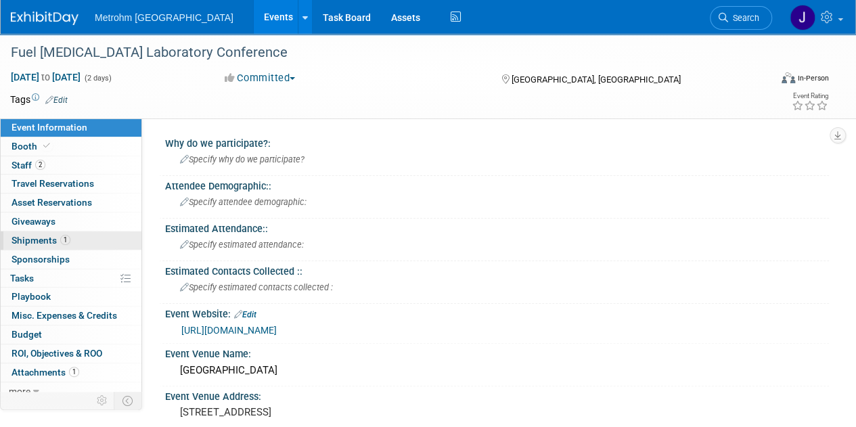
click at [52, 239] on span "Shipments 1" at bounding box center [41, 240] width 59 height 11
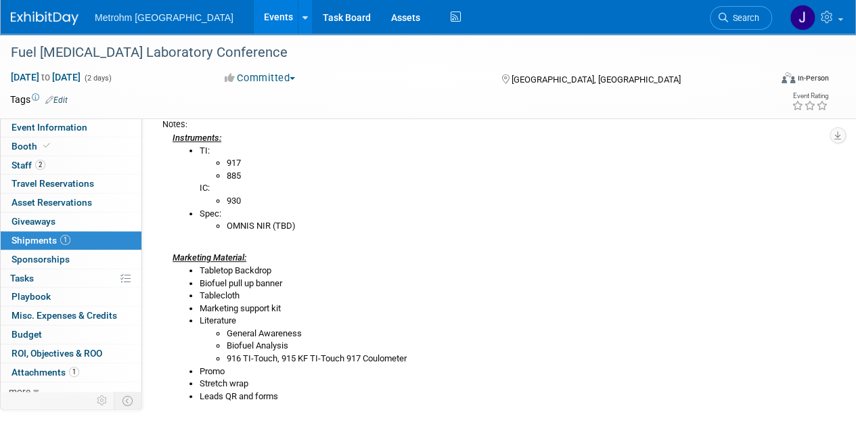
scroll to position [144, 0]
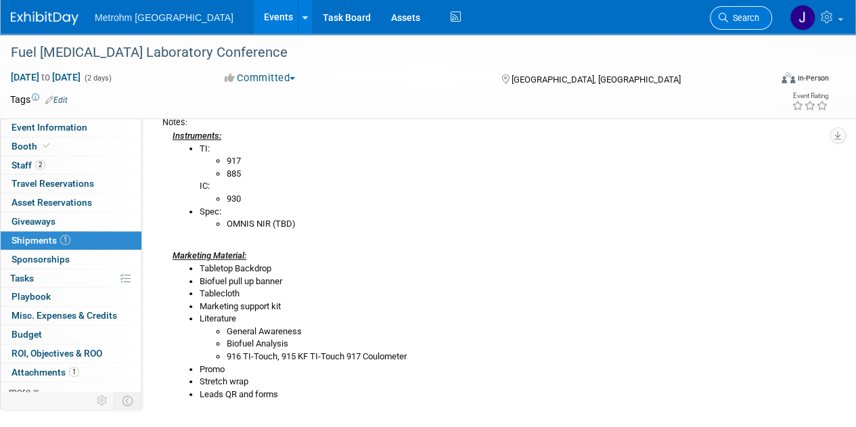
click at [713, 22] on link "Search" at bounding box center [741, 18] width 62 height 24
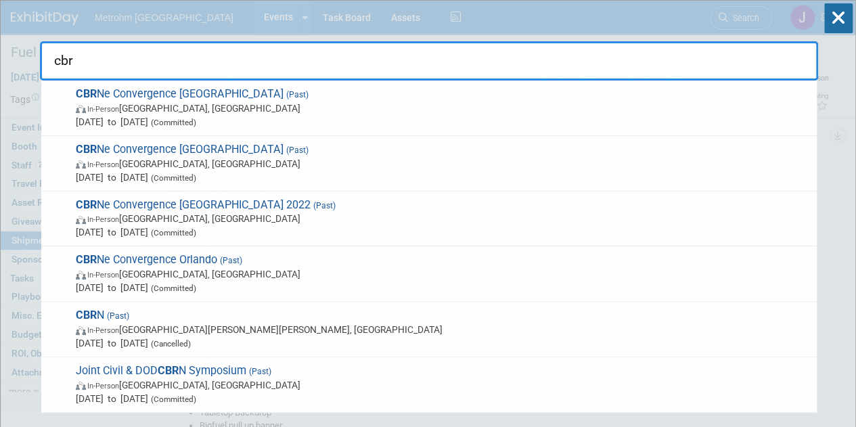
type input "cbr"
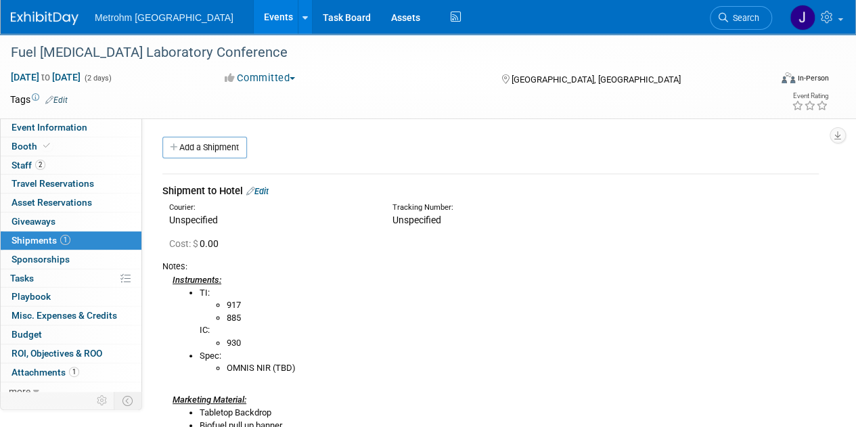
click at [254, 18] on link "Events" at bounding box center [278, 17] width 49 height 34
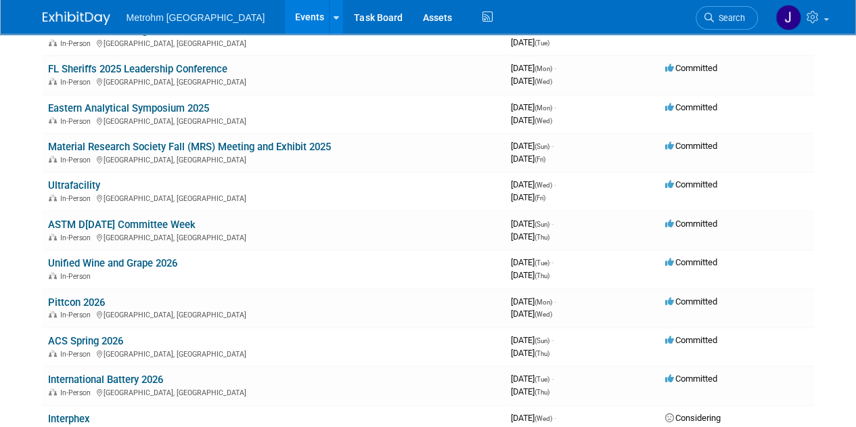
scroll to position [585, 0]
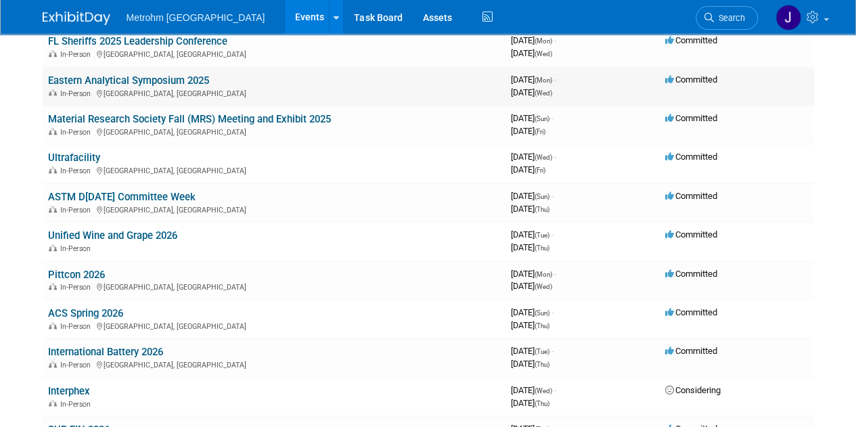
click at [94, 74] on link "Eastern Analytical Symposium 2025" at bounding box center [128, 80] width 161 height 12
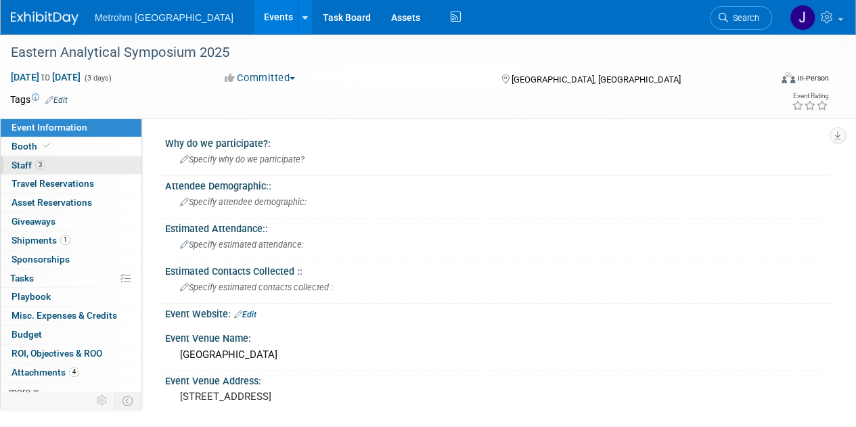
click at [83, 169] on link "3 Staff 3" at bounding box center [71, 165] width 141 height 18
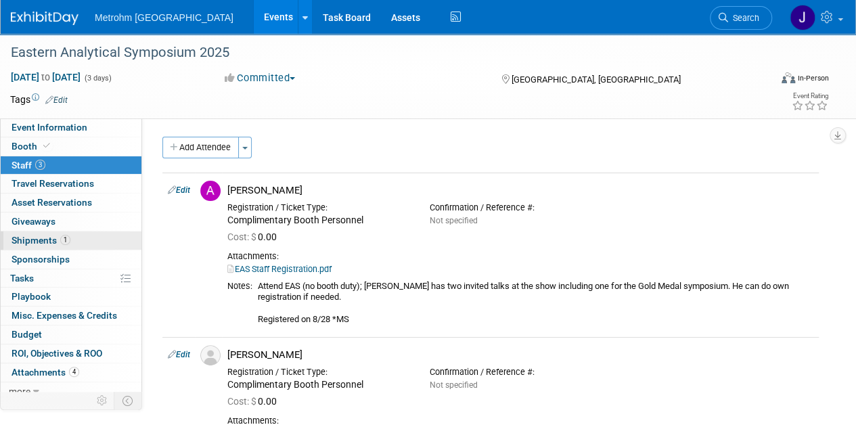
click at [97, 234] on link "1 Shipments 1" at bounding box center [71, 240] width 141 height 18
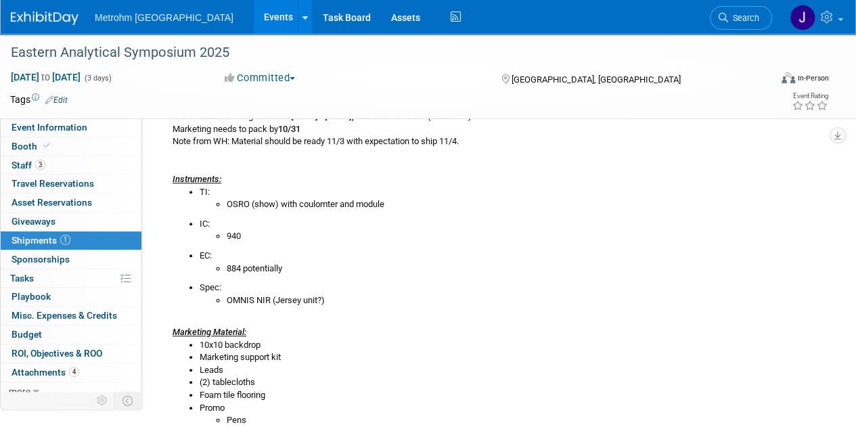
scroll to position [312, 0]
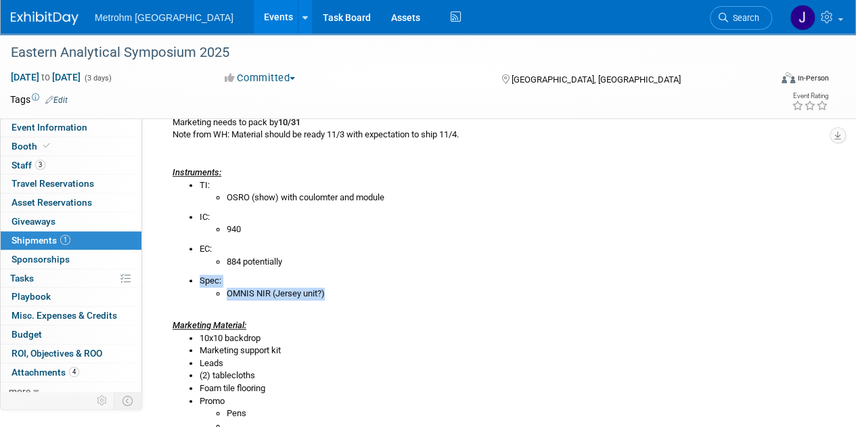
drag, startPoint x: 332, startPoint y: 294, endPoint x: 206, endPoint y: 273, distance: 127.6
click at [206, 273] on div "Advance warehouse starts October 28, 2025 Advance warehouse deadline November 1…" at bounding box center [490, 289] width 656 height 425
click at [254, 20] on link "Events" at bounding box center [278, 17] width 49 height 34
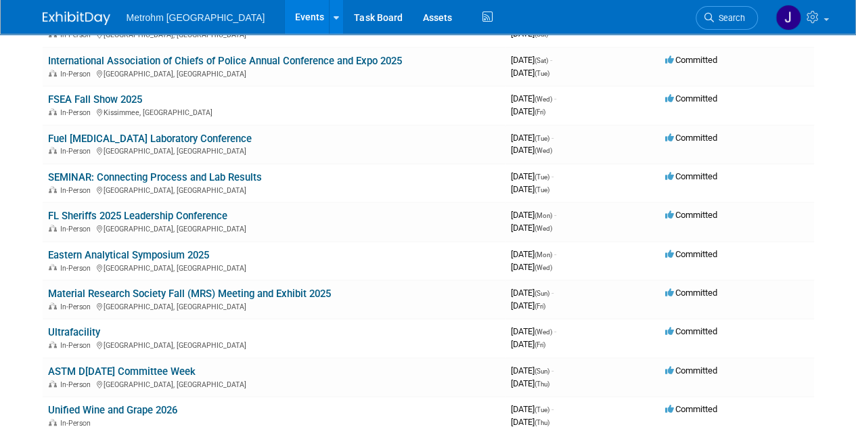
scroll to position [484, 0]
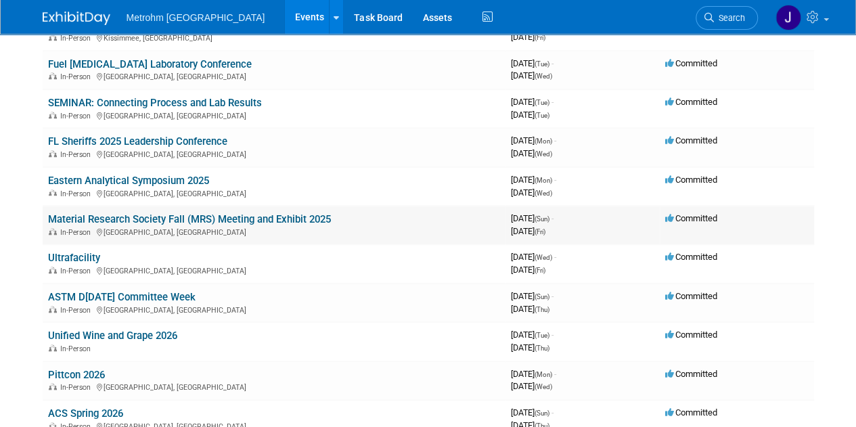
click at [161, 217] on link "Material Research Society Fall (MRS) Meeting and Exhibit 2025" at bounding box center [189, 219] width 283 height 12
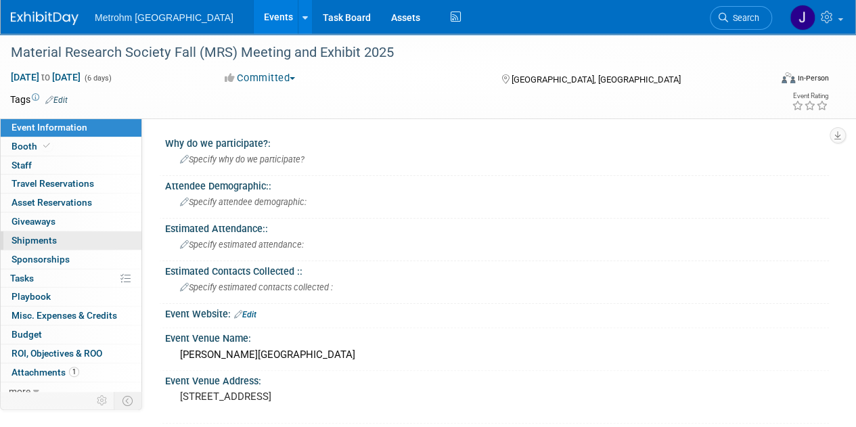
click at [74, 237] on link "0 Shipments 0" at bounding box center [71, 240] width 141 height 18
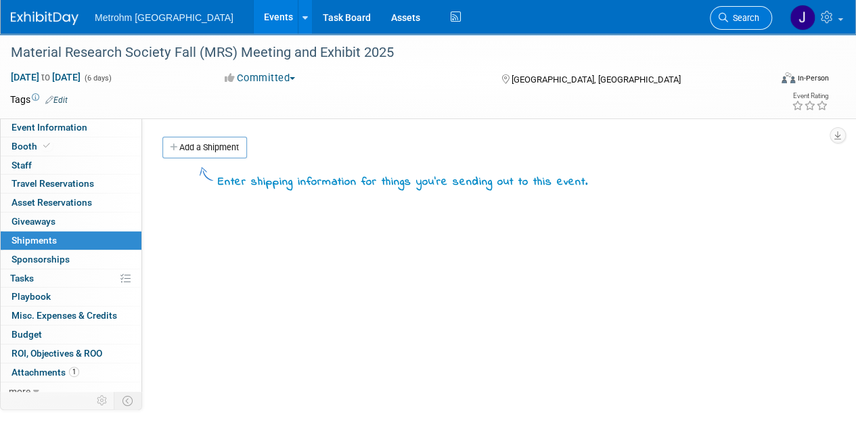
click at [746, 15] on span "Search" at bounding box center [743, 18] width 31 height 10
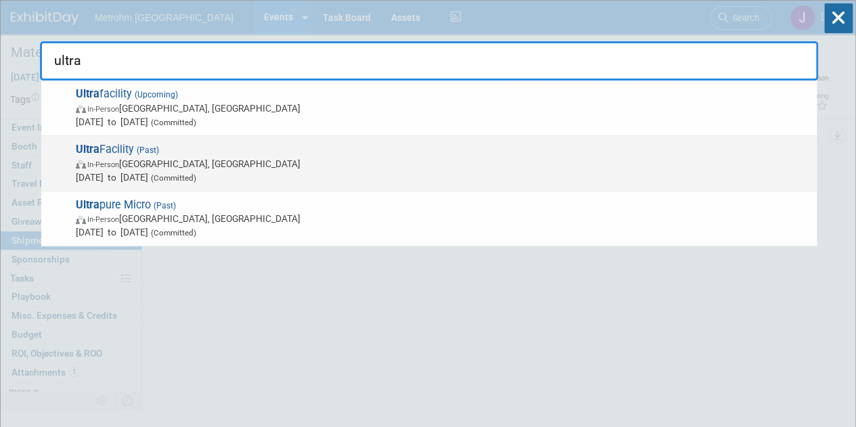
type input "ultra"
click at [303, 173] on span "Oct 29, 2024 to Oct 31, 2024 (Committed)" at bounding box center [443, 177] width 734 height 14
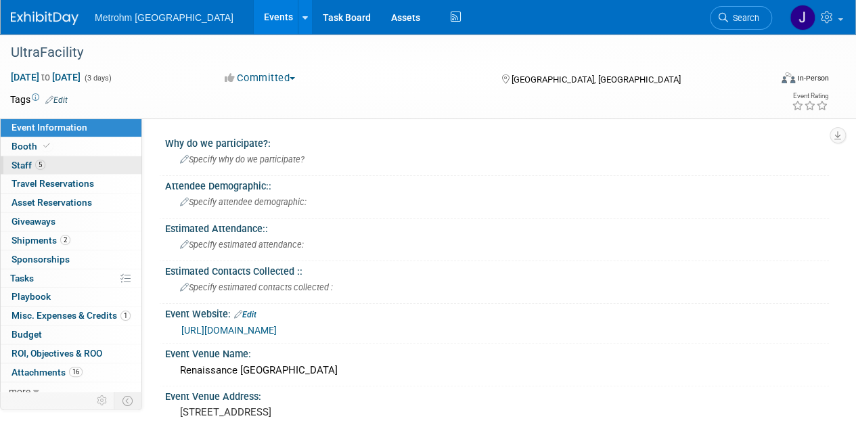
click at [95, 164] on link "5 Staff 5" at bounding box center [71, 165] width 141 height 18
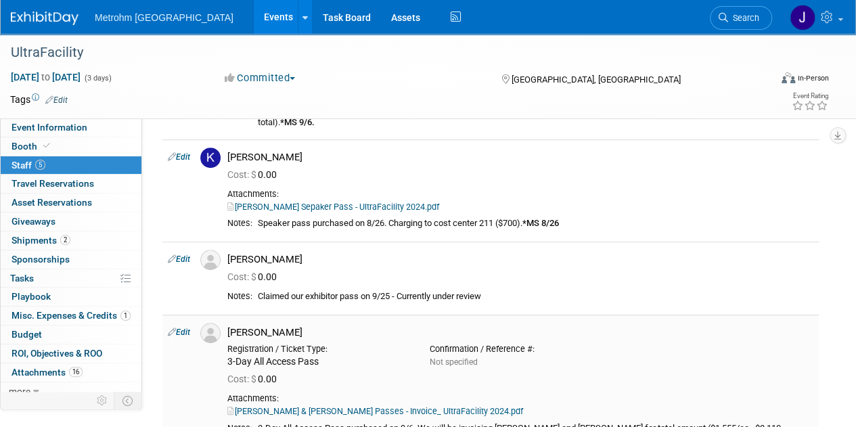
scroll to position [337, 0]
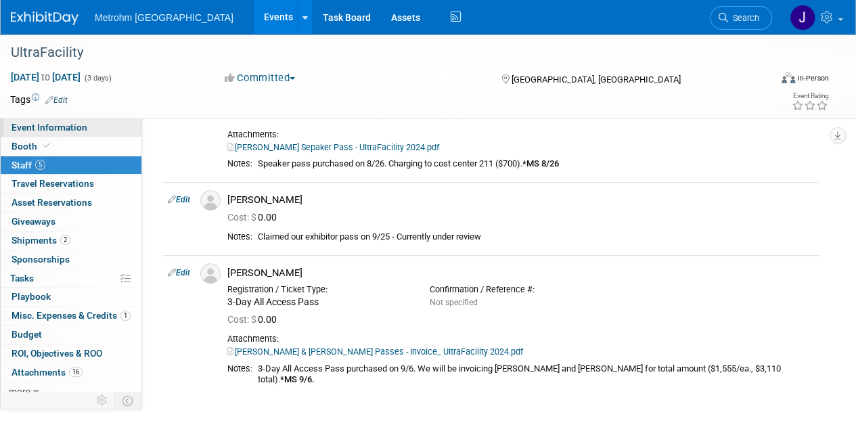
click at [100, 131] on link "Event Information" at bounding box center [71, 127] width 141 height 18
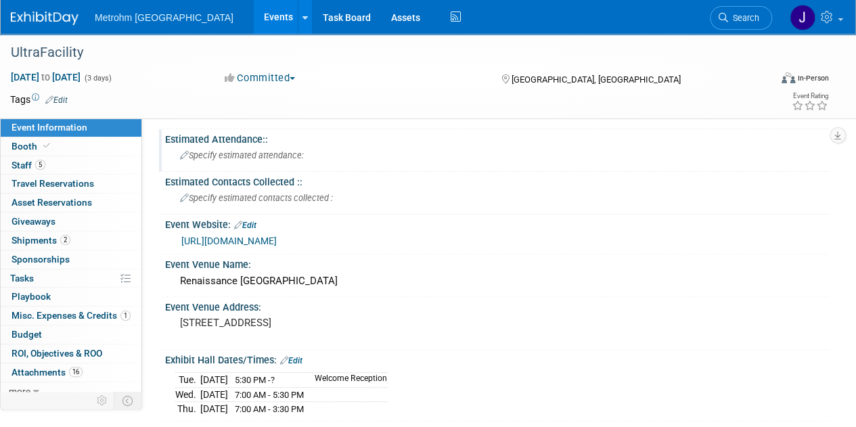
scroll to position [90, 0]
click at [70, 170] on link "5 Staff 5" at bounding box center [71, 165] width 141 height 18
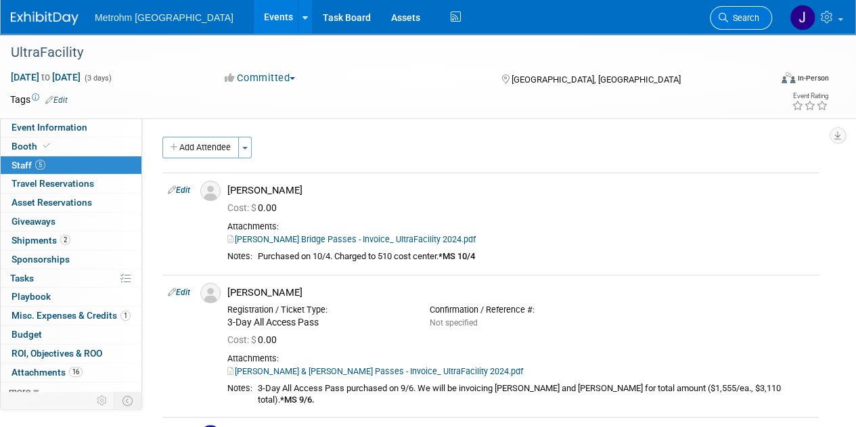
click at [747, 24] on link "Search" at bounding box center [741, 18] width 62 height 24
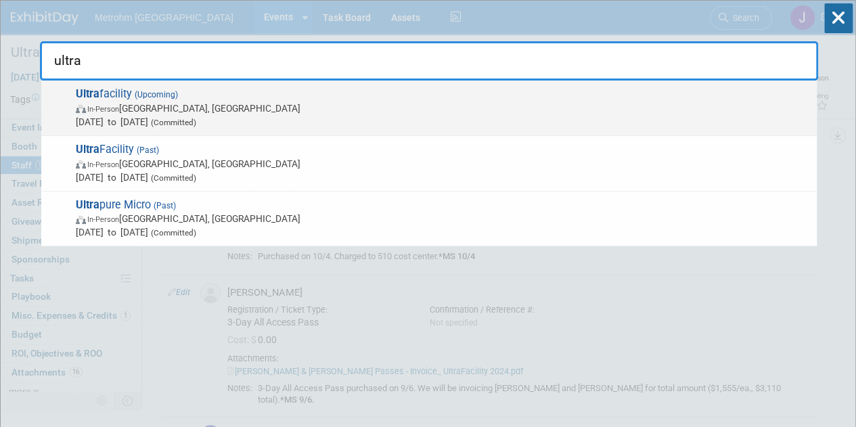
type input "ultra"
click at [294, 115] on span "Dec 3, 2025 to Dec 5, 2025 (Committed)" at bounding box center [443, 122] width 734 height 14
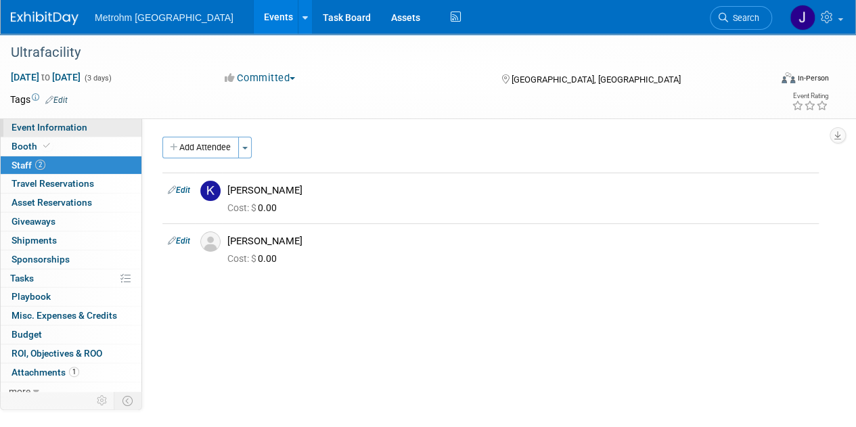
click at [104, 130] on link "Event Information" at bounding box center [71, 127] width 141 height 18
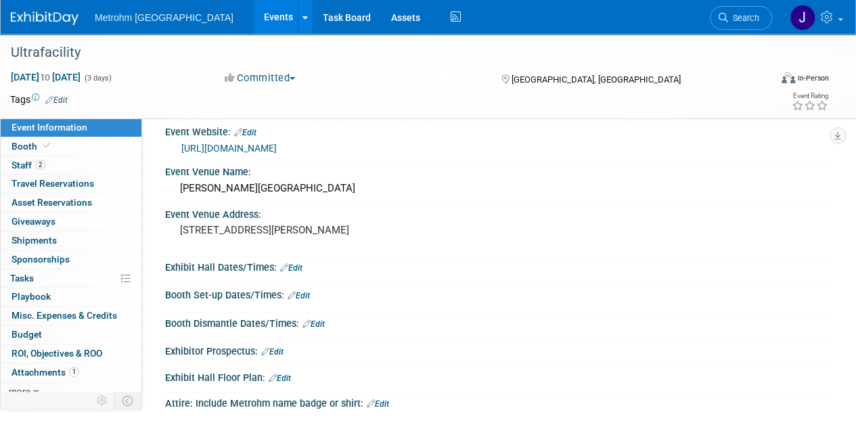
scroll to position [187, 0]
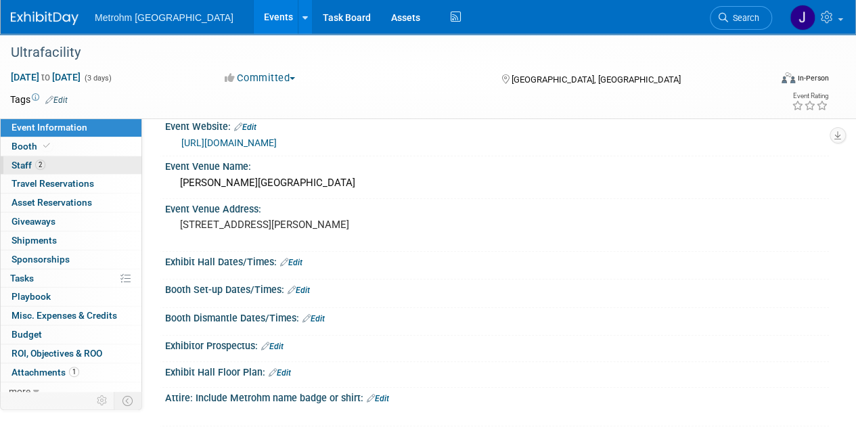
click at [78, 164] on link "2 Staff 2" at bounding box center [71, 165] width 141 height 18
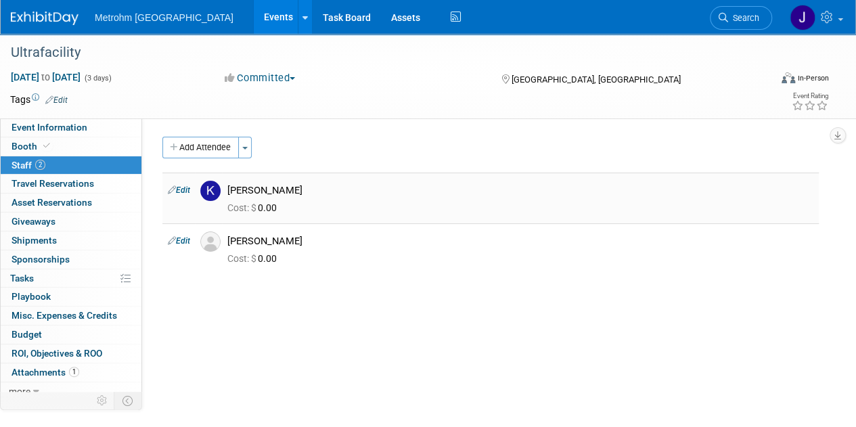
scroll to position [11, 0]
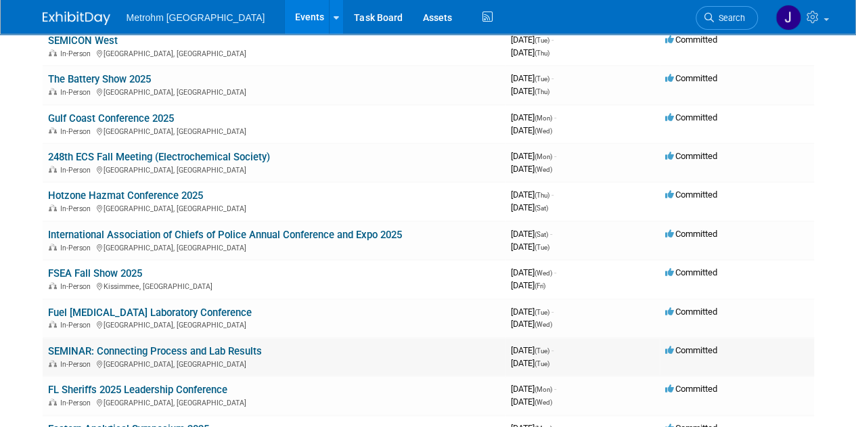
scroll to position [237, 0]
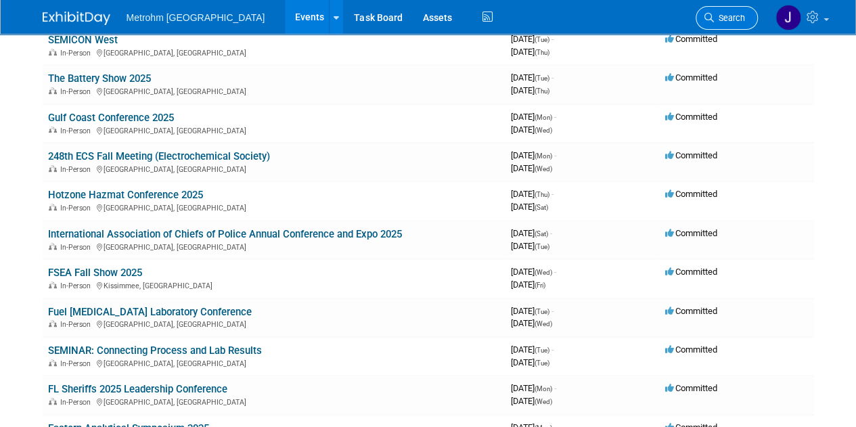
click at [714, 26] on link "Search" at bounding box center [726, 18] width 62 height 24
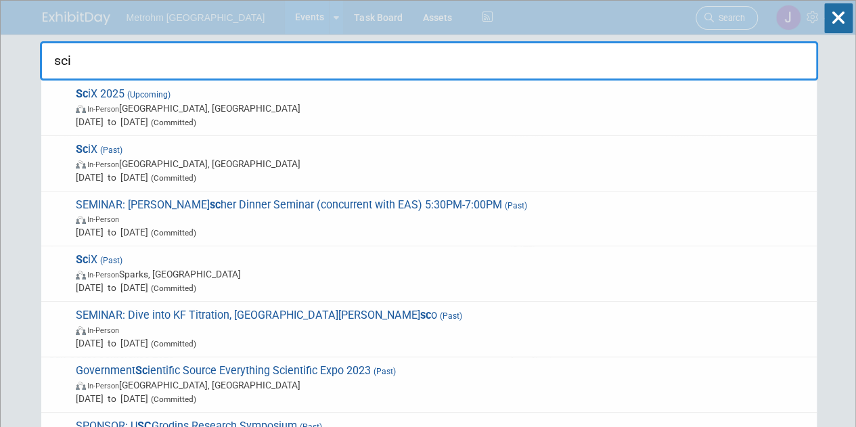
type input "scix"
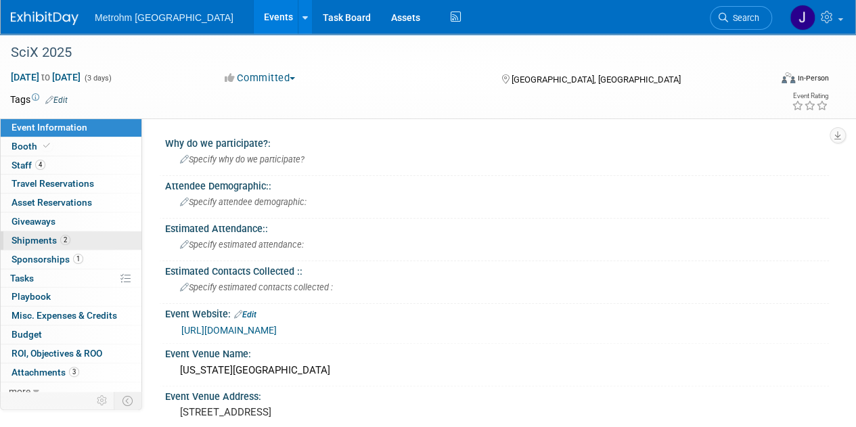
click at [91, 235] on link "2 Shipments 2" at bounding box center [71, 240] width 141 height 18
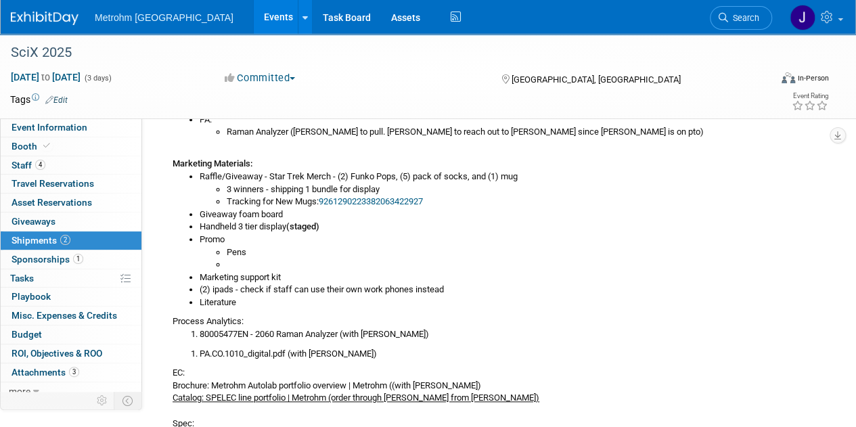
scroll to position [503, 0]
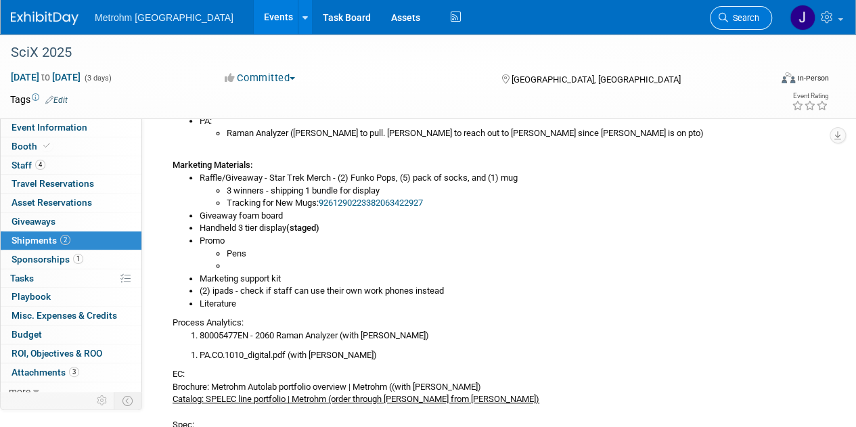
click at [721, 17] on icon at bounding box center [722, 17] width 9 height 9
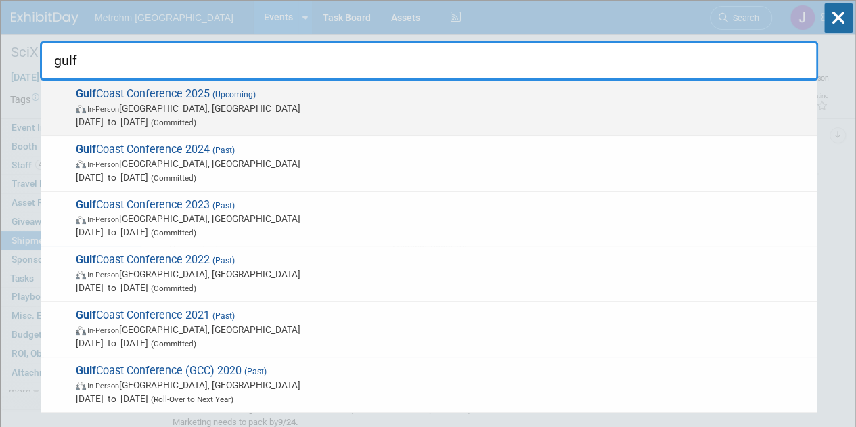
type input "gulf"
click at [500, 116] on span "Oct 13, 2025 to Oct 15, 2025 (Committed)" at bounding box center [443, 122] width 734 height 14
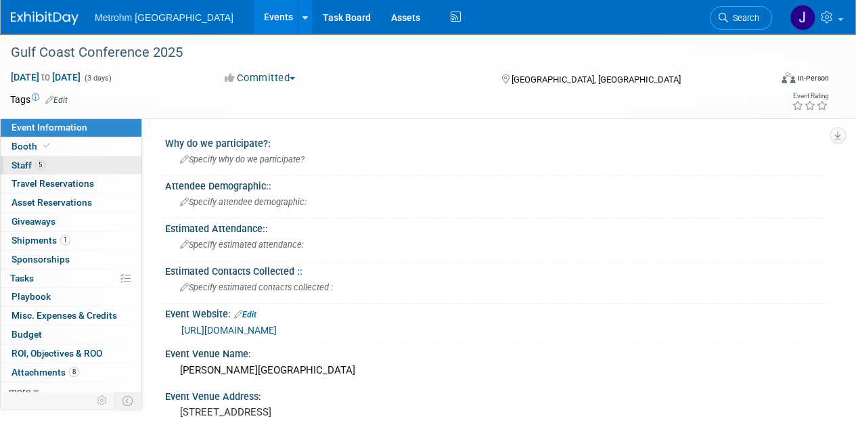
click at [47, 167] on link "5 Staff 5" at bounding box center [71, 165] width 141 height 18
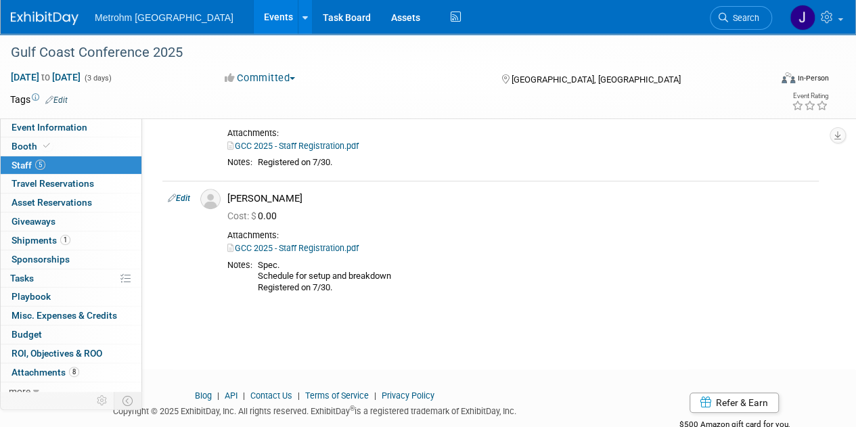
scroll to position [443, 0]
click at [111, 131] on link "Event Information" at bounding box center [71, 127] width 141 height 18
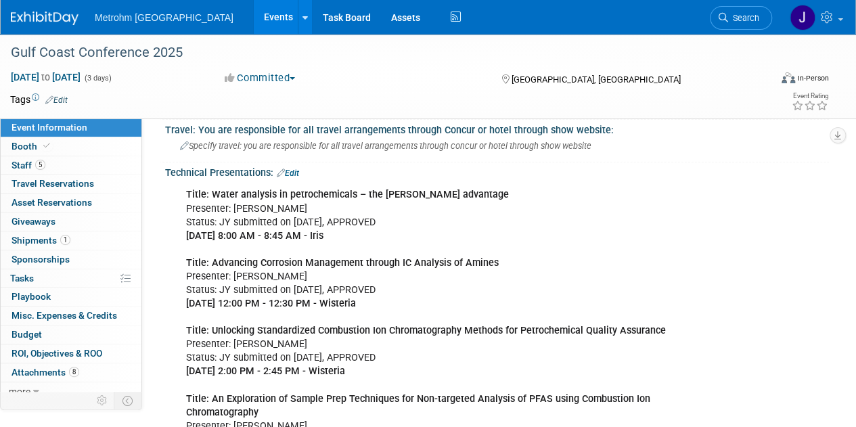
scroll to position [625, 0]
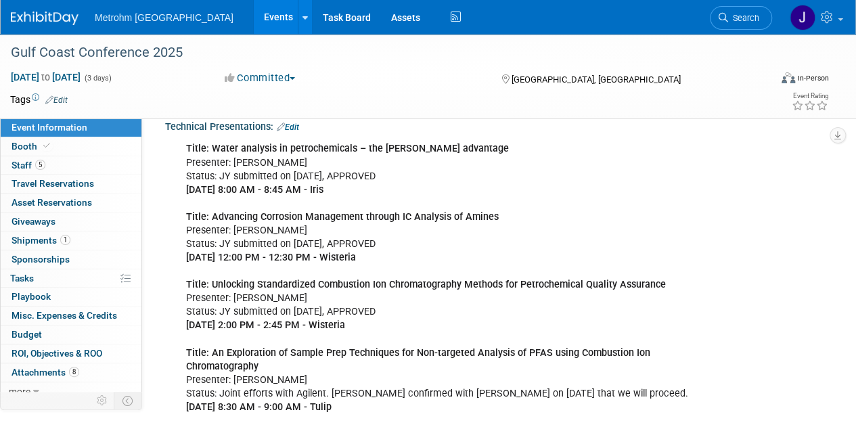
click at [47, 10] on link at bounding box center [53, 11] width 84 height 11
